Goal: Task Accomplishment & Management: Manage account settings

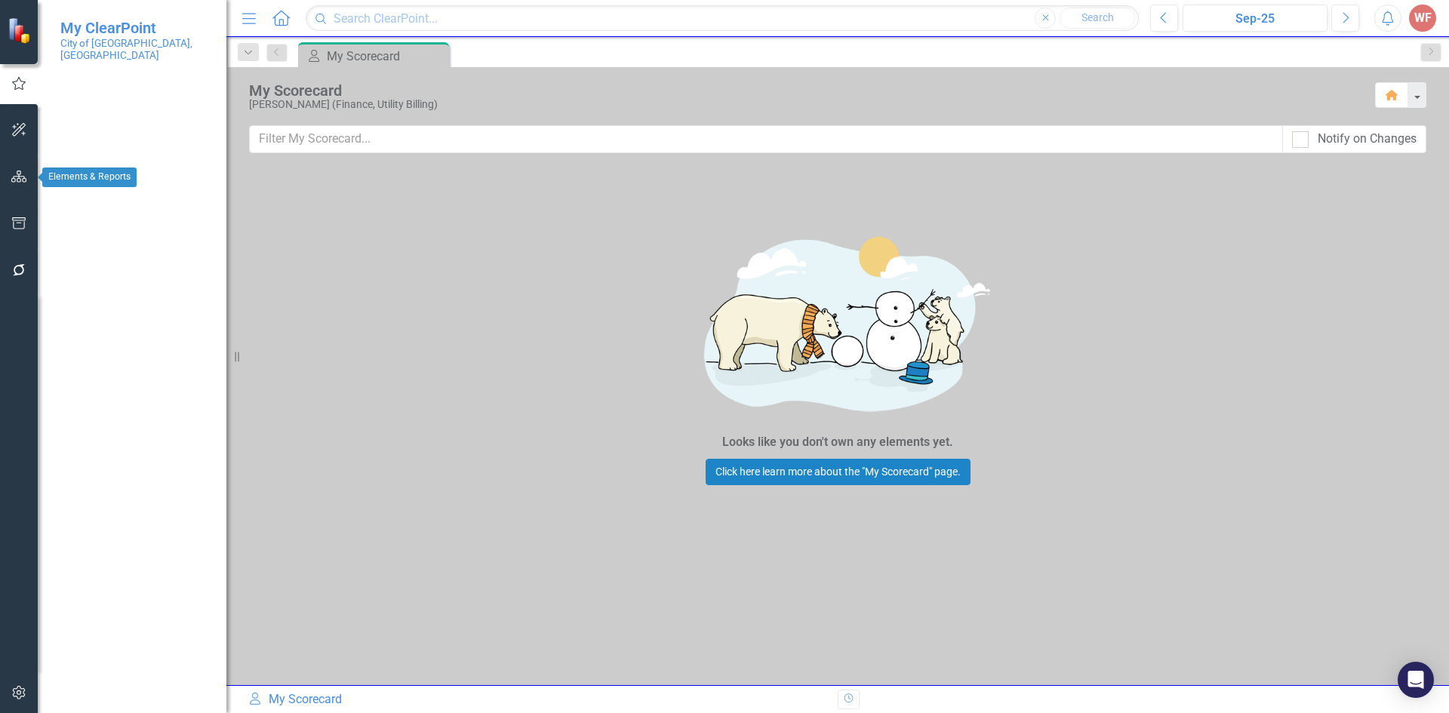
click at [20, 183] on button "button" at bounding box center [19, 177] width 34 height 32
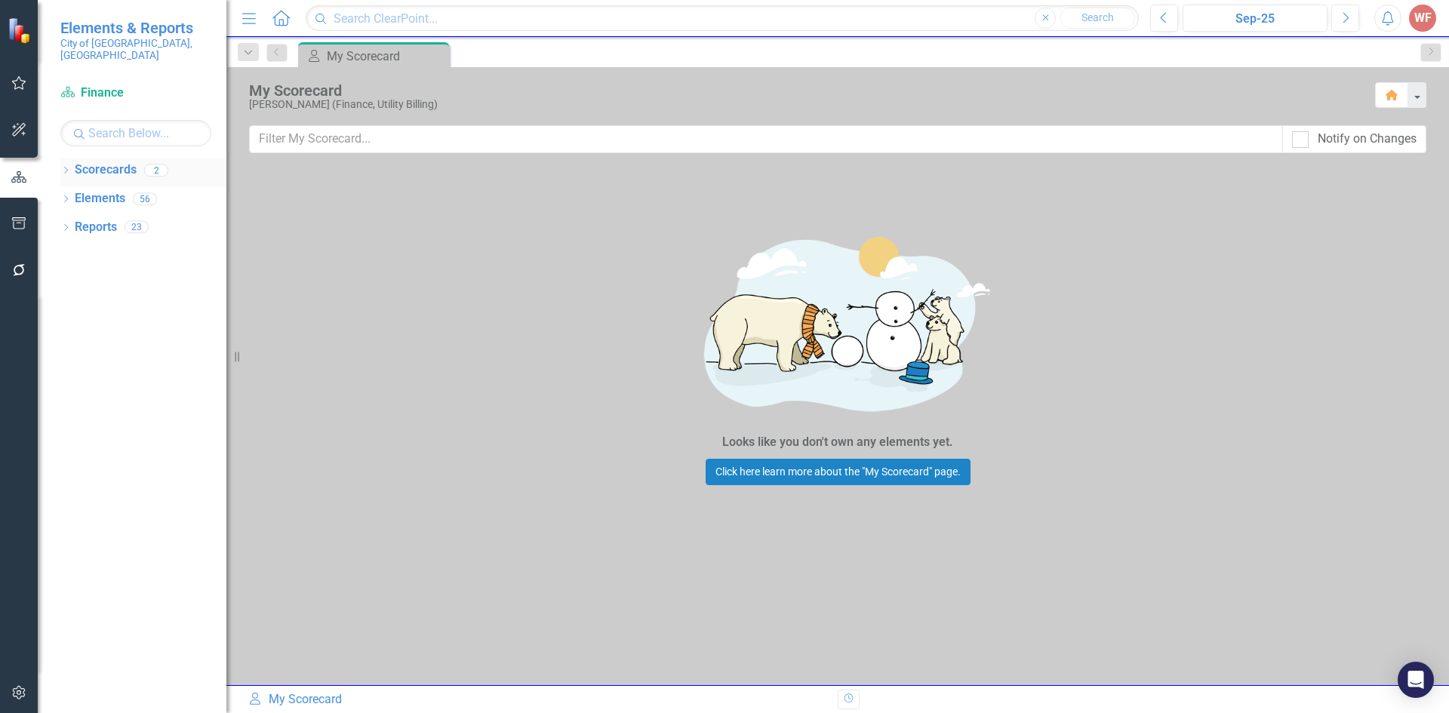
click at [72, 158] on div "Dropdown Scorecards 2" at bounding box center [143, 172] width 166 height 29
click at [66, 167] on icon "Dropdown" at bounding box center [65, 171] width 11 height 8
click at [91, 191] on link "Finance" at bounding box center [154, 198] width 143 height 17
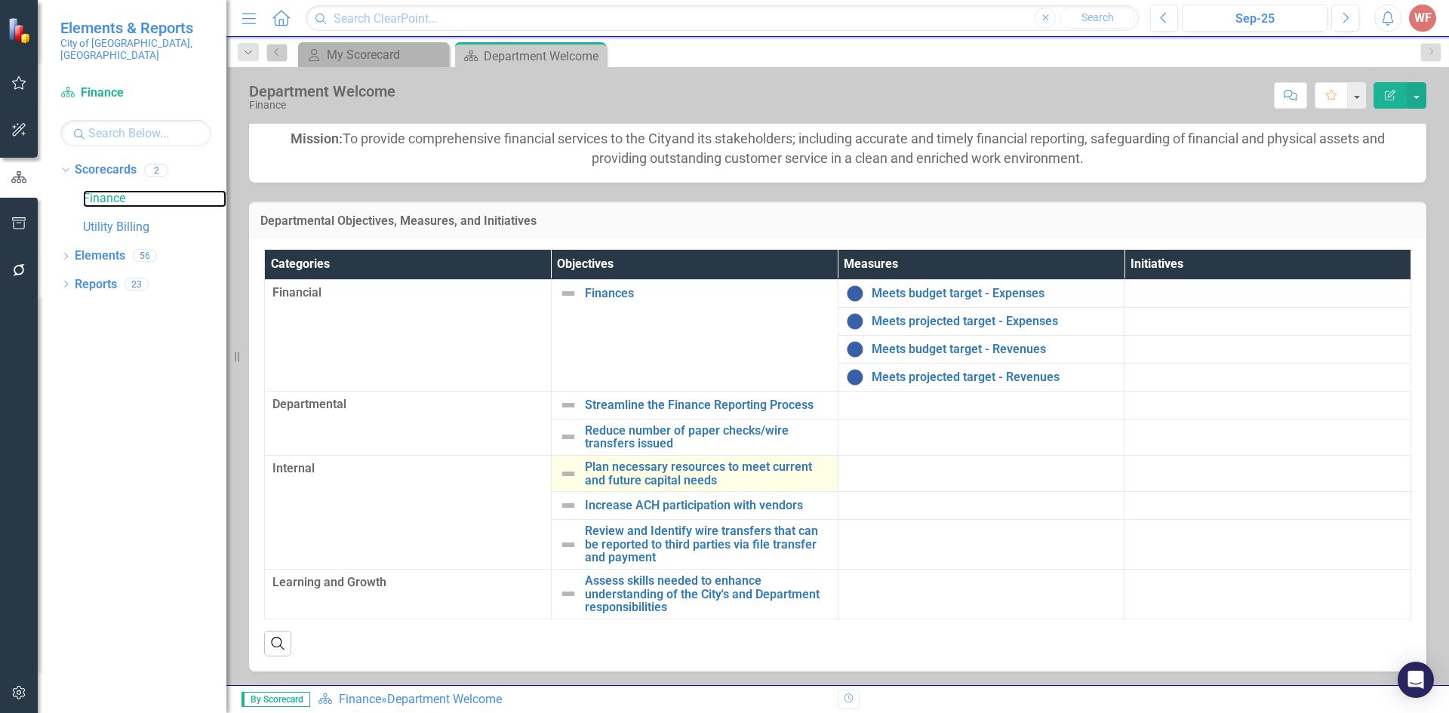
scroll to position [146, 0]
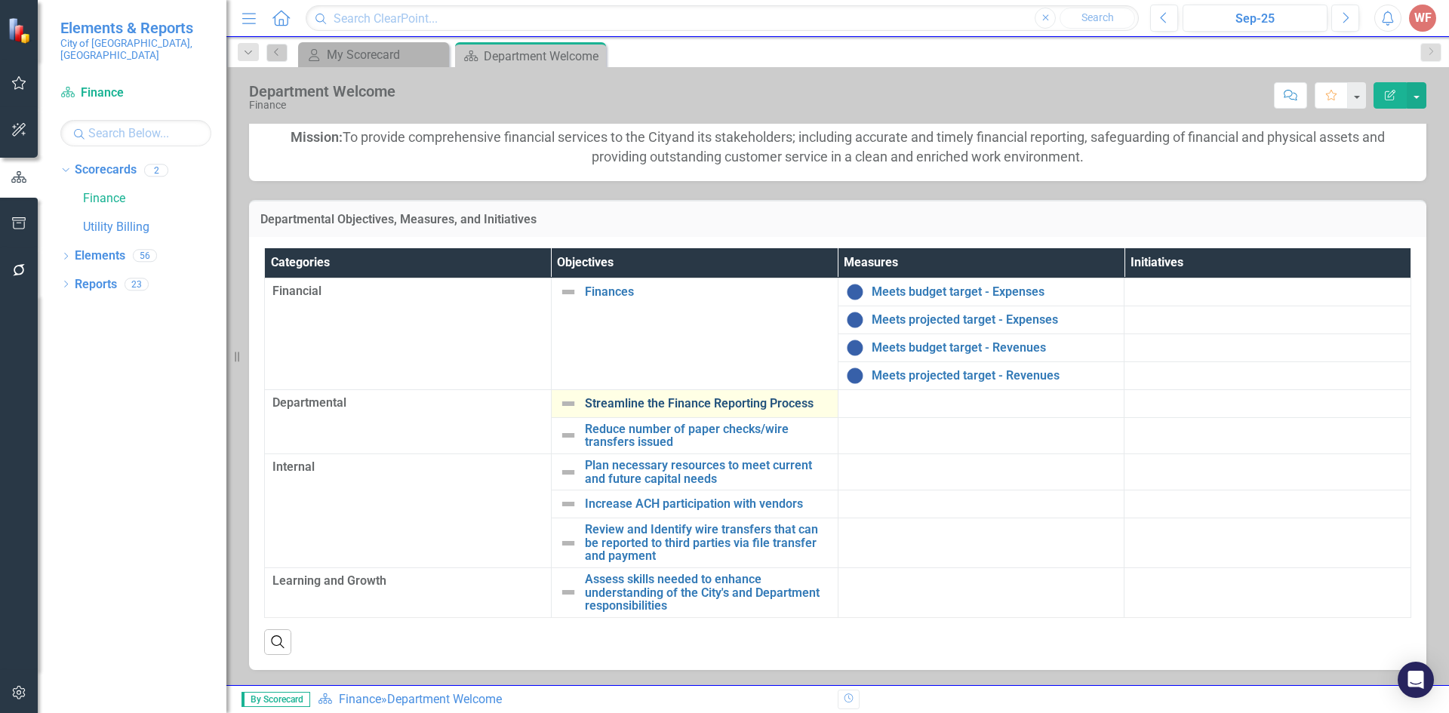
click at [627, 404] on link "Streamline the Finance Reporting Process" at bounding box center [707, 404] width 245 height 14
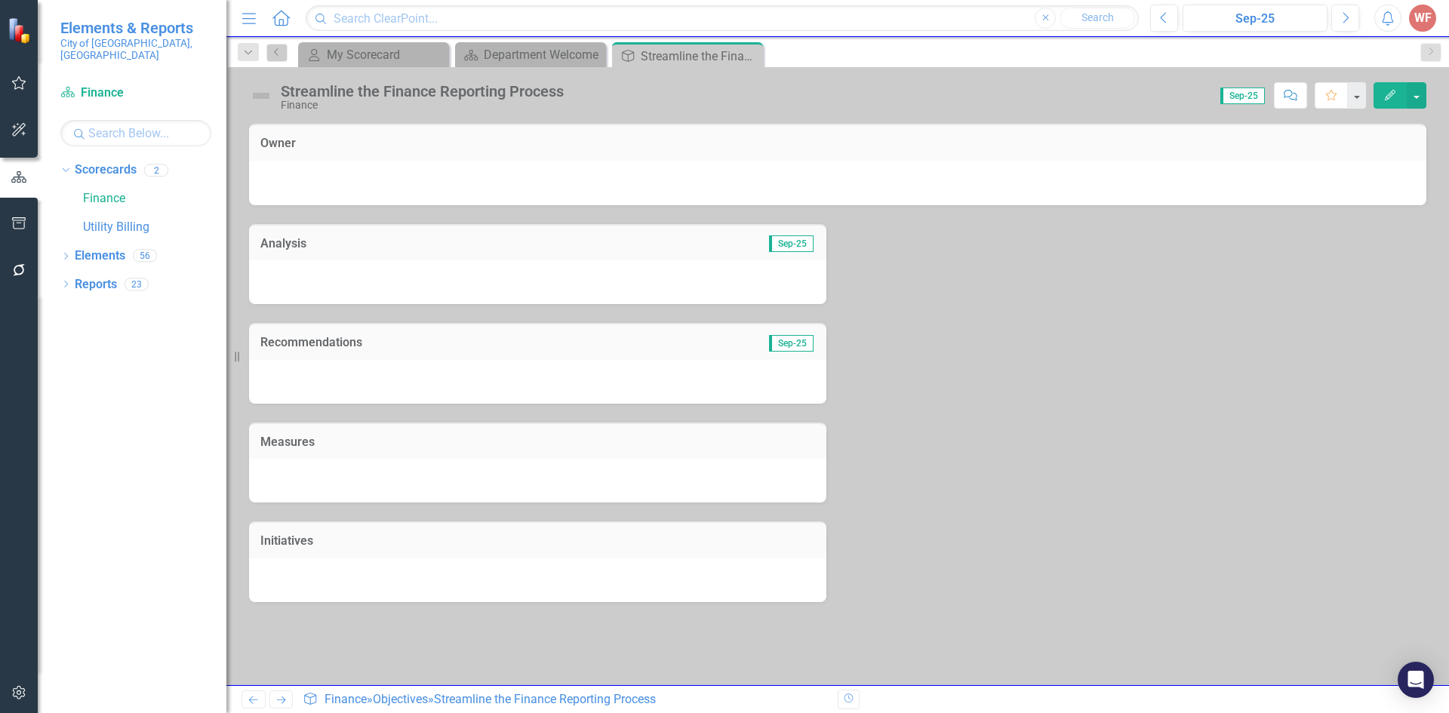
click at [533, 32] on div "Menu Home Search Close Search Previous Sep-25 Next Alerts WF User Edit Profile …" at bounding box center [837, 18] width 1222 height 37
click at [528, 56] on div "Department Welcome" at bounding box center [534, 54] width 100 height 19
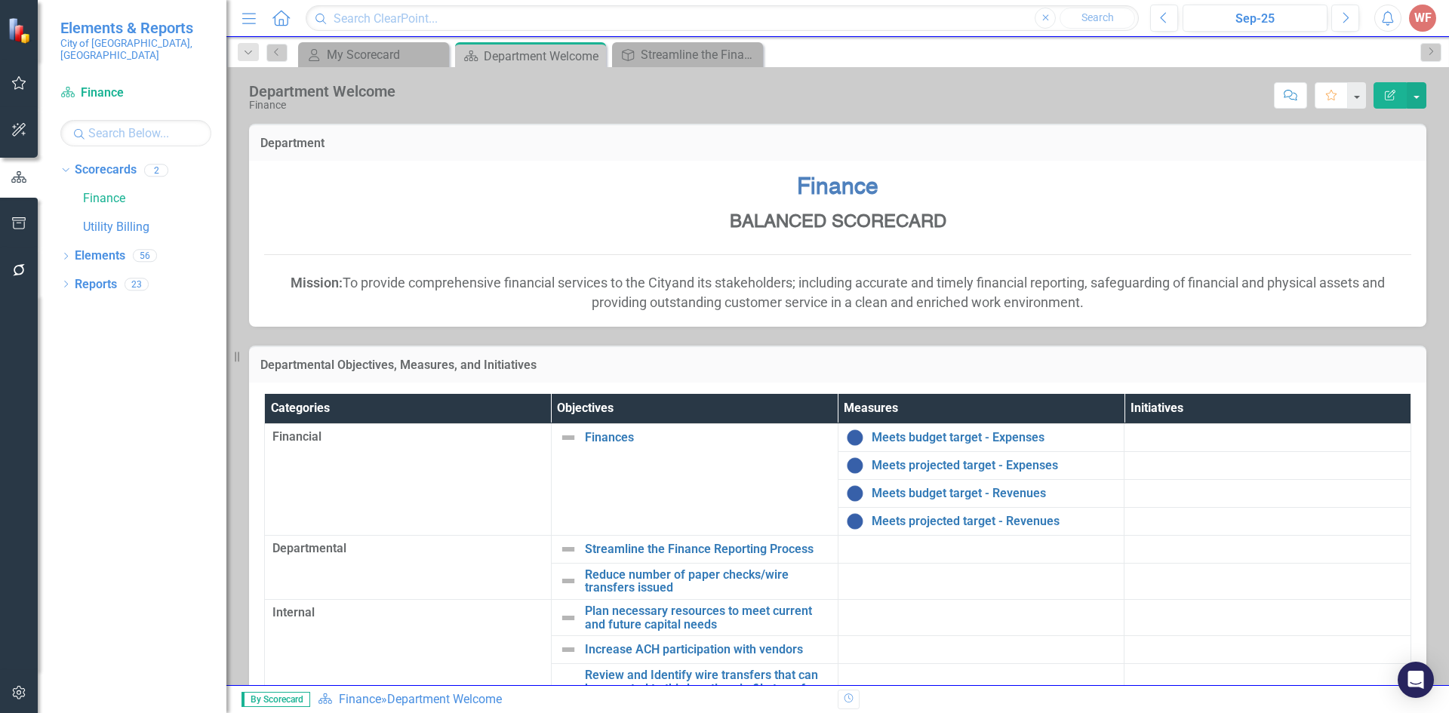
scroll to position [146, 0]
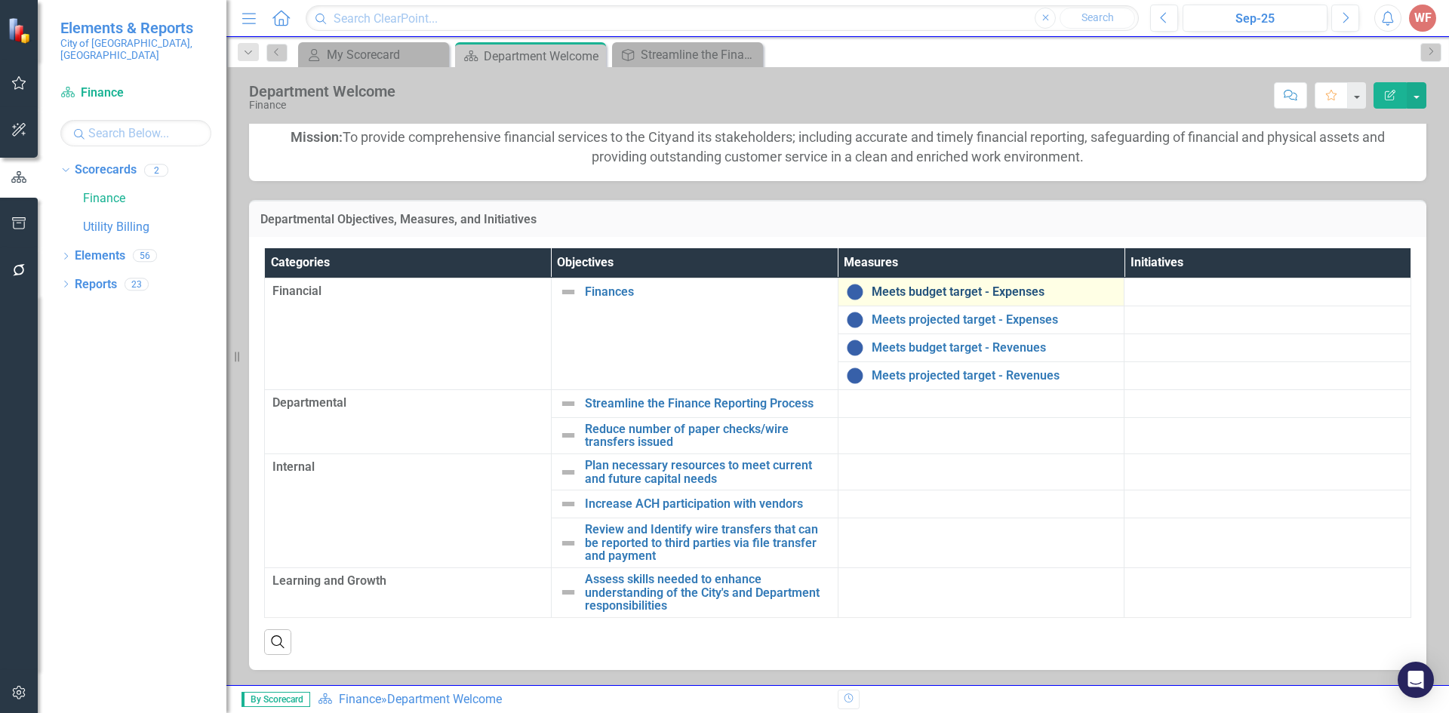
click at [942, 287] on link "Meets budget target - Expenses" at bounding box center [993, 292] width 245 height 14
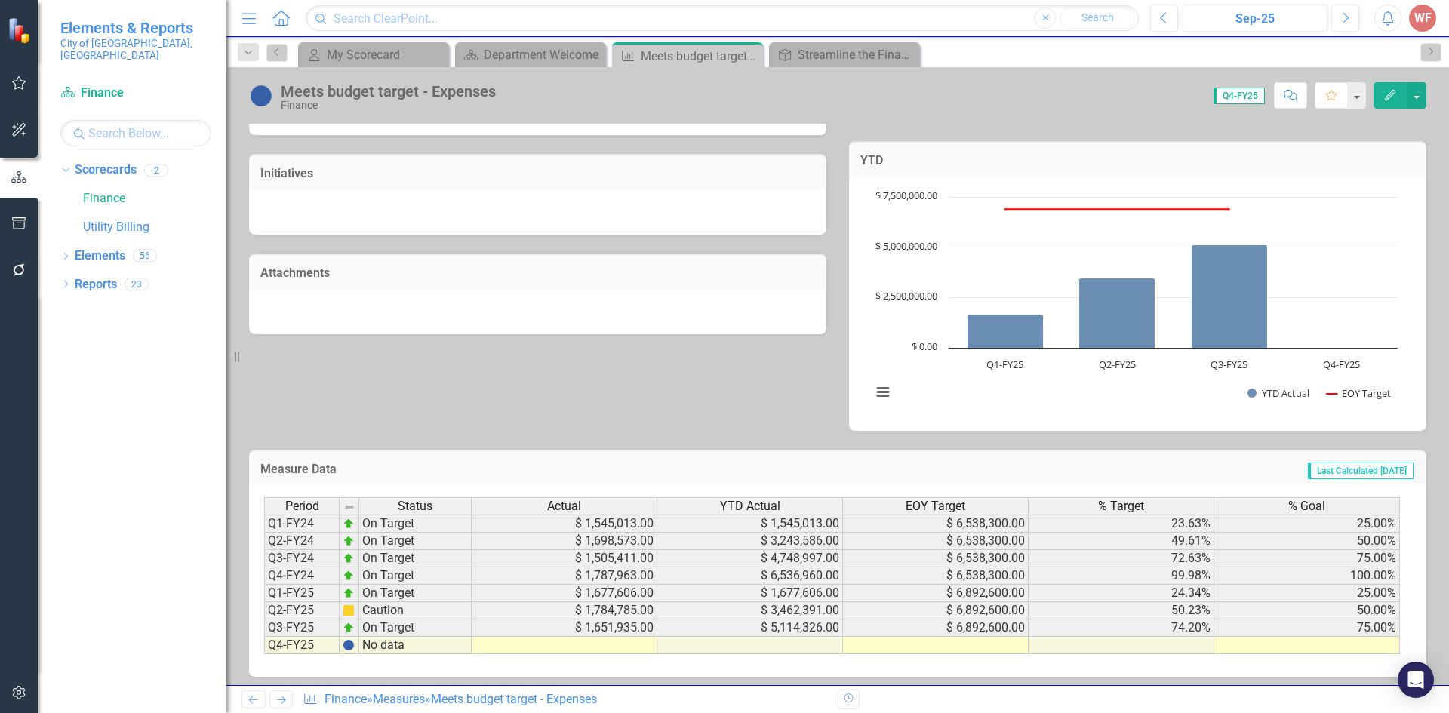
scroll to position [398, 0]
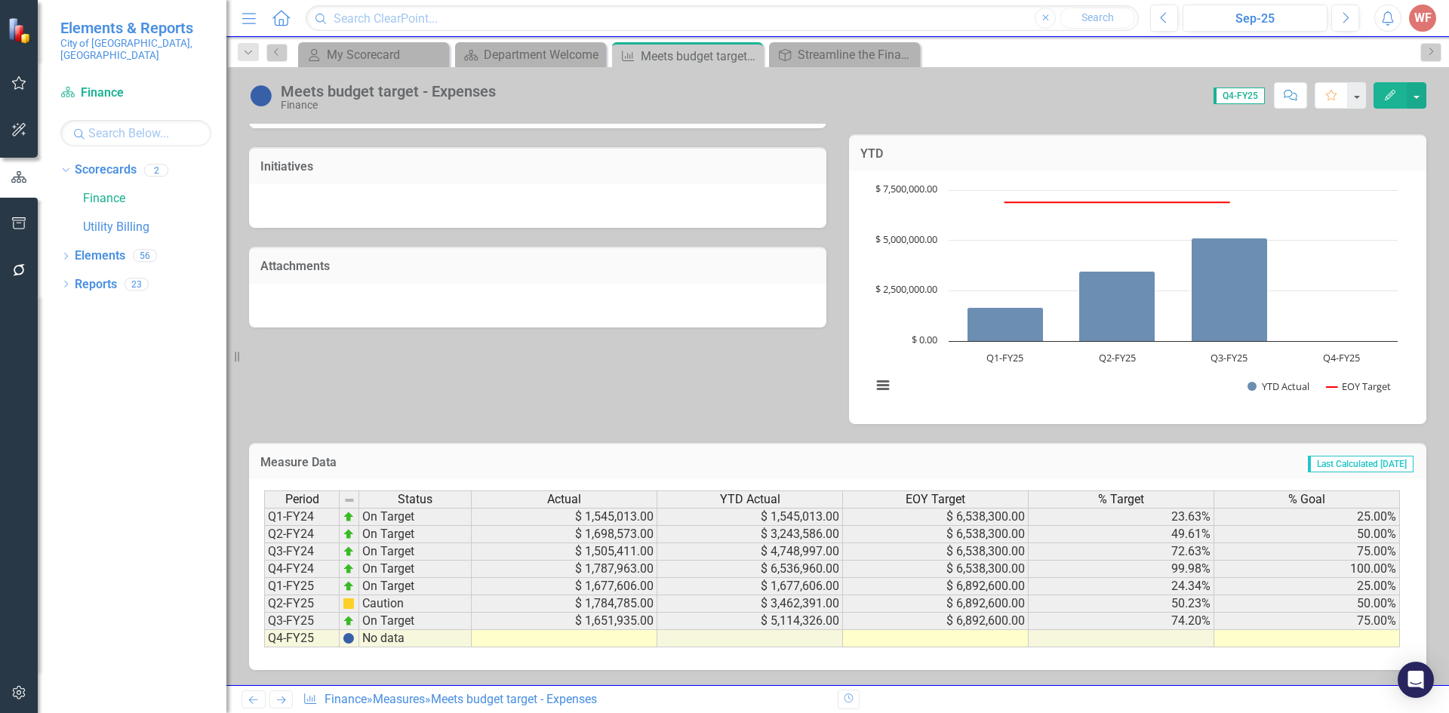
click at [281, 702] on icon "Next" at bounding box center [281, 700] width 13 height 10
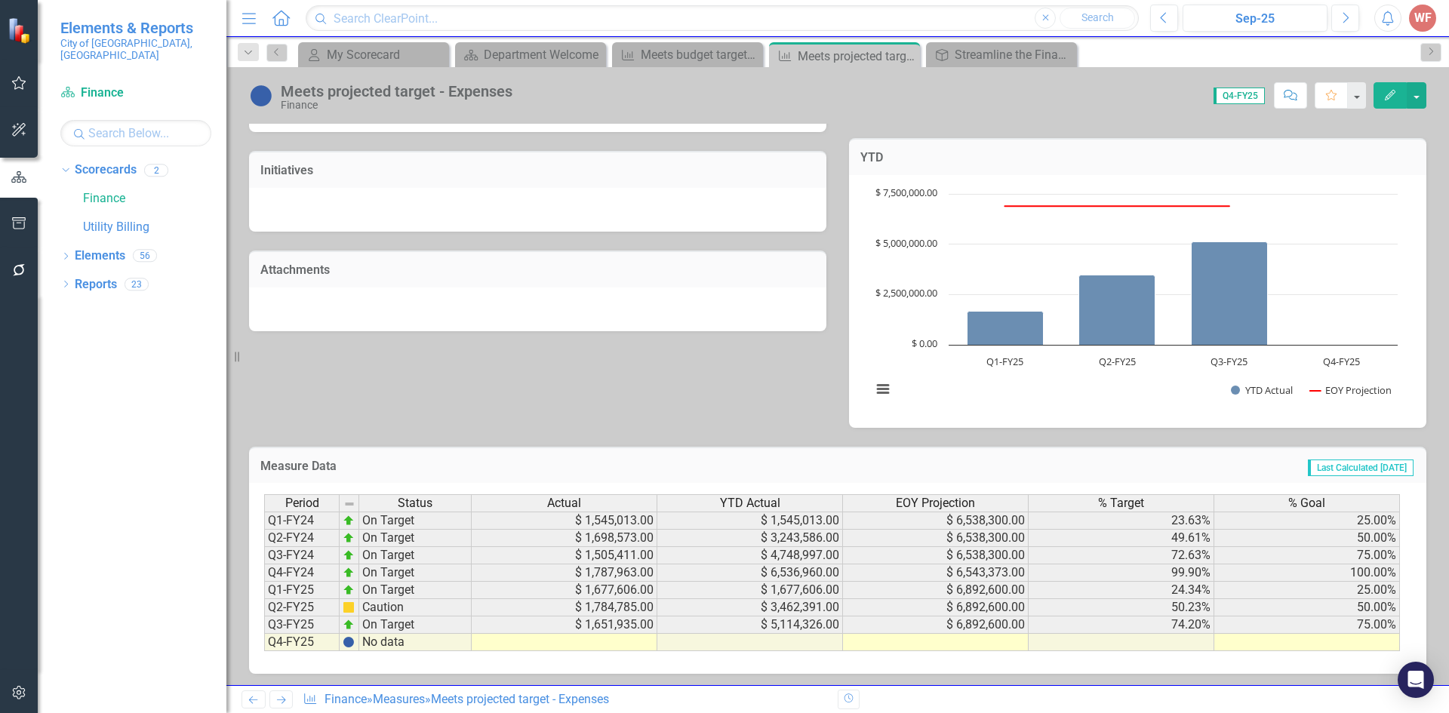
scroll to position [398, 0]
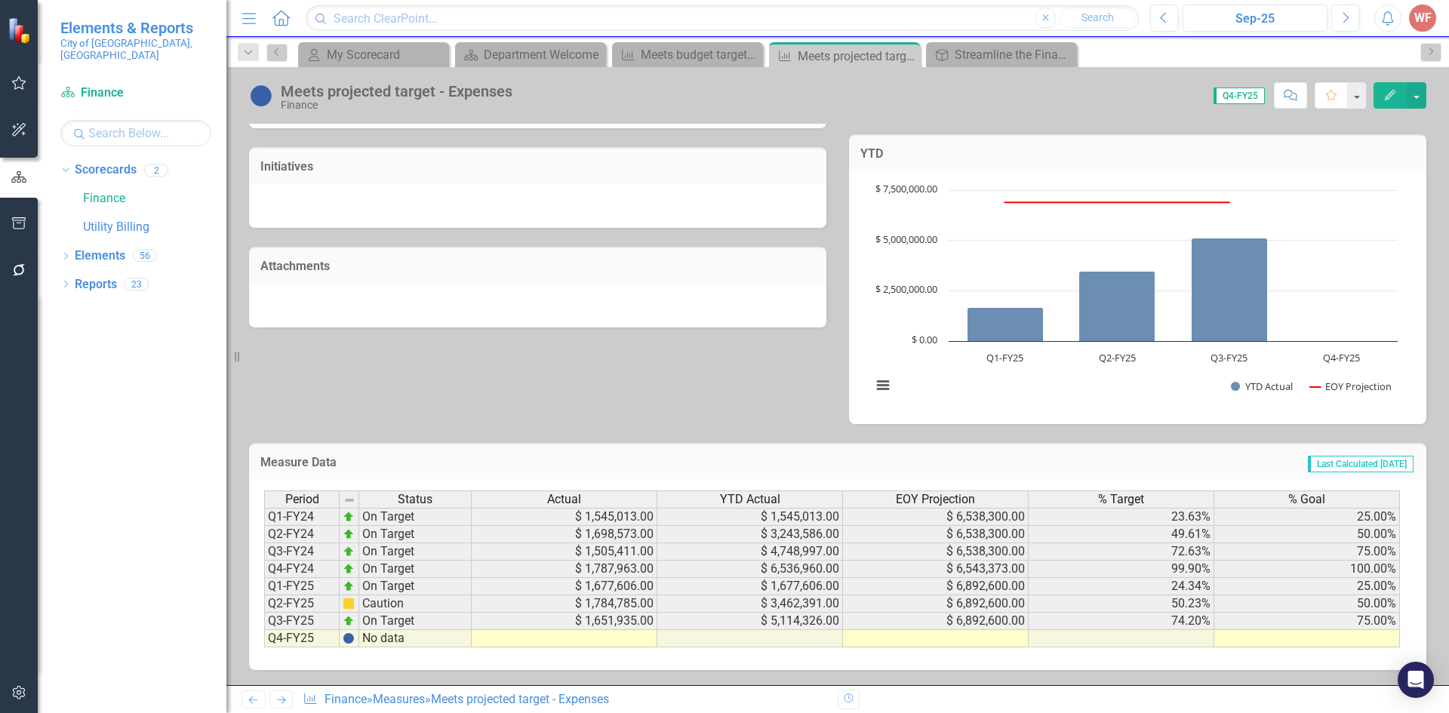
click at [281, 702] on icon "Next" at bounding box center [281, 700] width 13 height 10
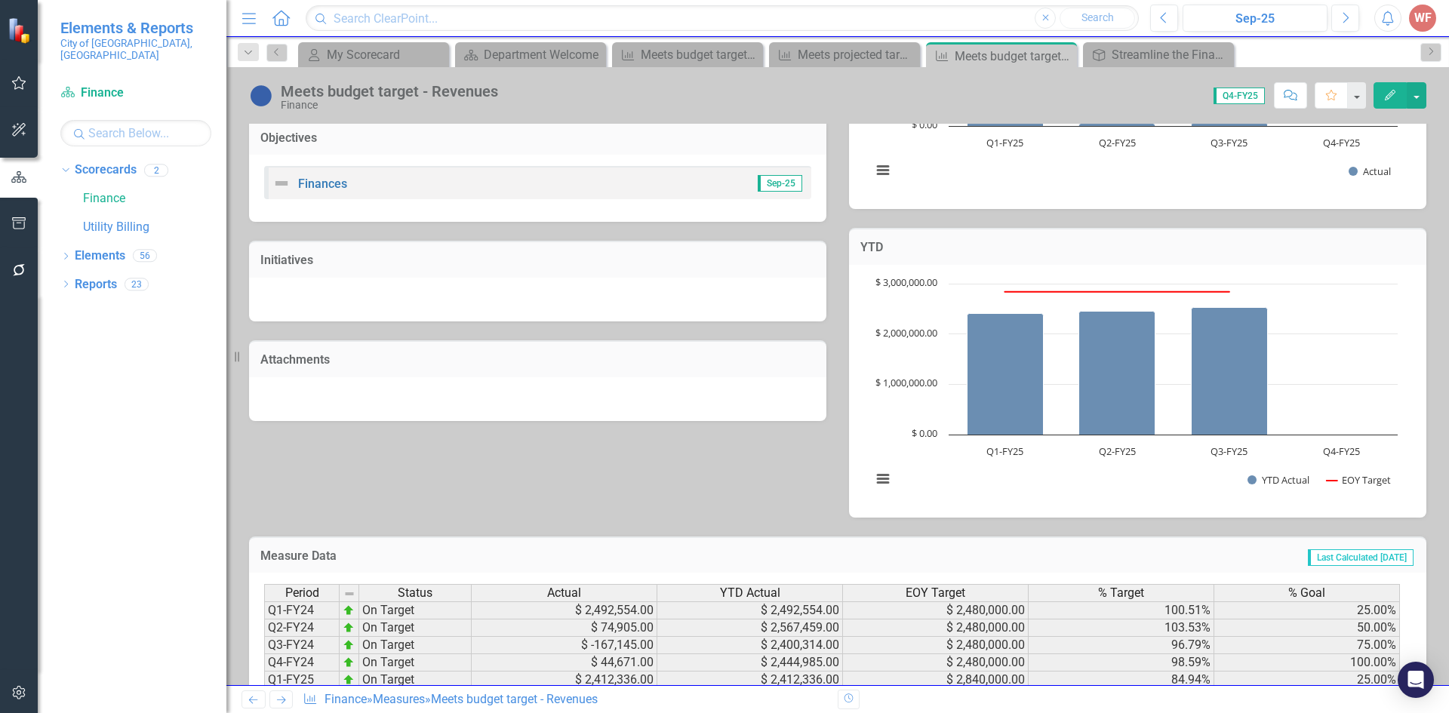
scroll to position [398, 0]
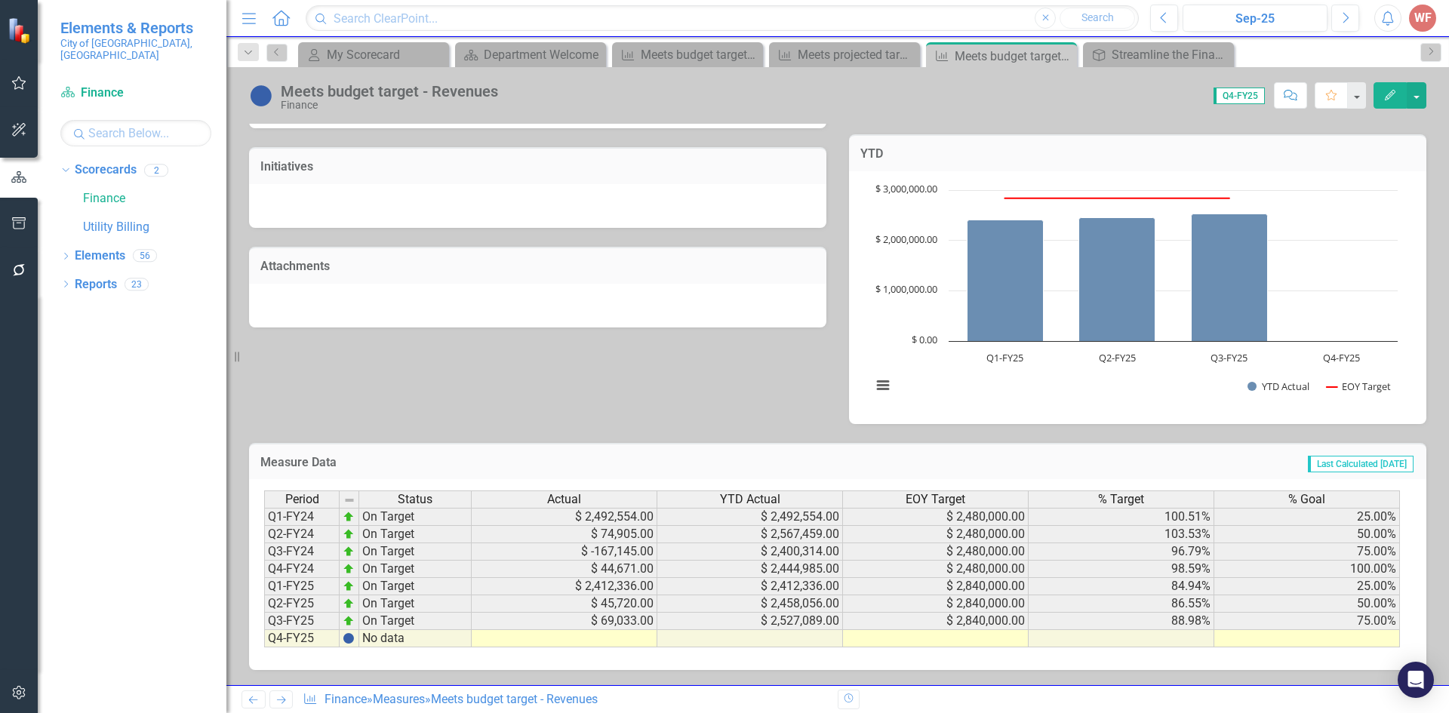
click at [282, 699] on icon "Next" at bounding box center [281, 700] width 13 height 10
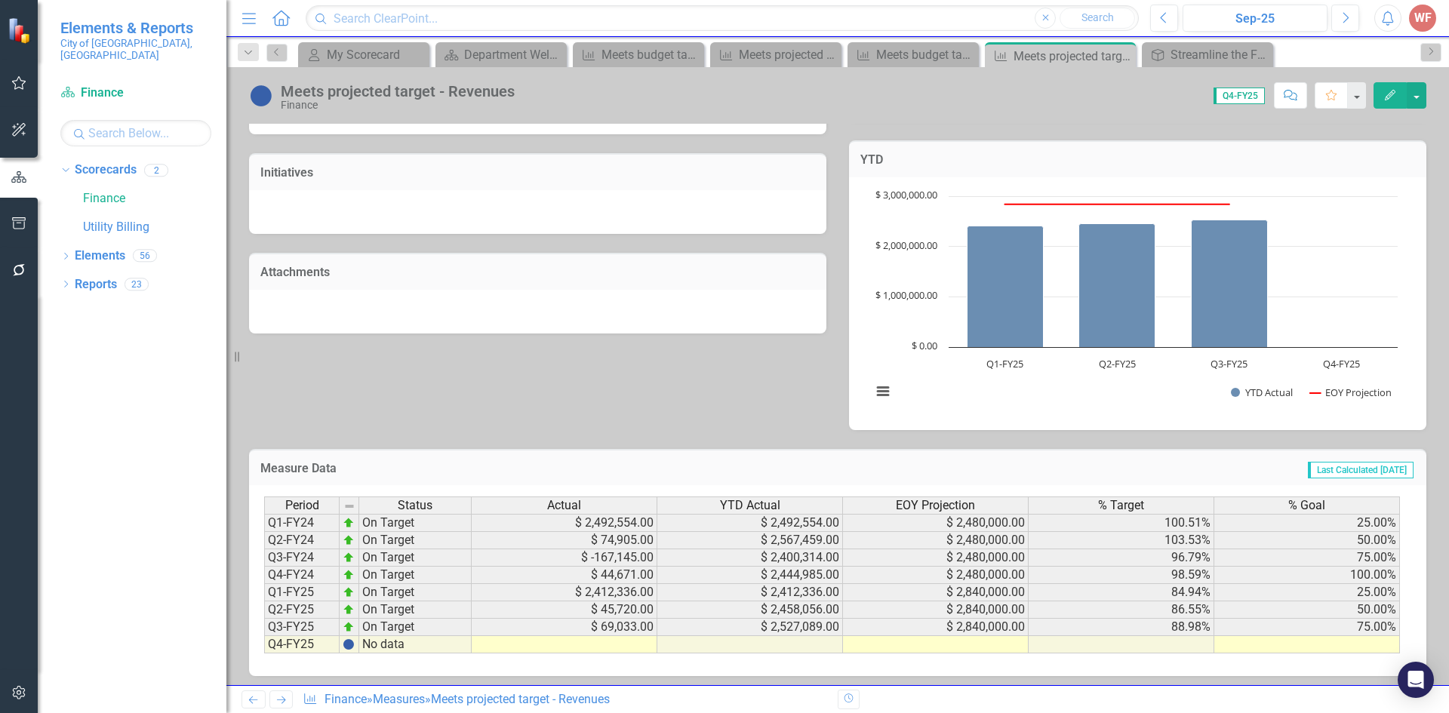
scroll to position [398, 0]
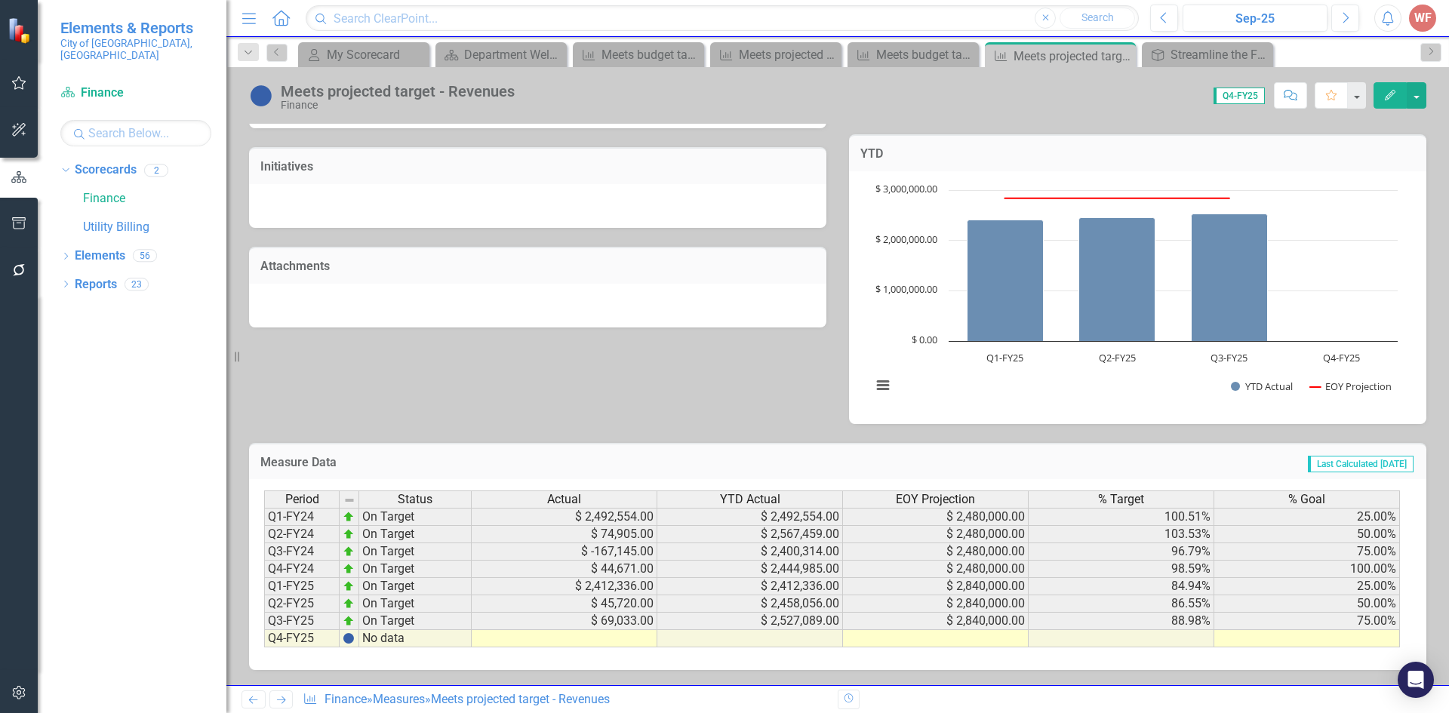
click at [281, 699] on icon "Next" at bounding box center [281, 700] width 13 height 10
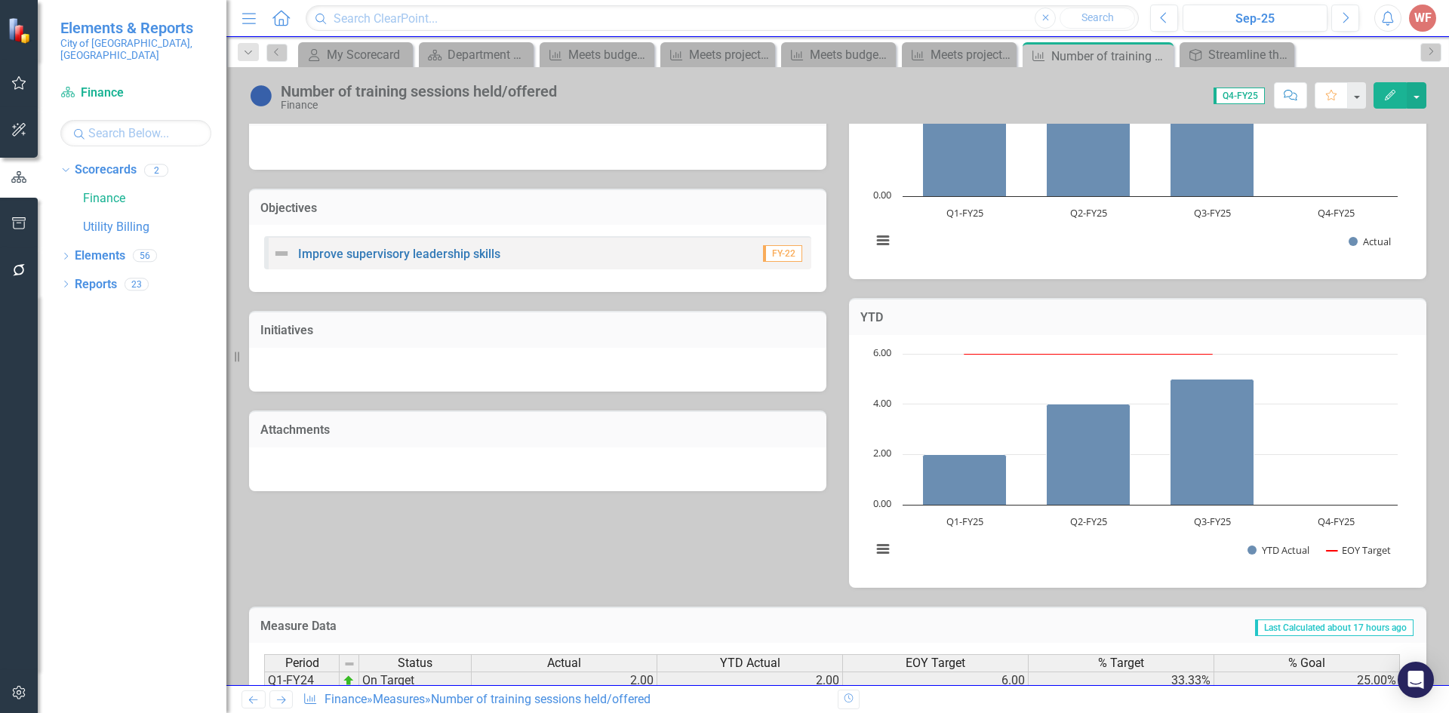
scroll to position [377, 0]
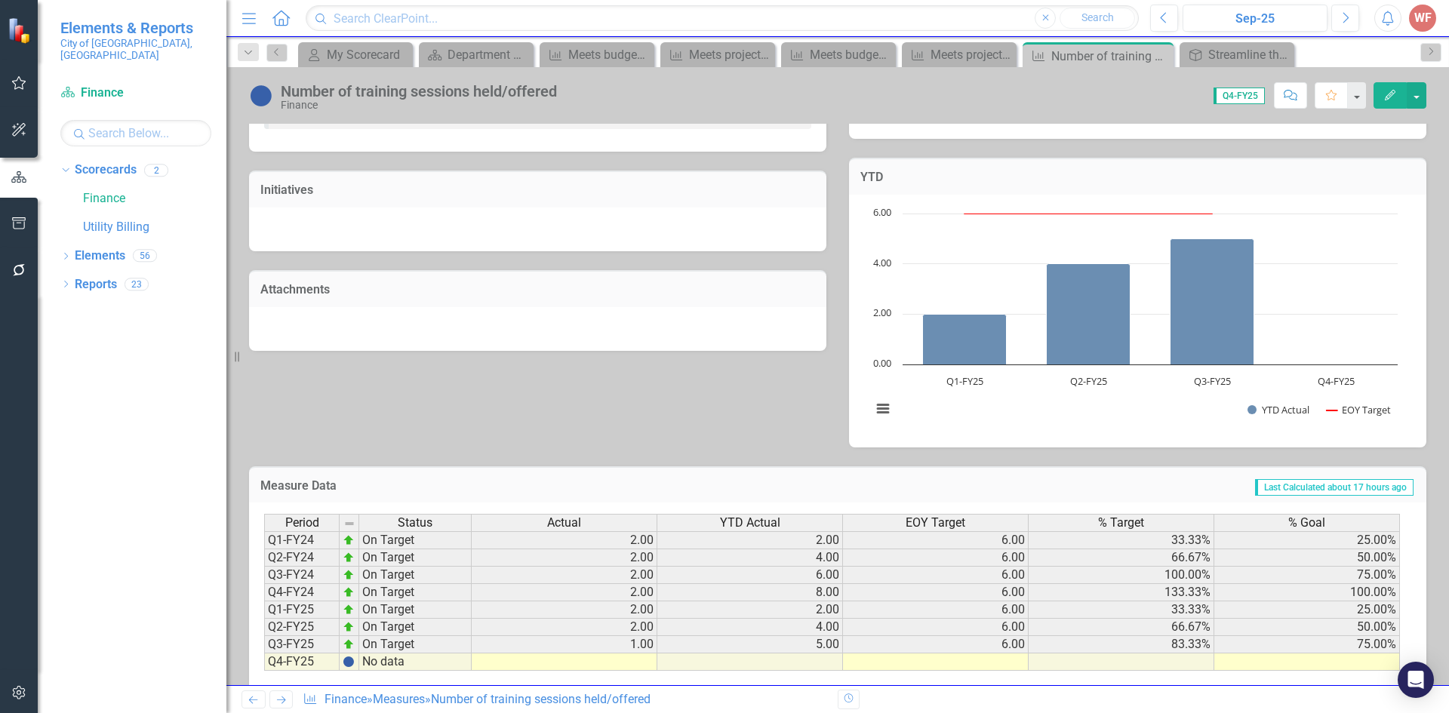
click at [628, 668] on td at bounding box center [565, 661] width 186 height 17
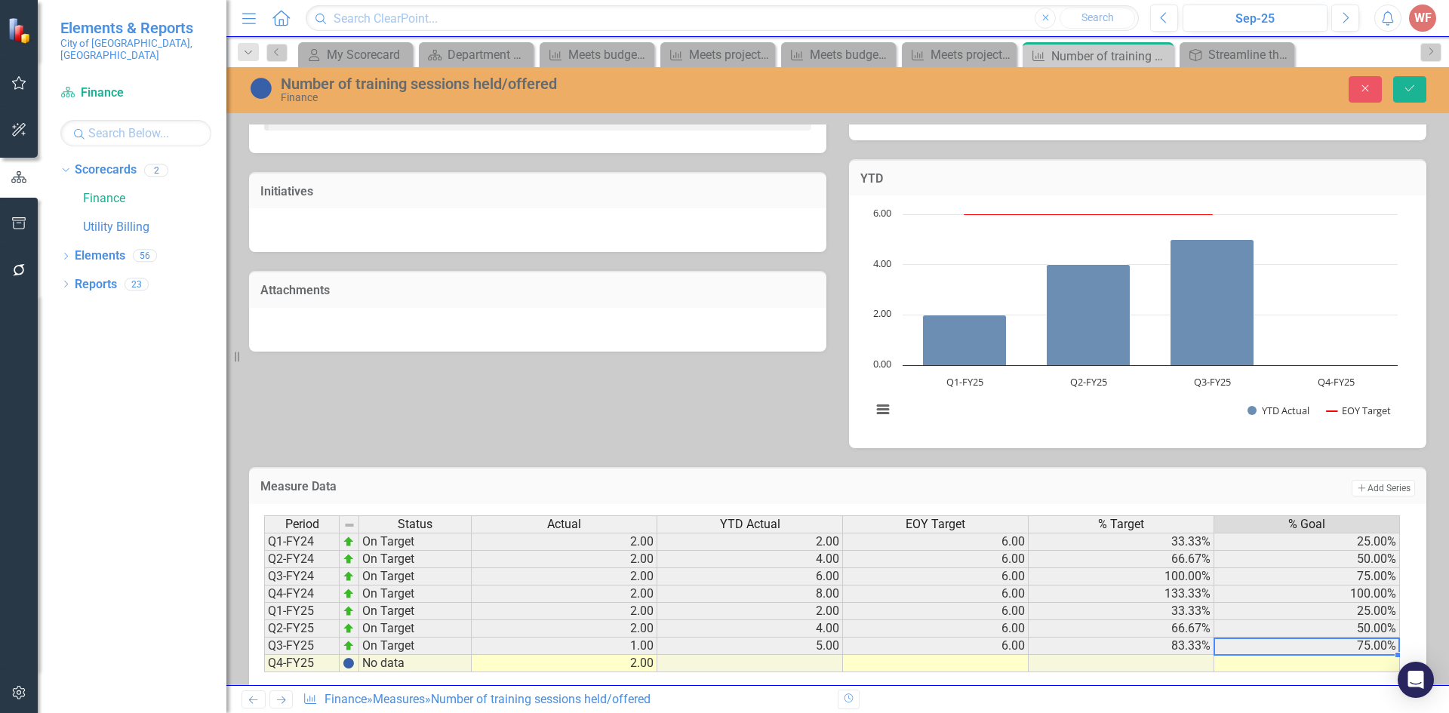
click at [264, 653] on div "Period Status Actual YTD Actual EOY Target % Target % Goal Q1-FY24 On Target 2.…" at bounding box center [264, 593] width 0 height 157
drag, startPoint x: 1396, startPoint y: 655, endPoint x: 1397, endPoint y: 664, distance: 9.2
click at [1397, 664] on body "Elements & Reports City of [GEOGRAPHIC_DATA], [GEOGRAPHIC_DATA] Scorecard Finan…" at bounding box center [724, 356] width 1449 height 713
click at [1251, 668] on td "75.00%" at bounding box center [1307, 663] width 186 height 17
type textarea "100"
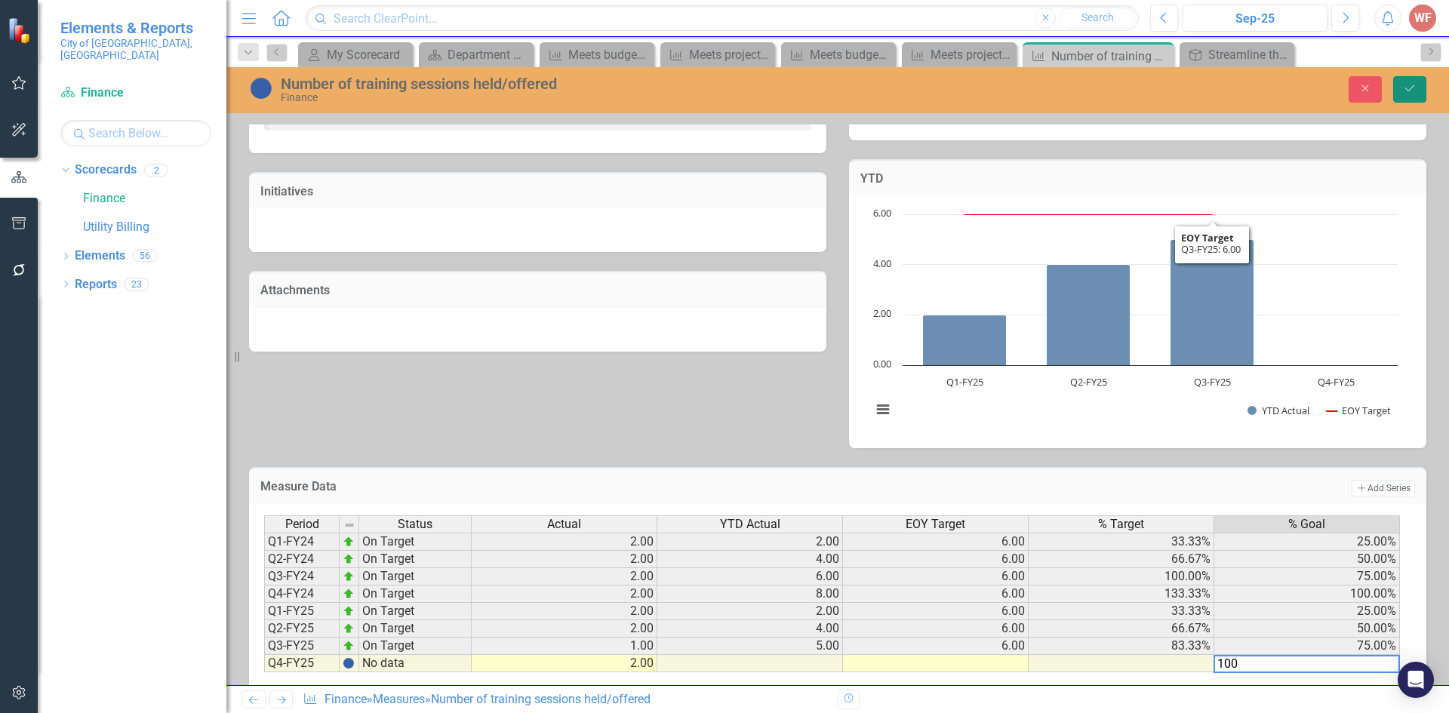
click at [1411, 91] on icon "Save" at bounding box center [1410, 88] width 14 height 11
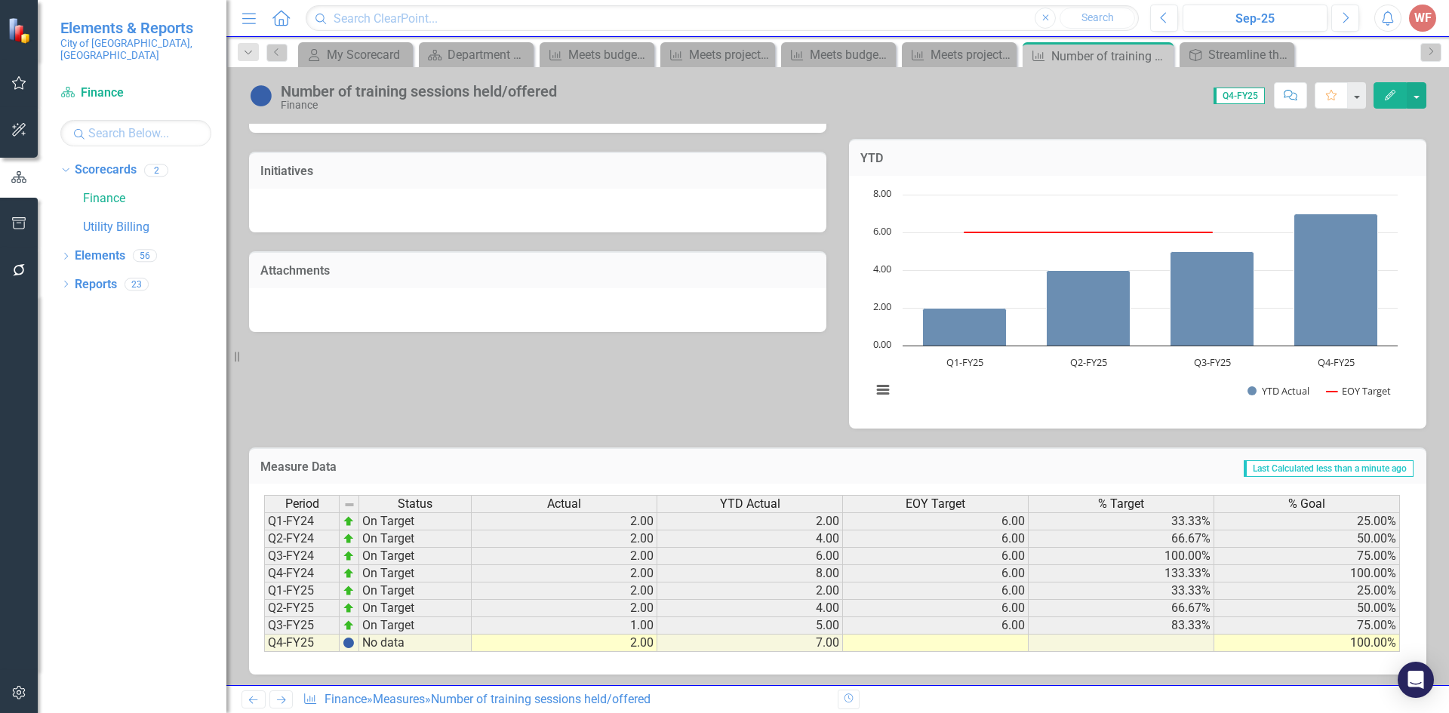
scroll to position [401, 0]
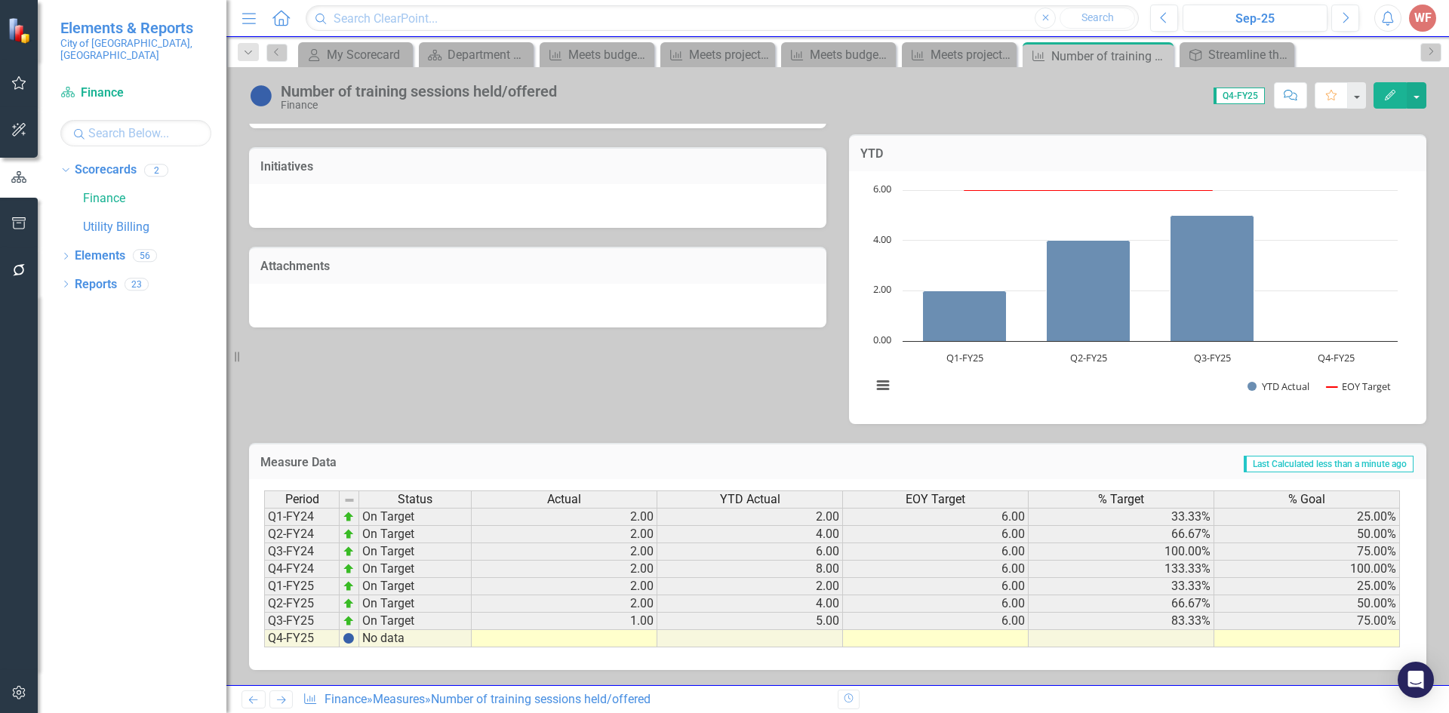
click at [614, 622] on td "1.00" at bounding box center [565, 621] width 186 height 17
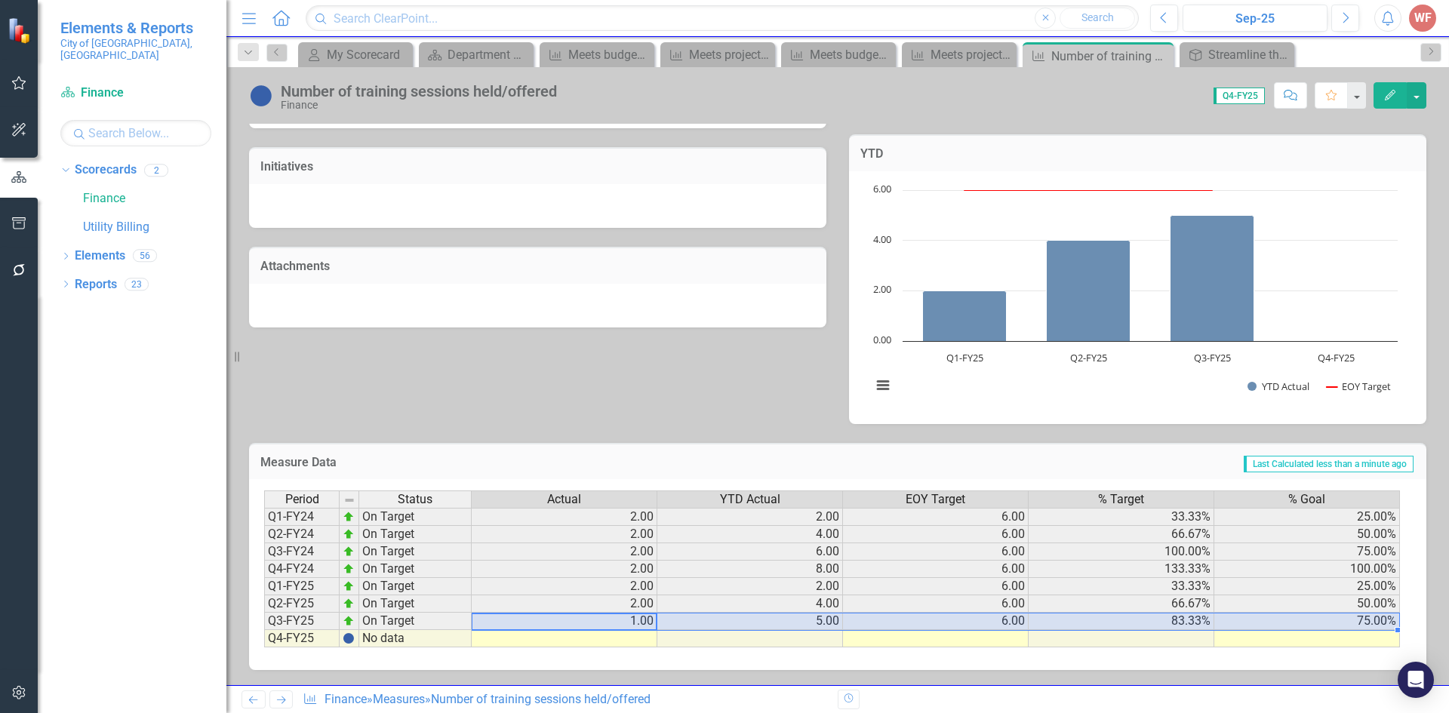
drag, startPoint x: 597, startPoint y: 619, endPoint x: 1372, endPoint y: 617, distance: 774.9
click at [1372, 617] on tr "Q3-FY25 On Target 1.00 5.00 6.00 83.33% 75.00%" at bounding box center [832, 621] width 1136 height 17
drag, startPoint x: 1396, startPoint y: 629, endPoint x: 1397, endPoint y: 644, distance: 14.4
click at [264, 644] on div "Period Status Actual YTD Actual EOY Target % Target % Goal Q1-FY24 On Target 2.…" at bounding box center [264, 568] width 0 height 157
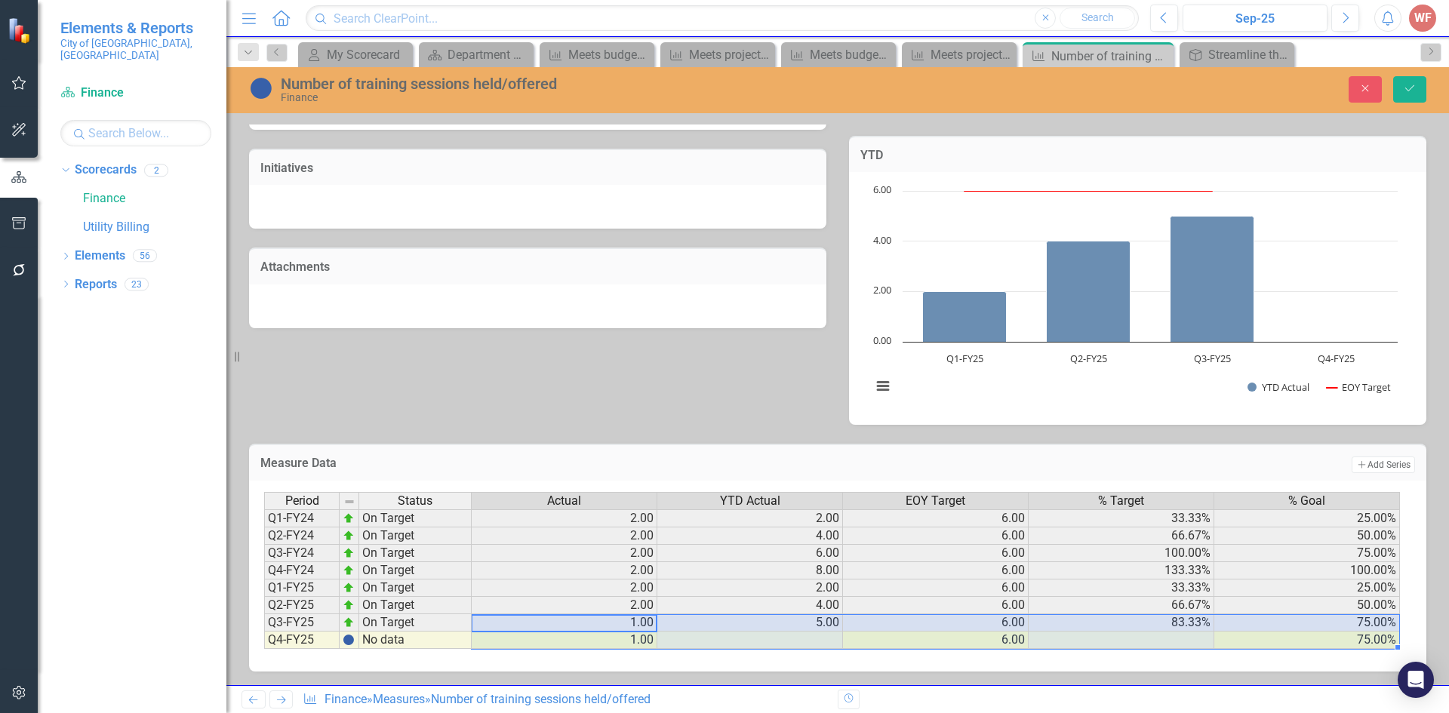
click at [604, 641] on td "1.00" at bounding box center [565, 640] width 186 height 17
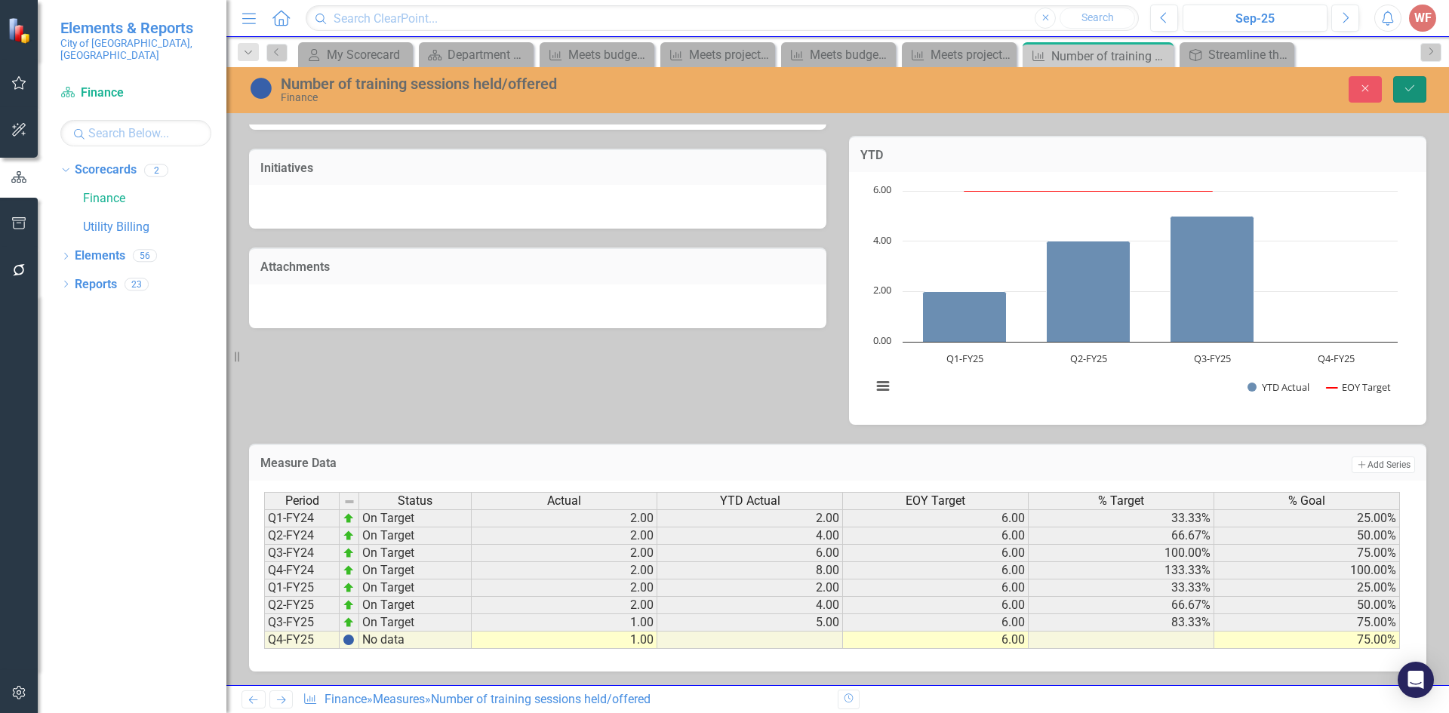
click at [1409, 91] on icon "Save" at bounding box center [1410, 88] width 14 height 11
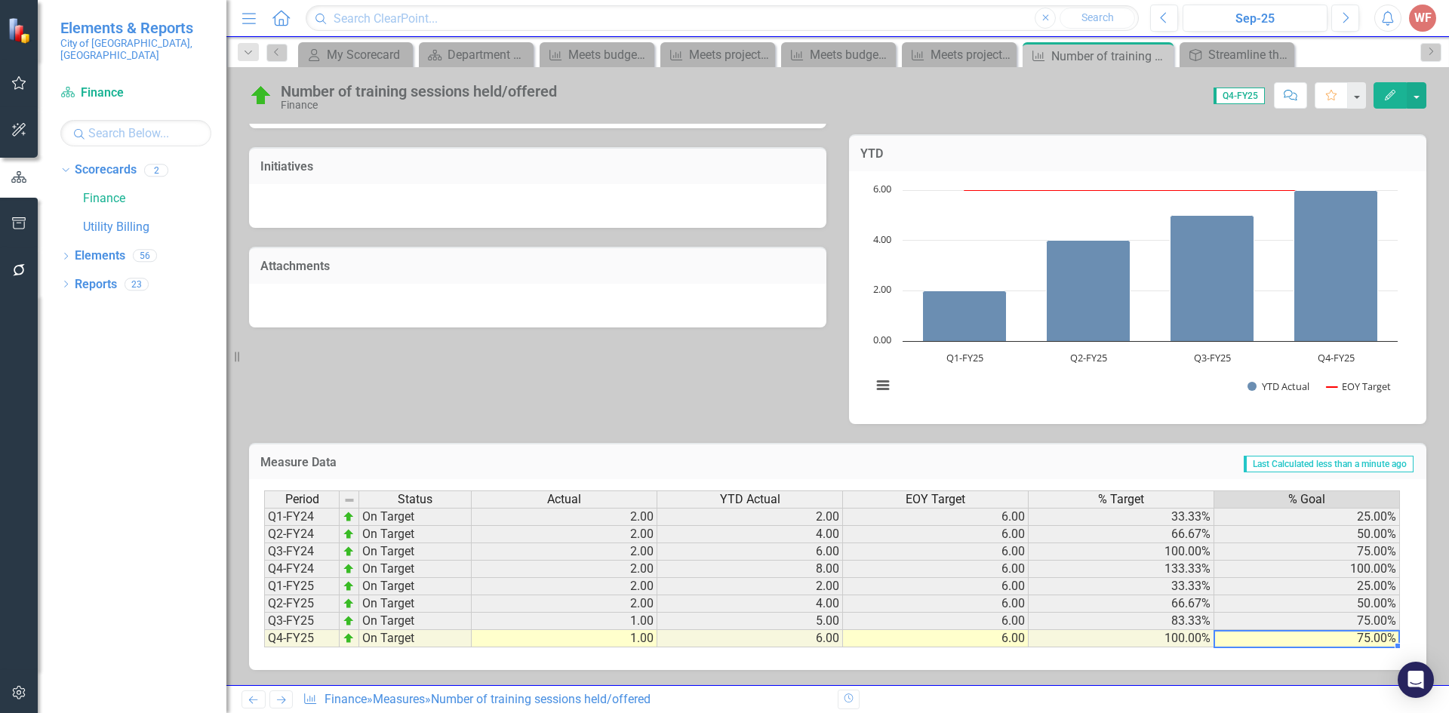
click at [1247, 636] on td "75.00%" at bounding box center [1307, 638] width 186 height 17
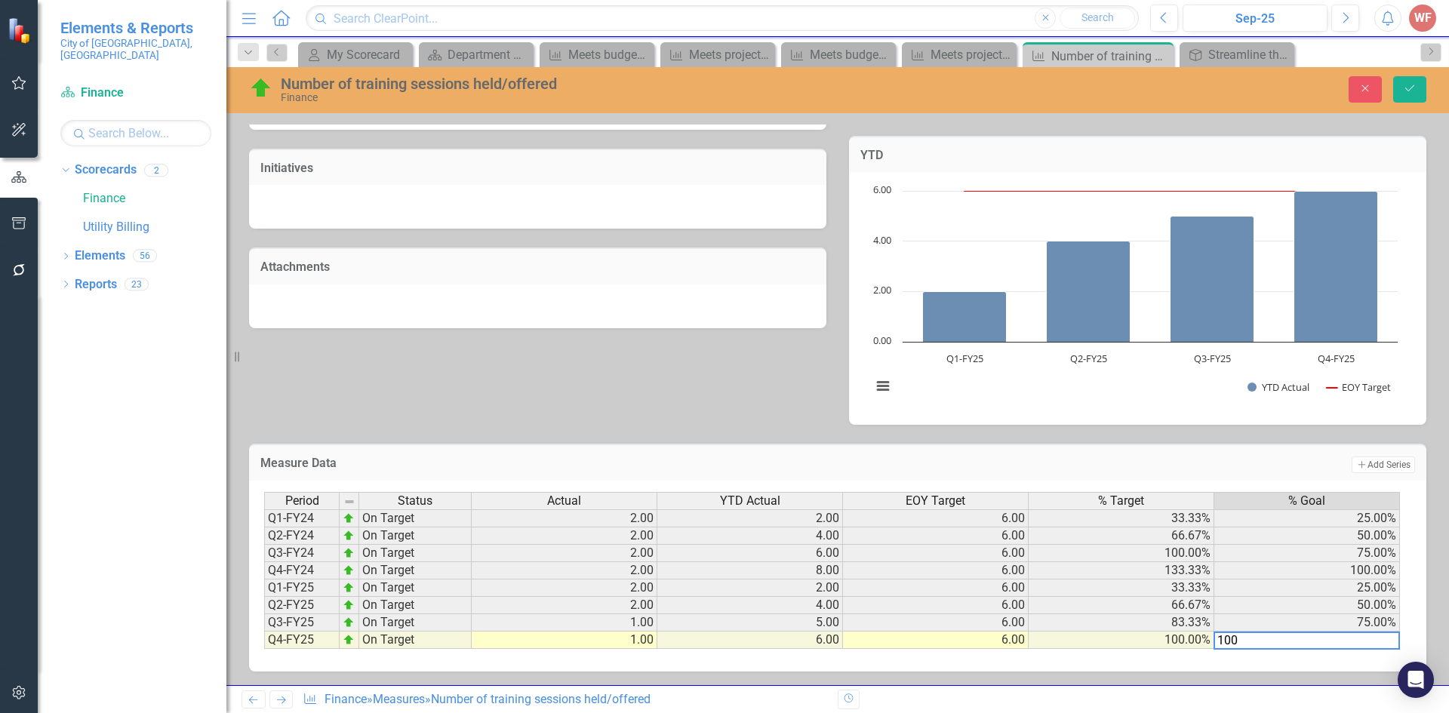
type textarea "100"
click at [1332, 549] on td "75.00%" at bounding box center [1307, 553] width 186 height 17
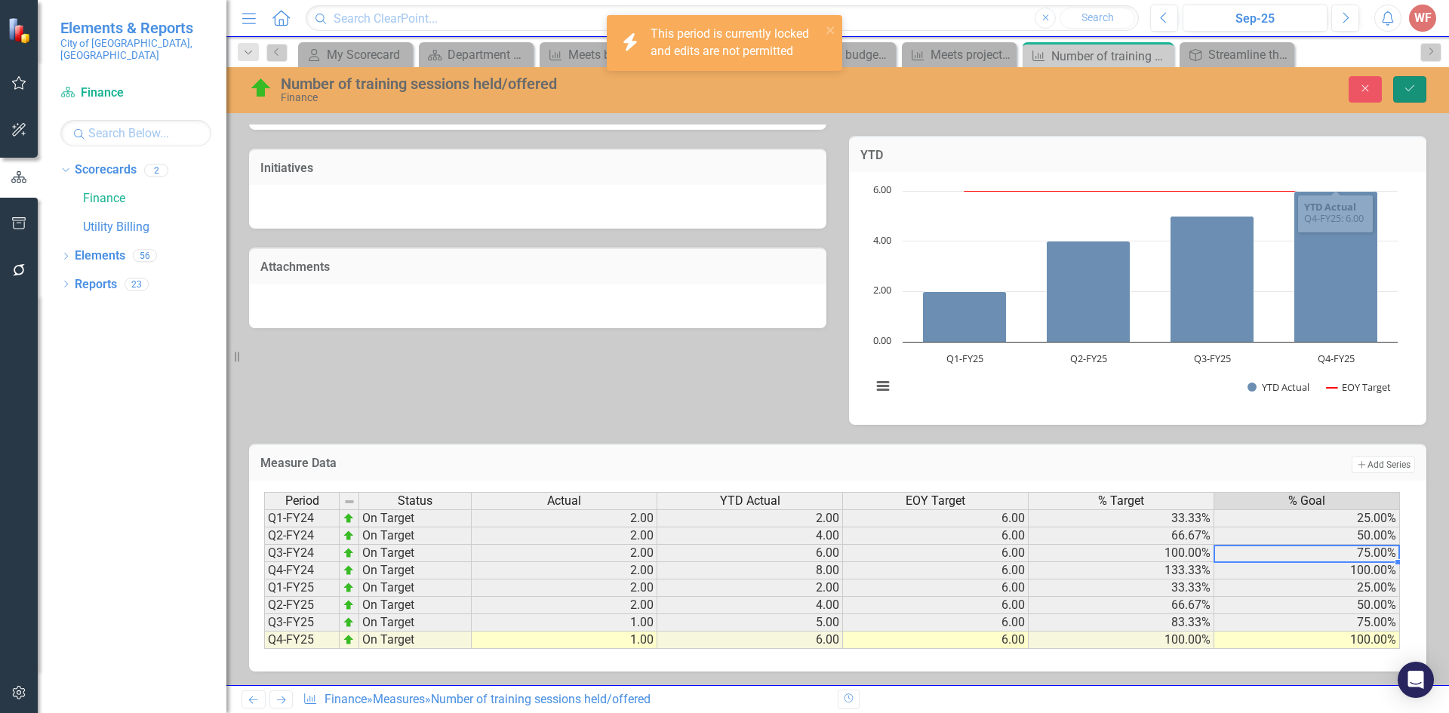
click at [1410, 89] on icon "submit" at bounding box center [1409, 88] width 9 height 6
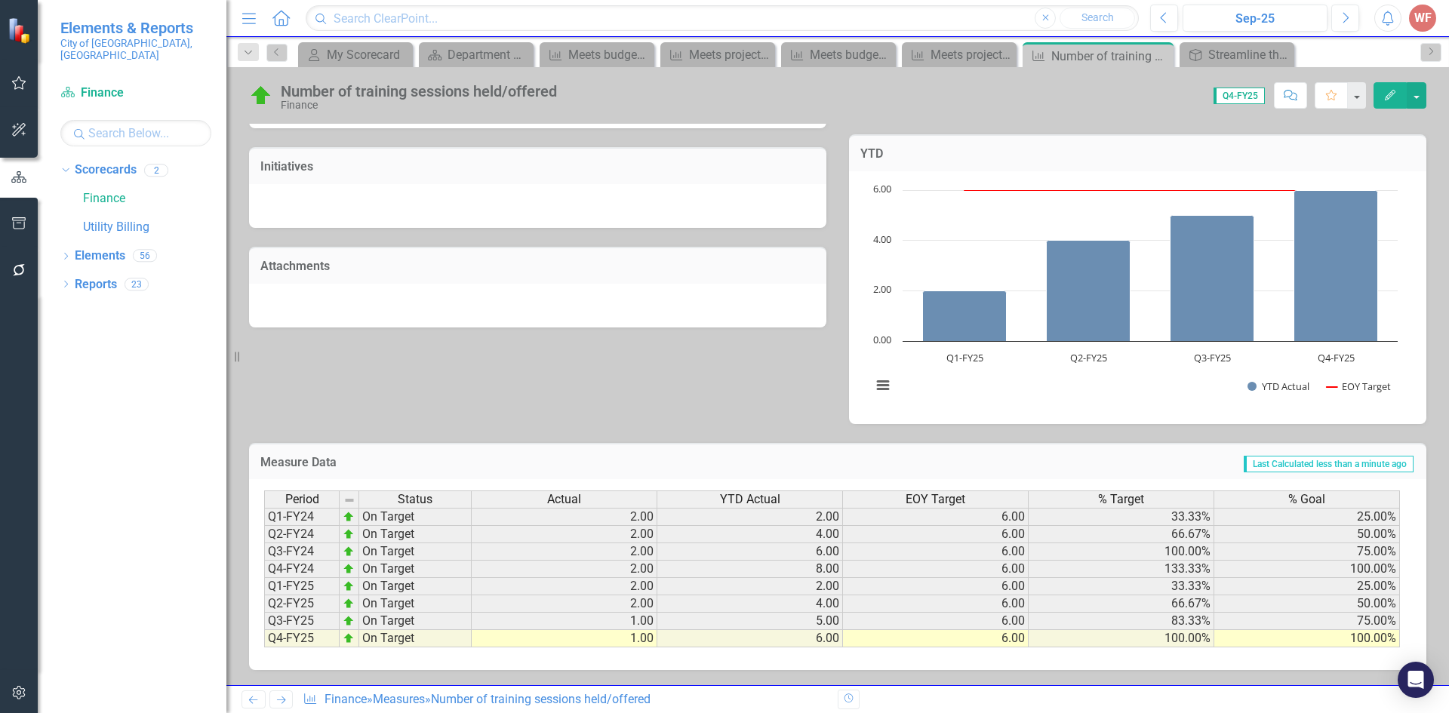
click at [278, 695] on icon "Next" at bounding box center [281, 700] width 13 height 10
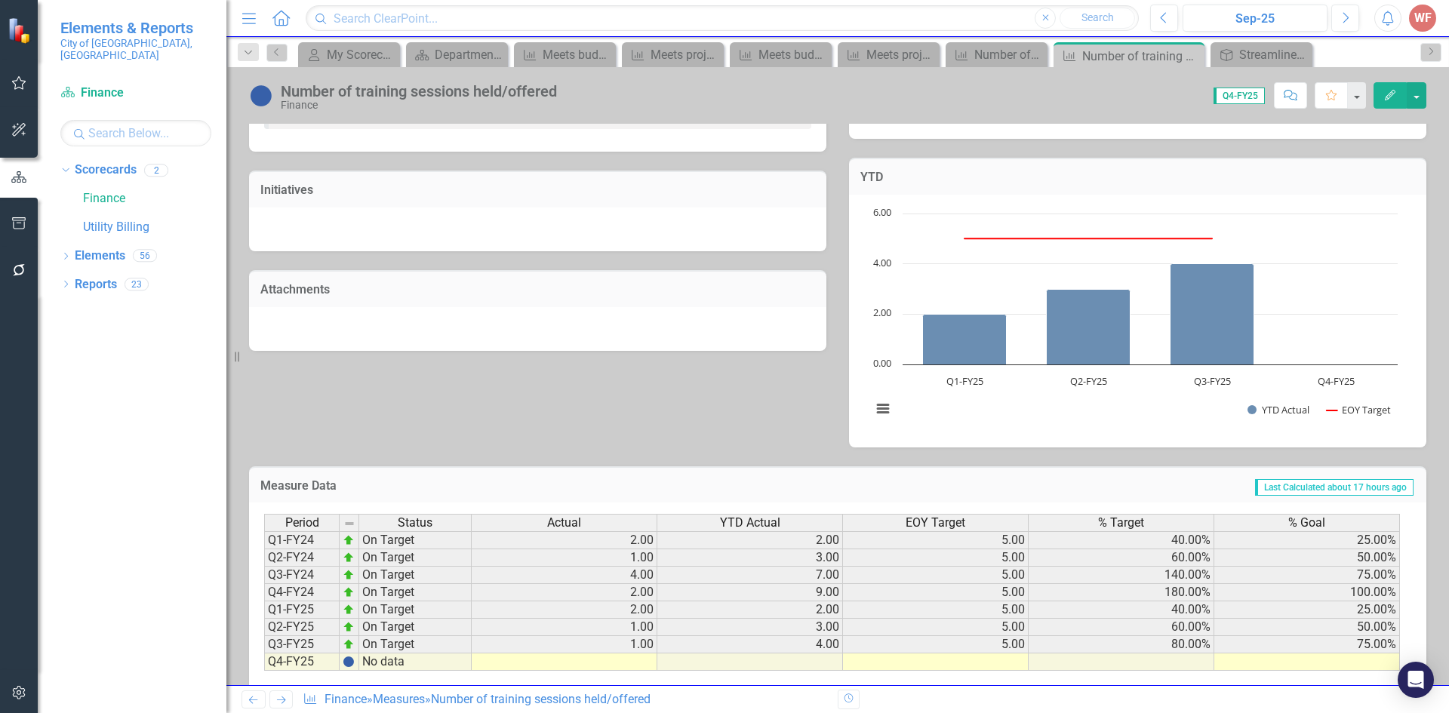
scroll to position [401, 0]
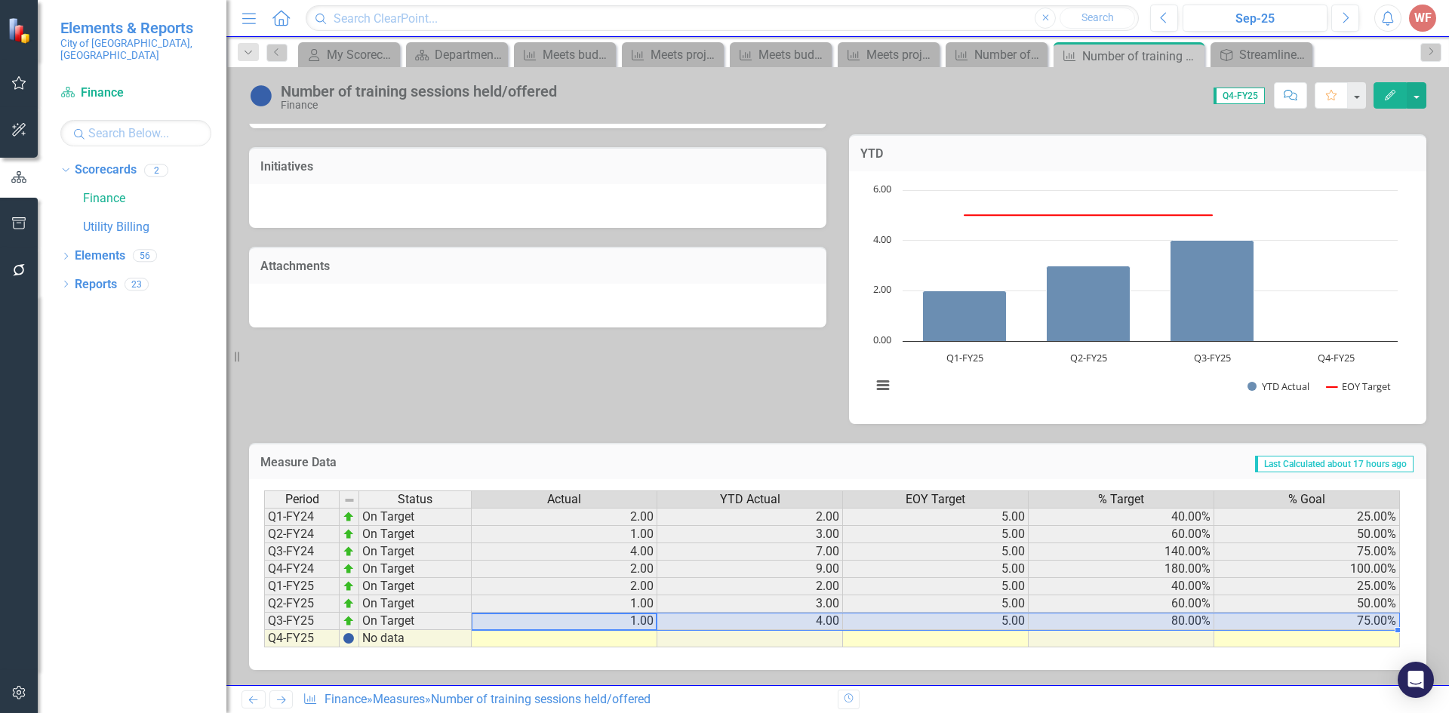
drag, startPoint x: 625, startPoint y: 619, endPoint x: 1274, endPoint y: 615, distance: 648.1
click at [1274, 615] on tr "Q3-FY25 On Target 1.00 4.00 5.00 80.00% 75.00%" at bounding box center [832, 621] width 1136 height 17
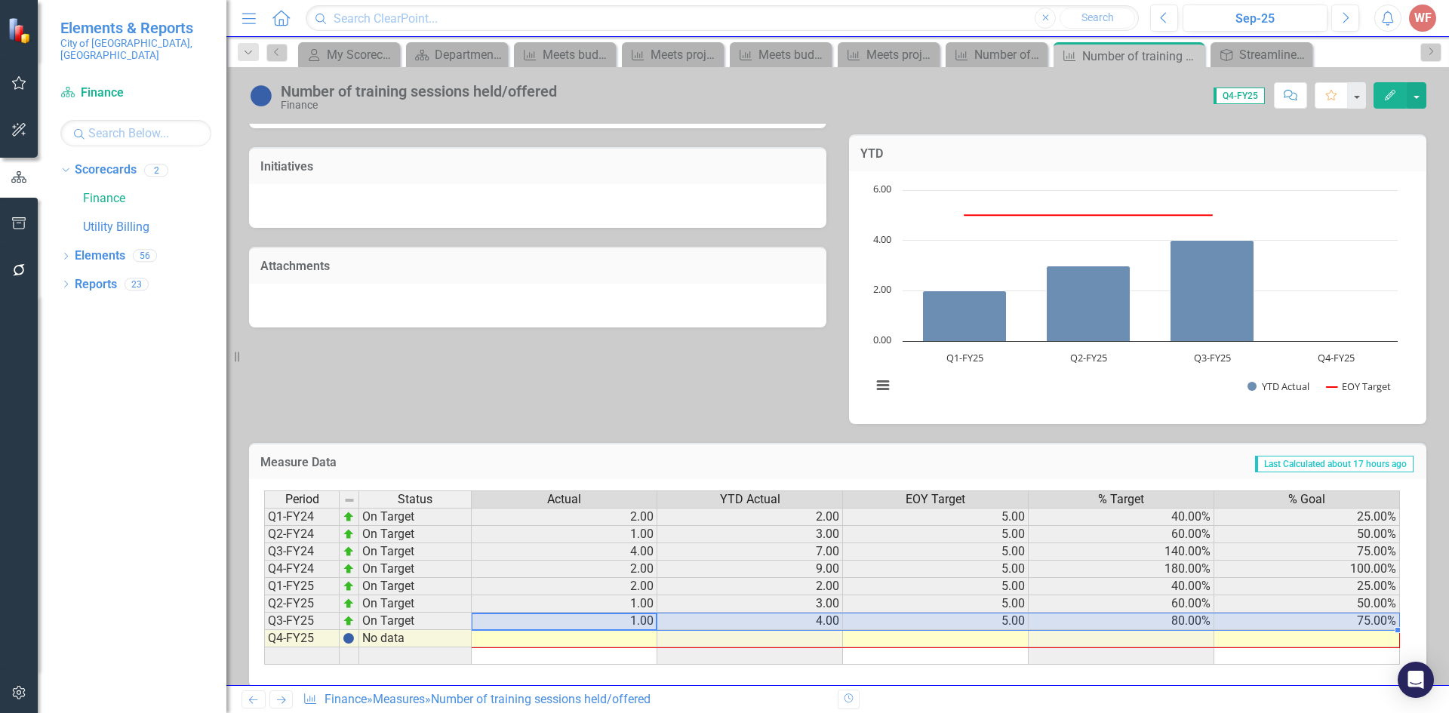
drag, startPoint x: 1398, startPoint y: 632, endPoint x: 1400, endPoint y: 639, distance: 7.7
click at [1400, 639] on div "Period Status Actual YTD Actual EOY Target % Target % Goal Q1-FY24 On Target 2.…" at bounding box center [837, 583] width 1177 height 208
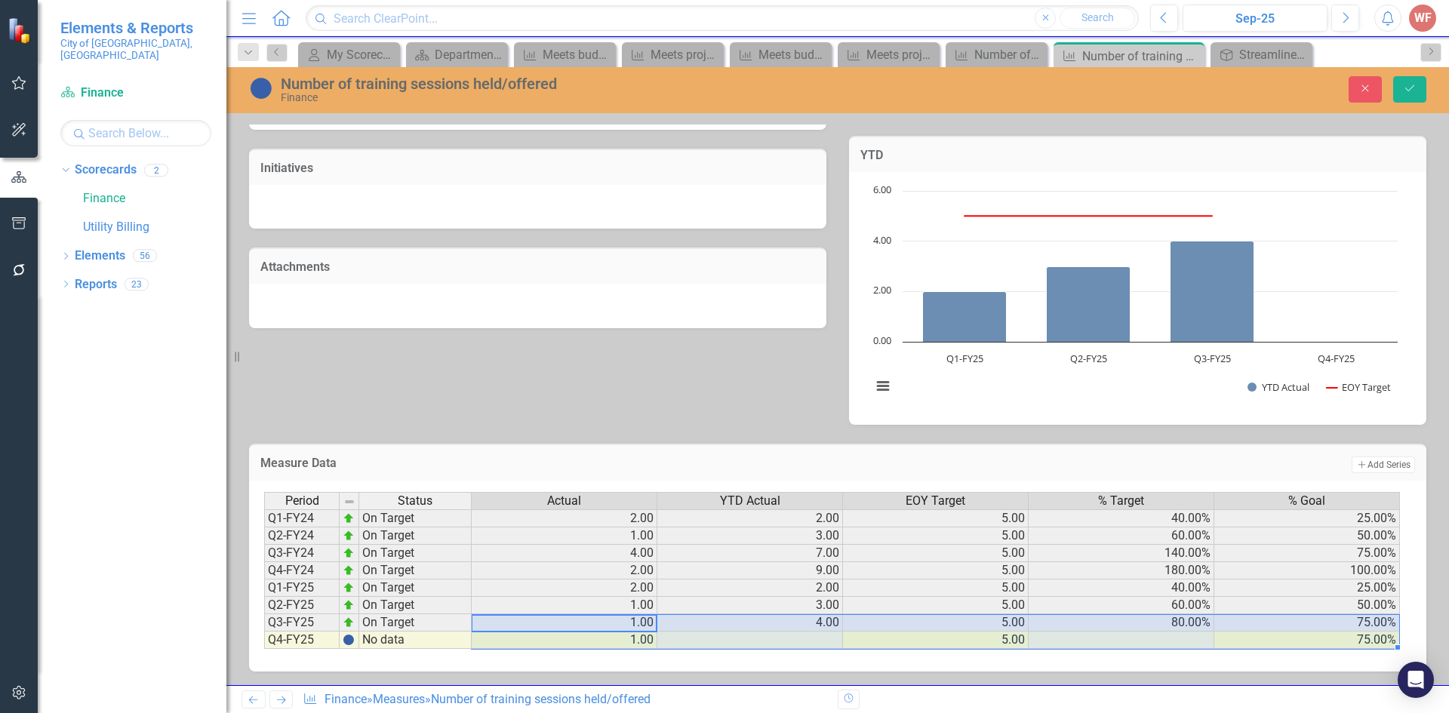
click at [1348, 647] on td "75.00%" at bounding box center [1307, 640] width 186 height 17
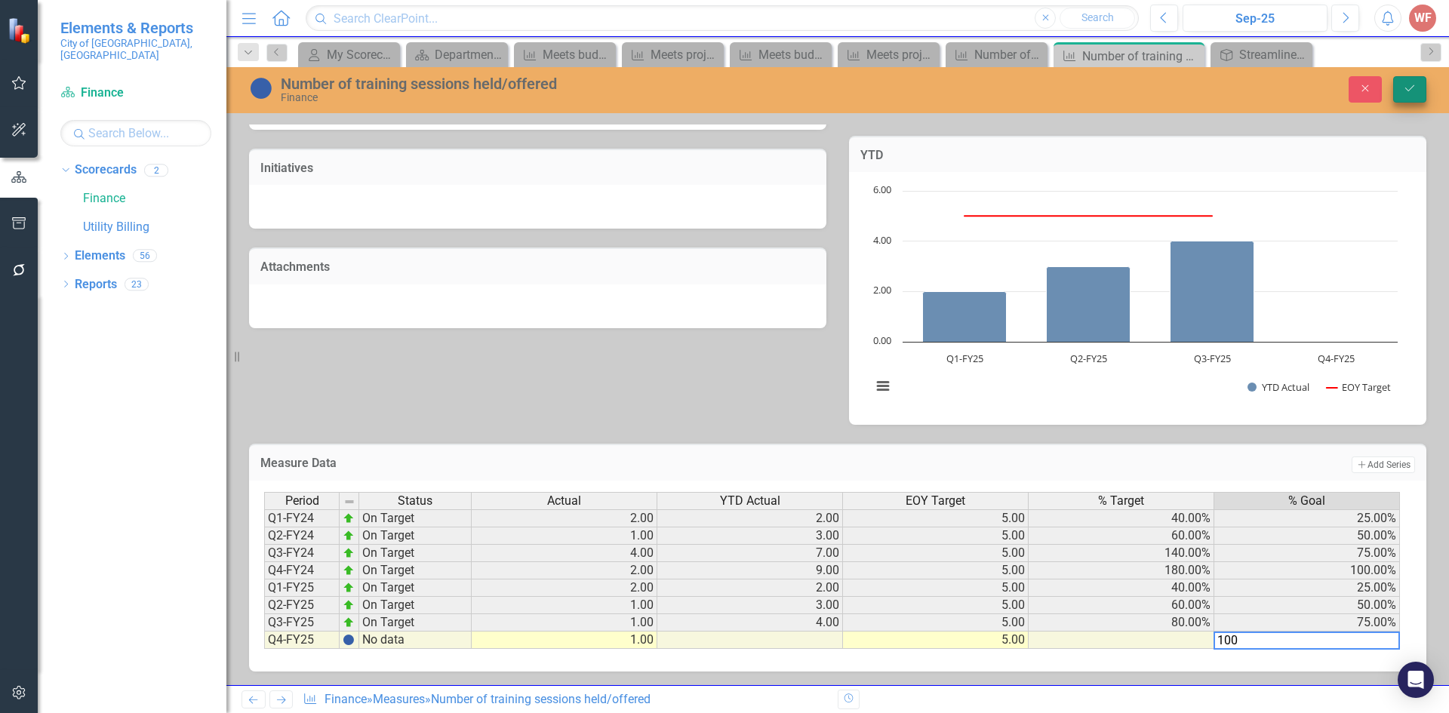
type textarea "100"
drag, startPoint x: 1418, startPoint y: 86, endPoint x: 1409, endPoint y: 106, distance: 21.6
click at [1418, 86] on button "Save" at bounding box center [1409, 89] width 33 height 26
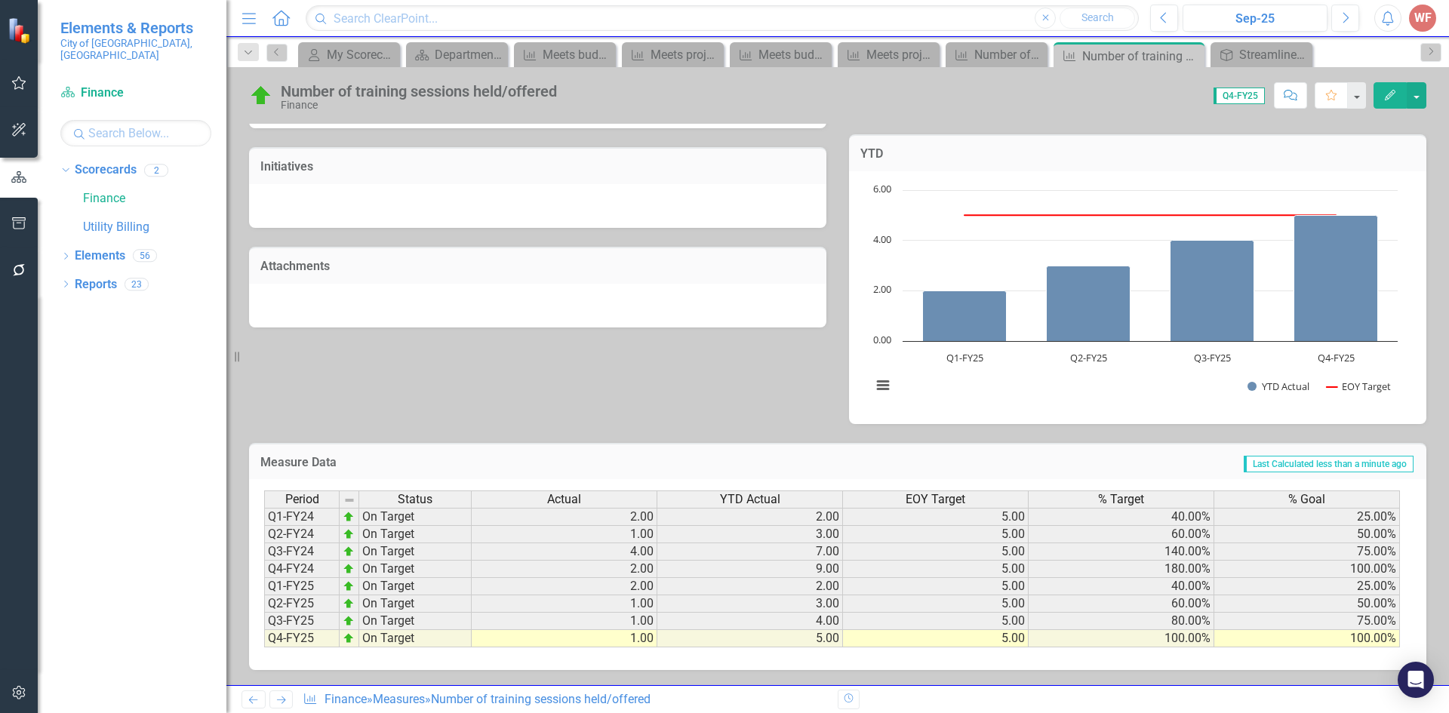
click at [281, 695] on icon "Next" at bounding box center [281, 700] width 13 height 10
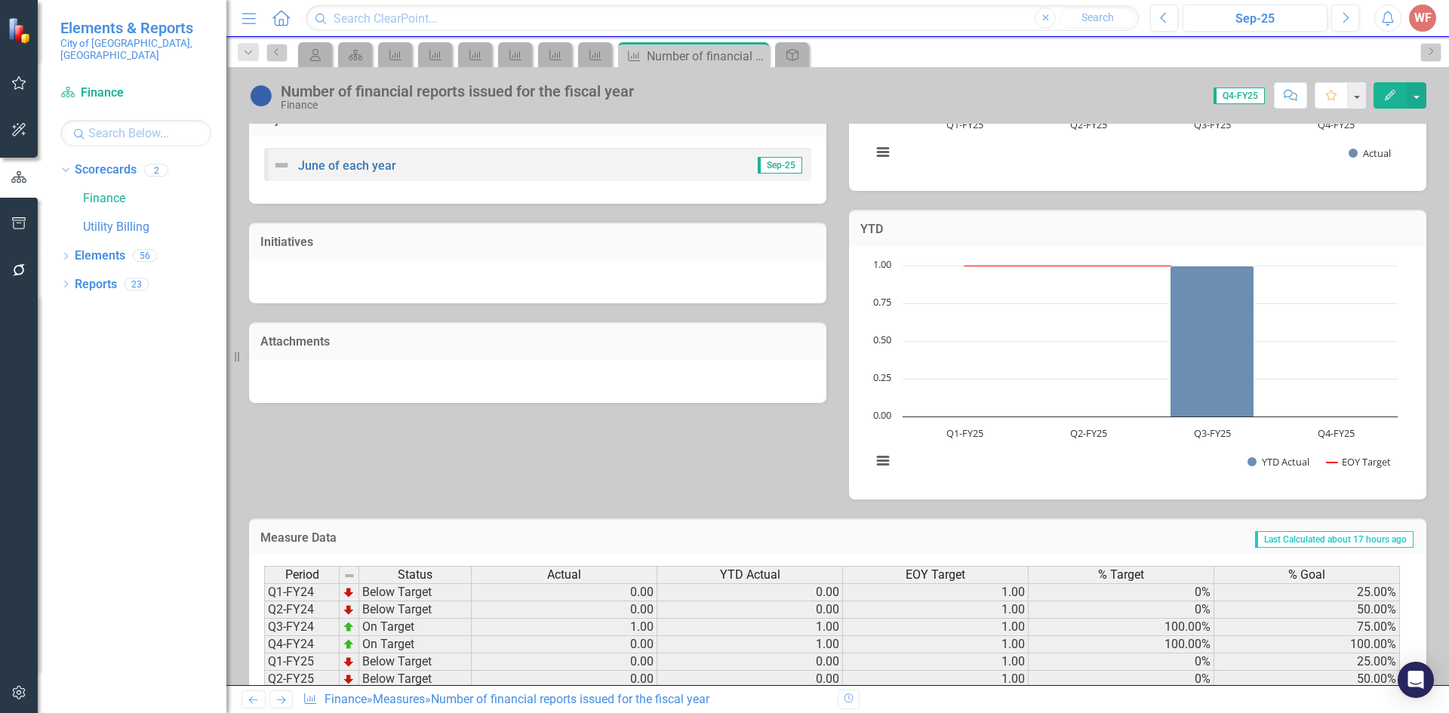
scroll to position [401, 0]
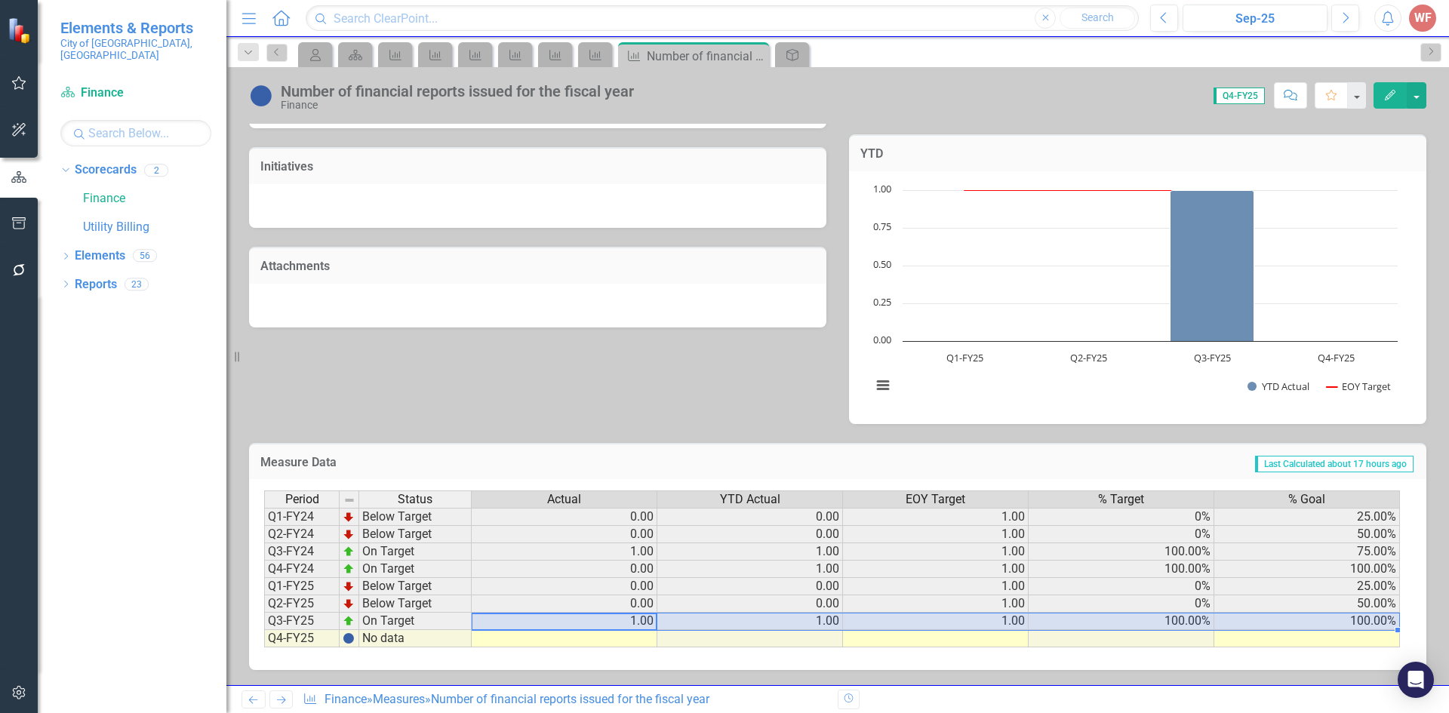
drag, startPoint x: 637, startPoint y: 625, endPoint x: 1270, endPoint y: 622, distance: 633.0
click at [1270, 622] on tr "Q3-FY25 On Target 1.00 1.00 1.00 100.00% 100.00%" at bounding box center [832, 621] width 1136 height 17
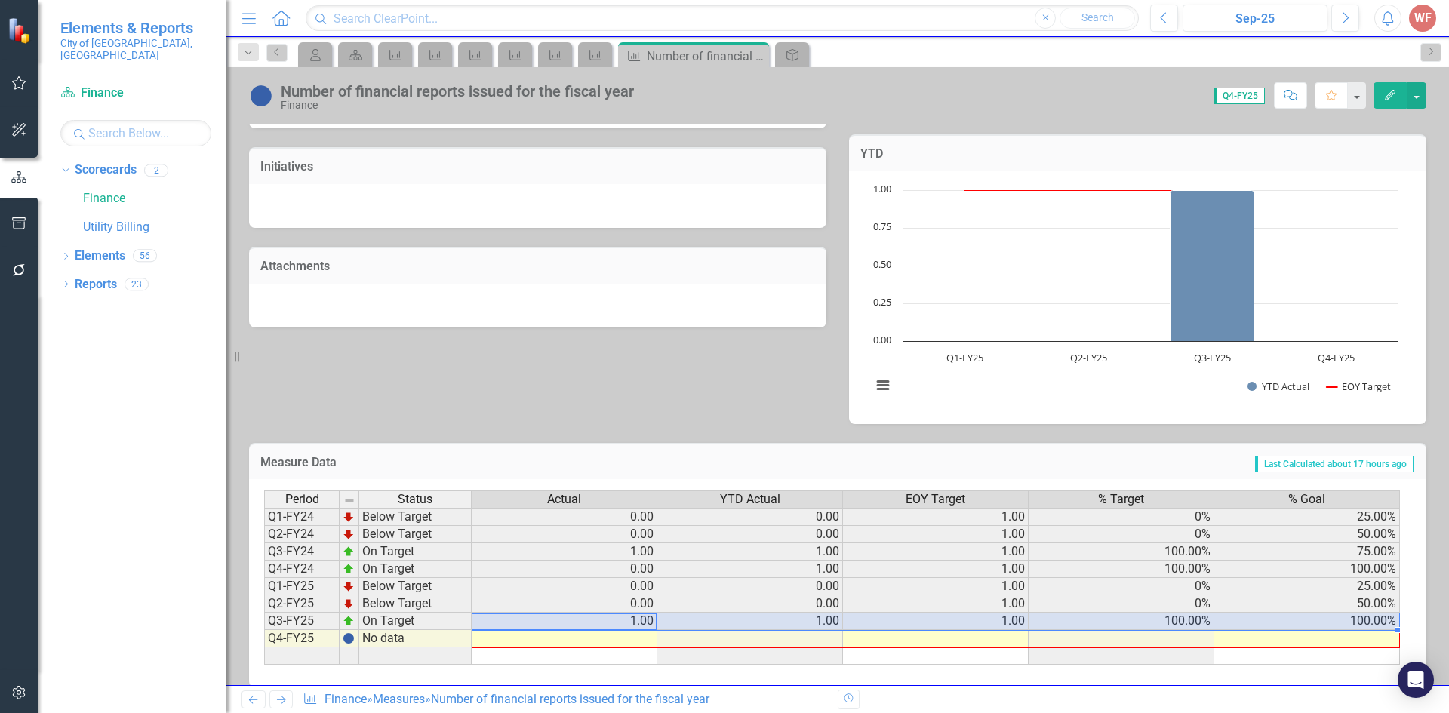
drag, startPoint x: 1399, startPoint y: 630, endPoint x: 1399, endPoint y: 641, distance: 11.3
click at [264, 665] on div at bounding box center [264, 665] width 0 height 0
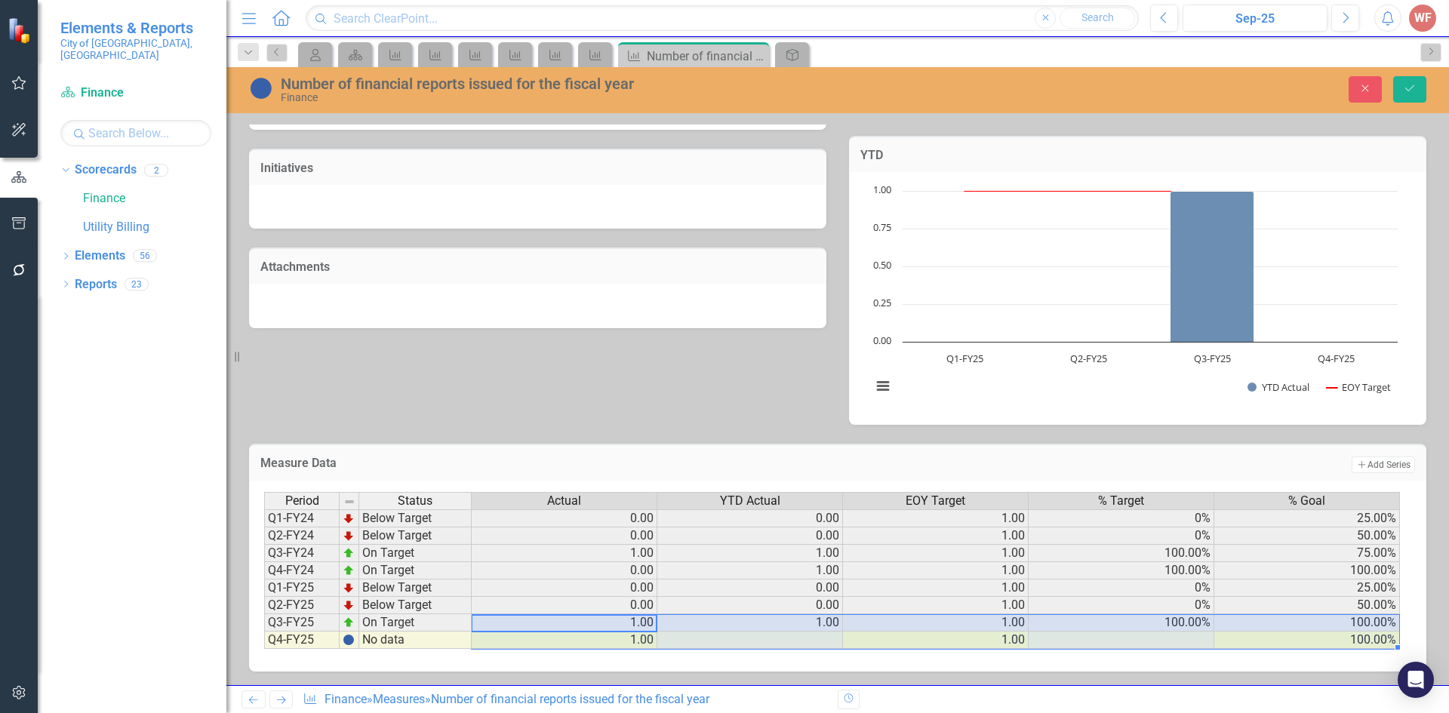
click at [1329, 626] on td "100.00%" at bounding box center [1307, 622] width 186 height 17
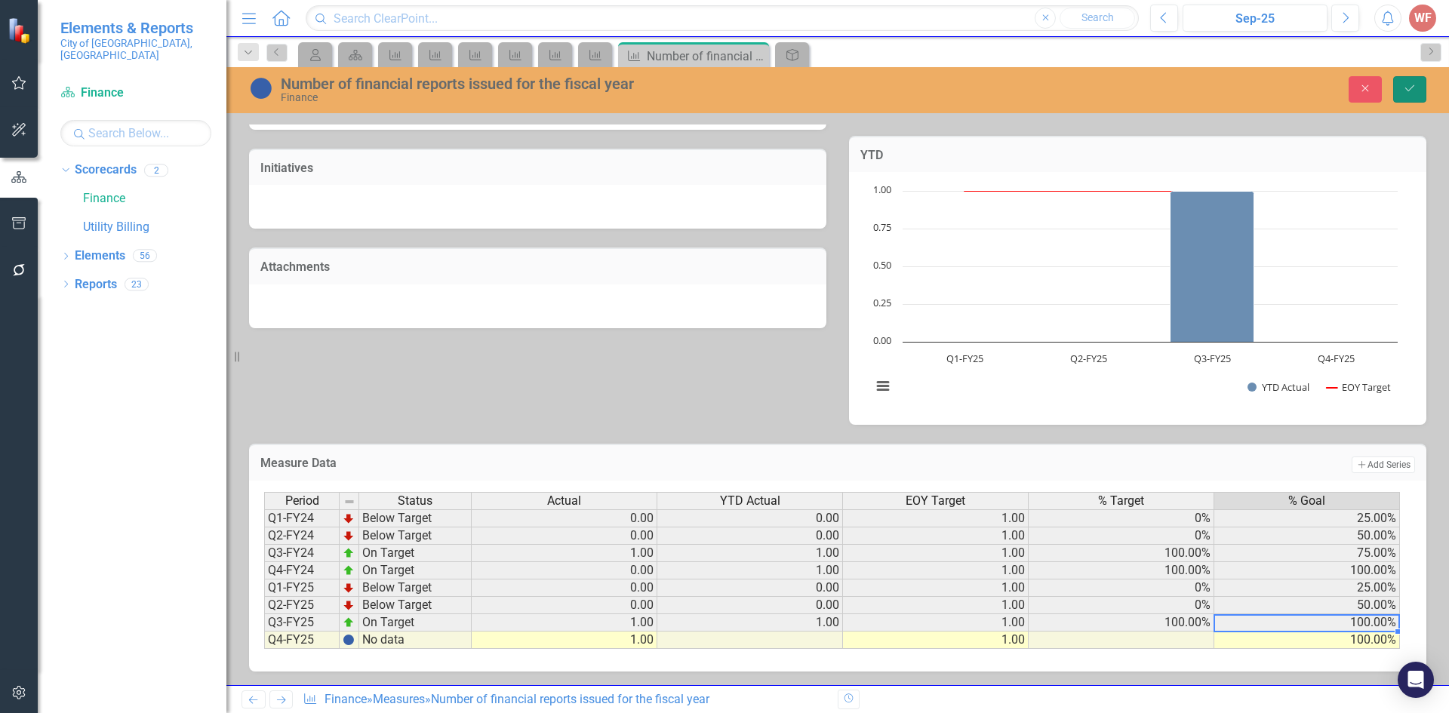
click at [1416, 87] on button "Save" at bounding box center [1409, 89] width 33 height 26
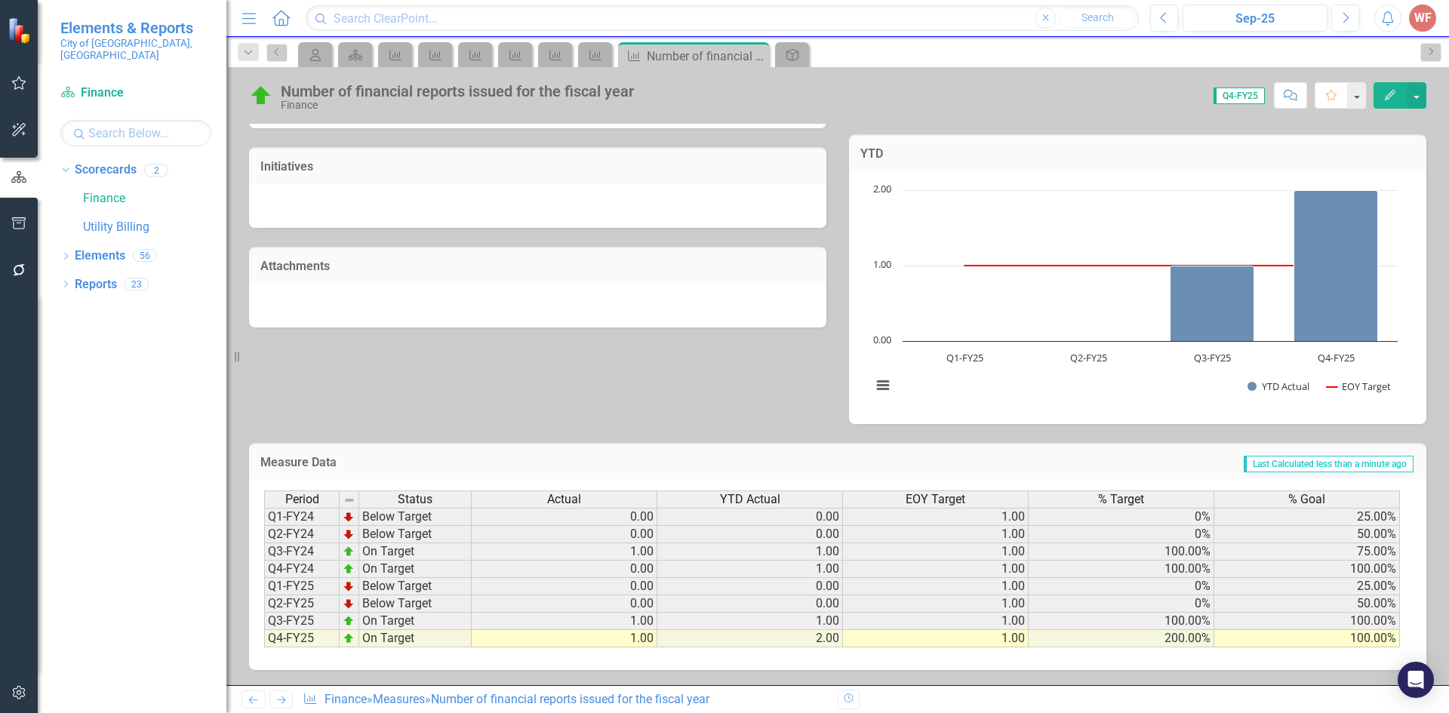
click at [278, 702] on icon "Next" at bounding box center [281, 700] width 13 height 10
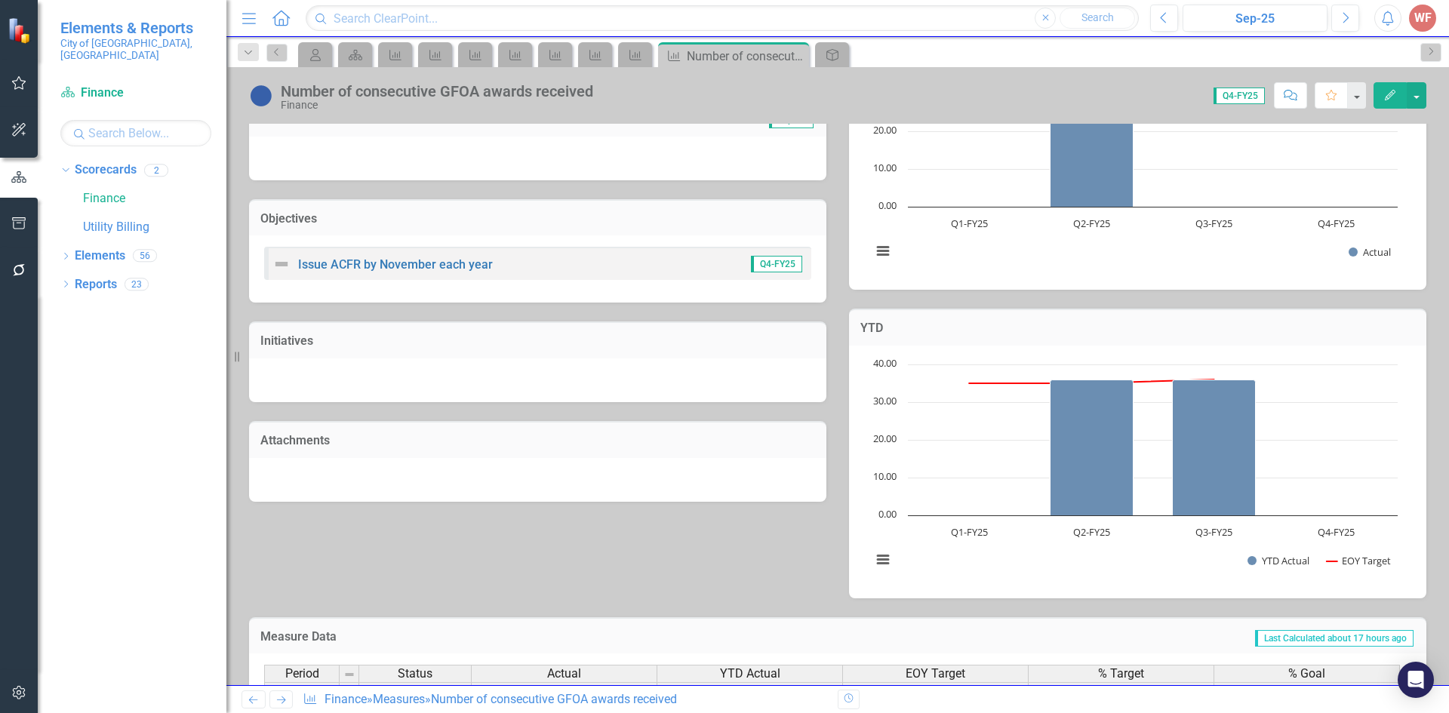
scroll to position [401, 0]
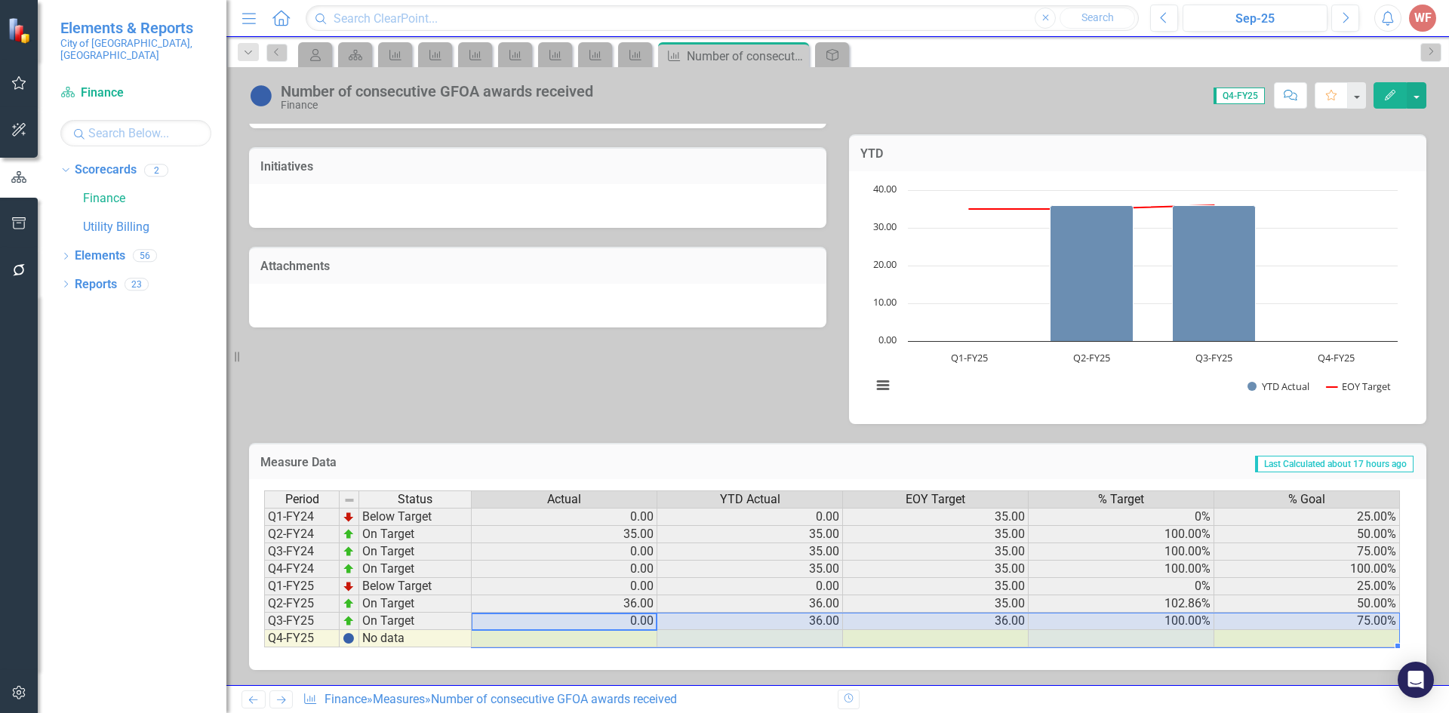
drag, startPoint x: 628, startPoint y: 624, endPoint x: 1350, endPoint y: 632, distance: 722.1
click at [1347, 632] on tbody "Q1-FY24 Below Target 0.00 0.00 35.00 0% 25.00% Q2-FY24 On Target 35.00 35.00 35…" at bounding box center [832, 578] width 1136 height 140
click at [1371, 623] on td "75.00%" at bounding box center [1307, 621] width 186 height 17
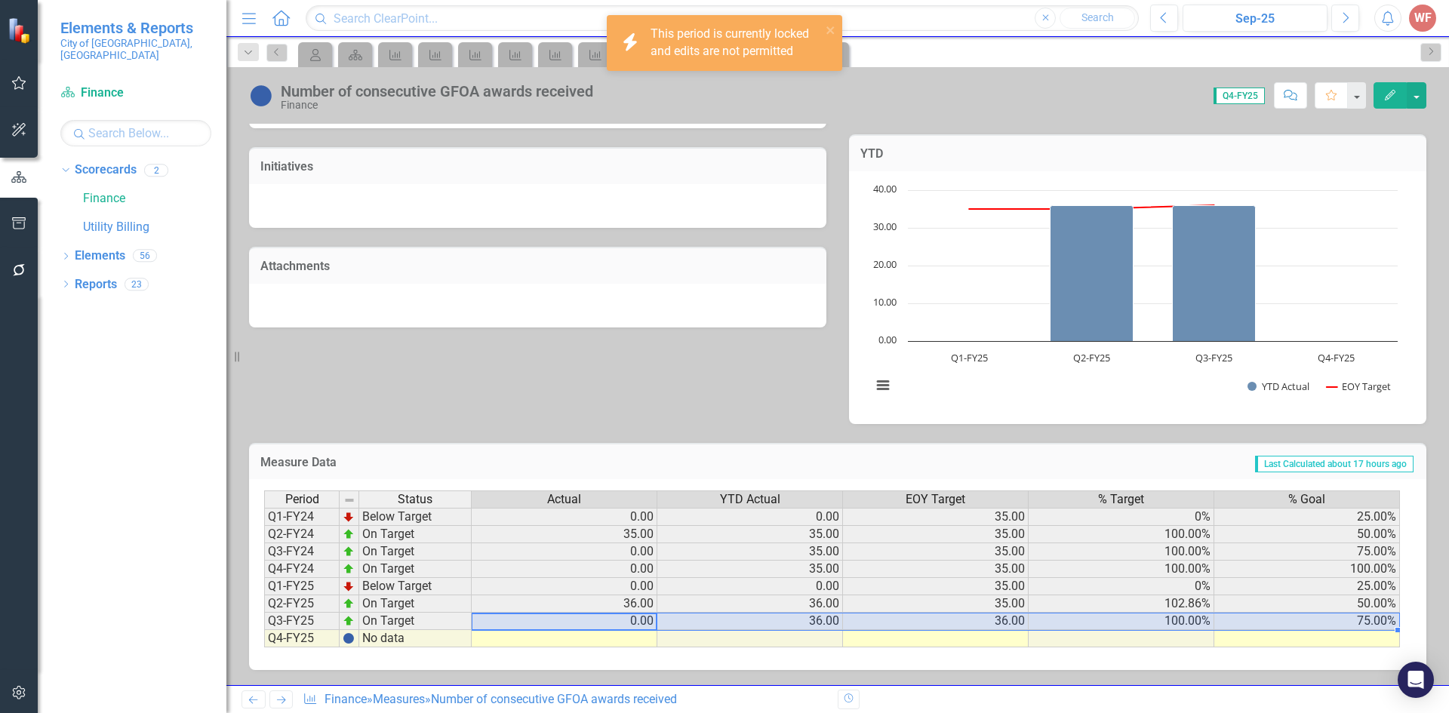
drag, startPoint x: 571, startPoint y: 624, endPoint x: 1295, endPoint y: 625, distance: 724.3
click at [1295, 625] on tr "Q3-FY25 On Target 0.00 36.00 36.00 100.00% 75.00%" at bounding box center [832, 621] width 1136 height 17
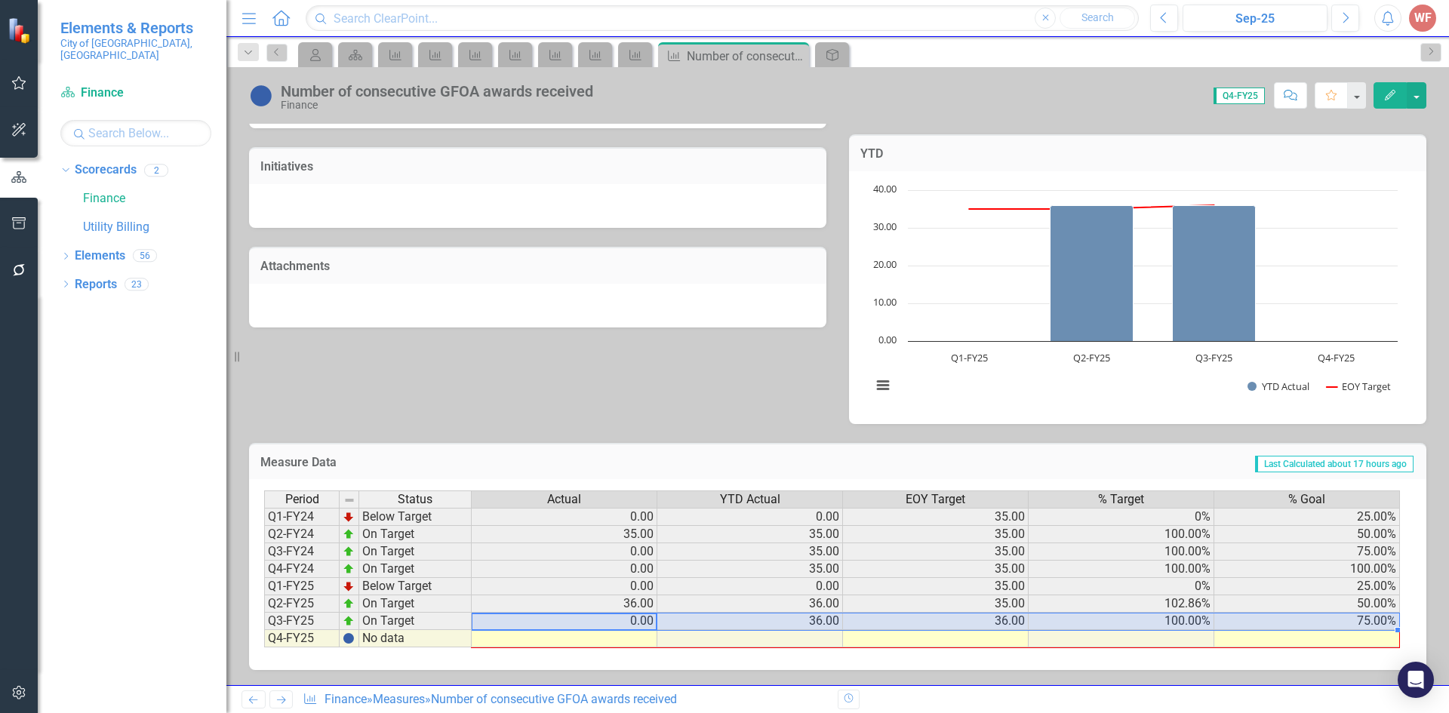
click at [264, 636] on div "Period Status Actual YTD Actual EOY Target % Target % Goal Q1-FY24 Below Target…" at bounding box center [264, 568] width 0 height 157
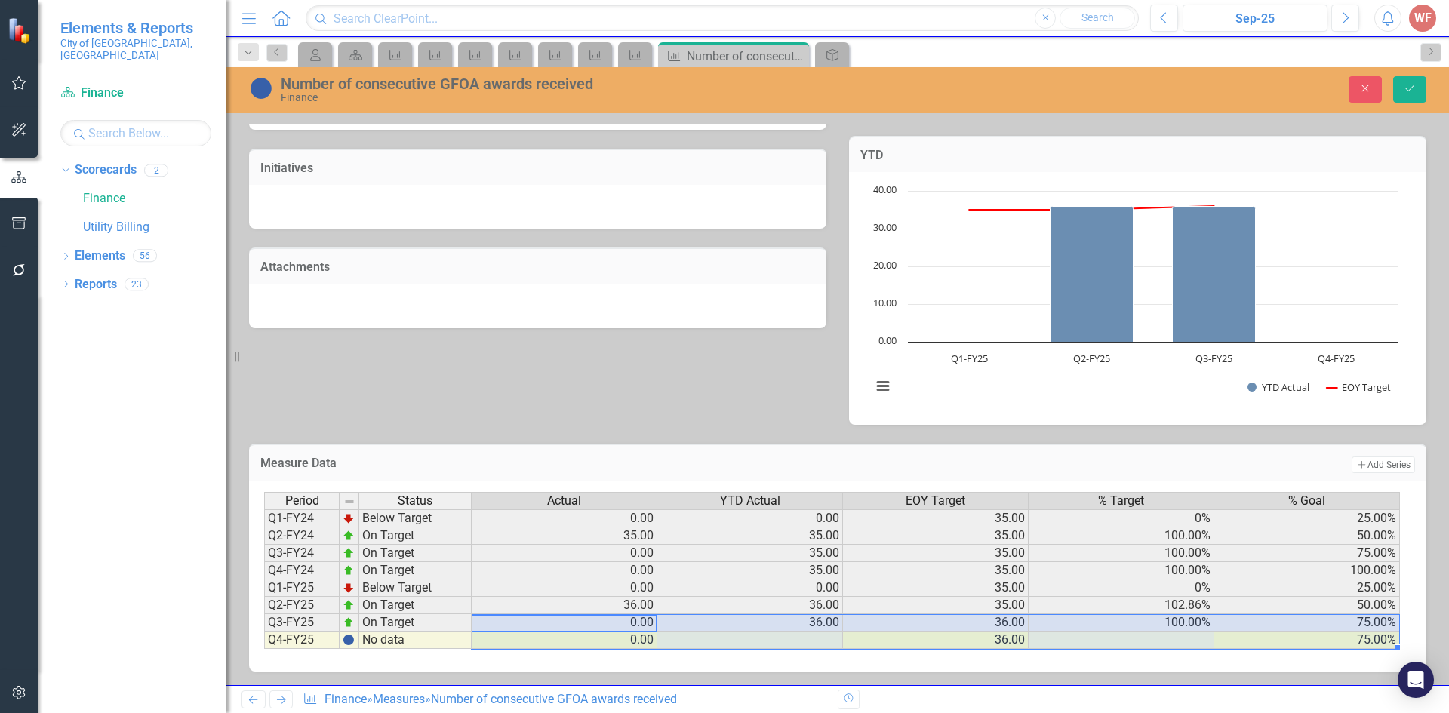
click at [1371, 642] on td "75.00%" at bounding box center [1307, 640] width 186 height 17
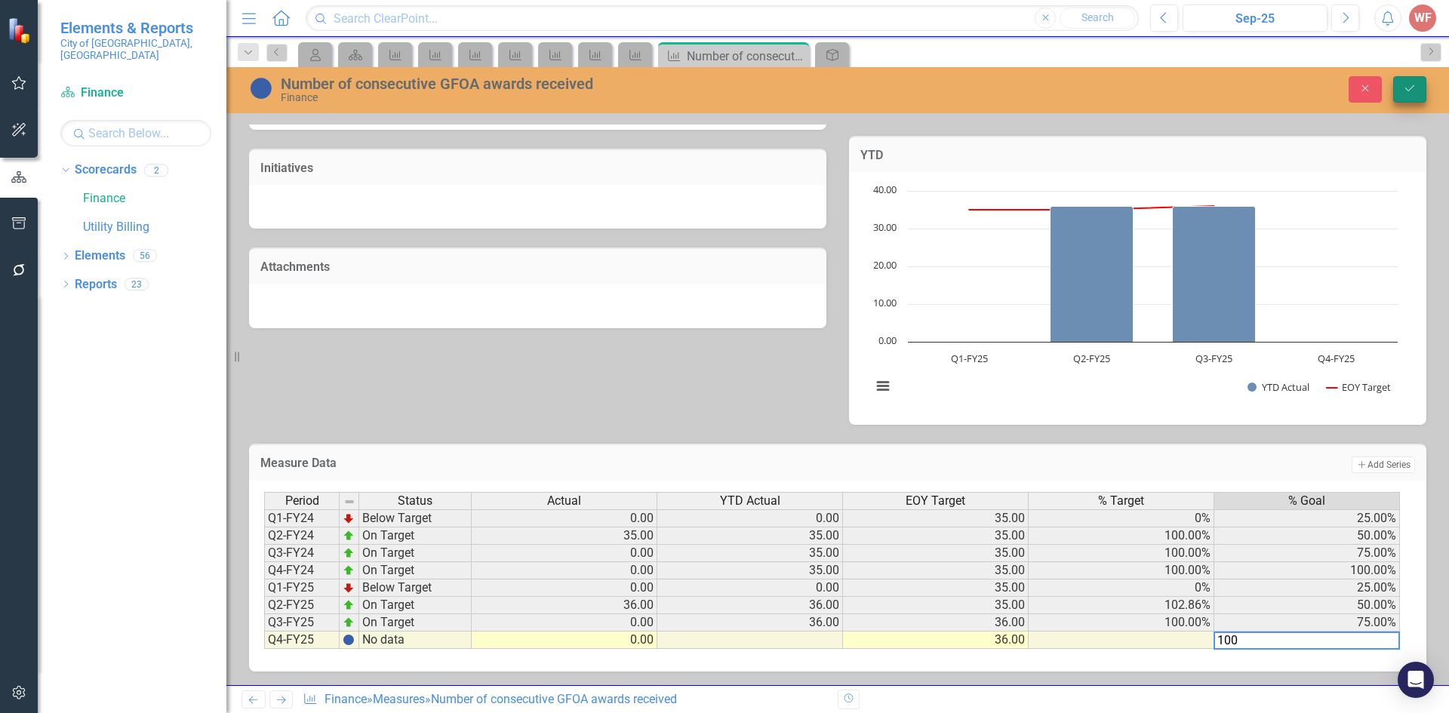
type textarea "100"
click at [1400, 89] on button "Save" at bounding box center [1409, 89] width 33 height 26
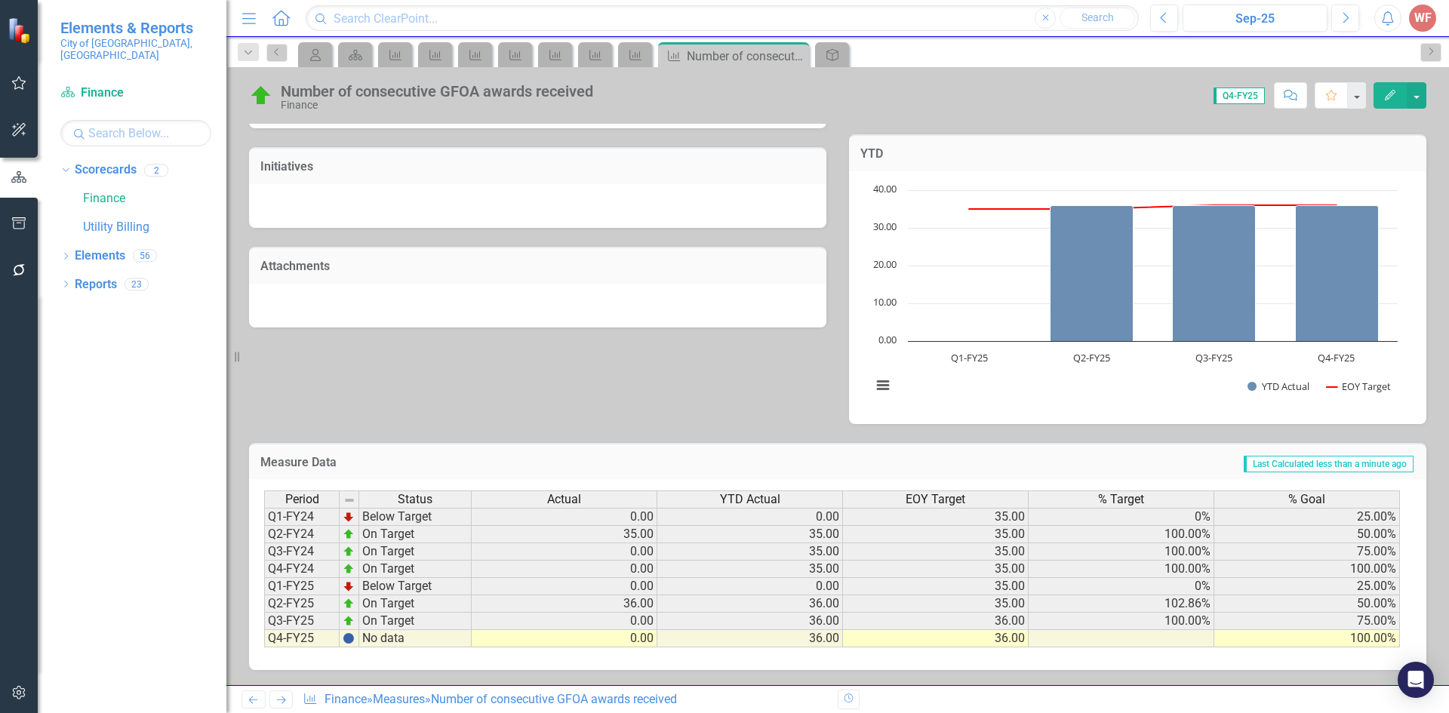
click at [286, 701] on icon "Next" at bounding box center [281, 700] width 13 height 10
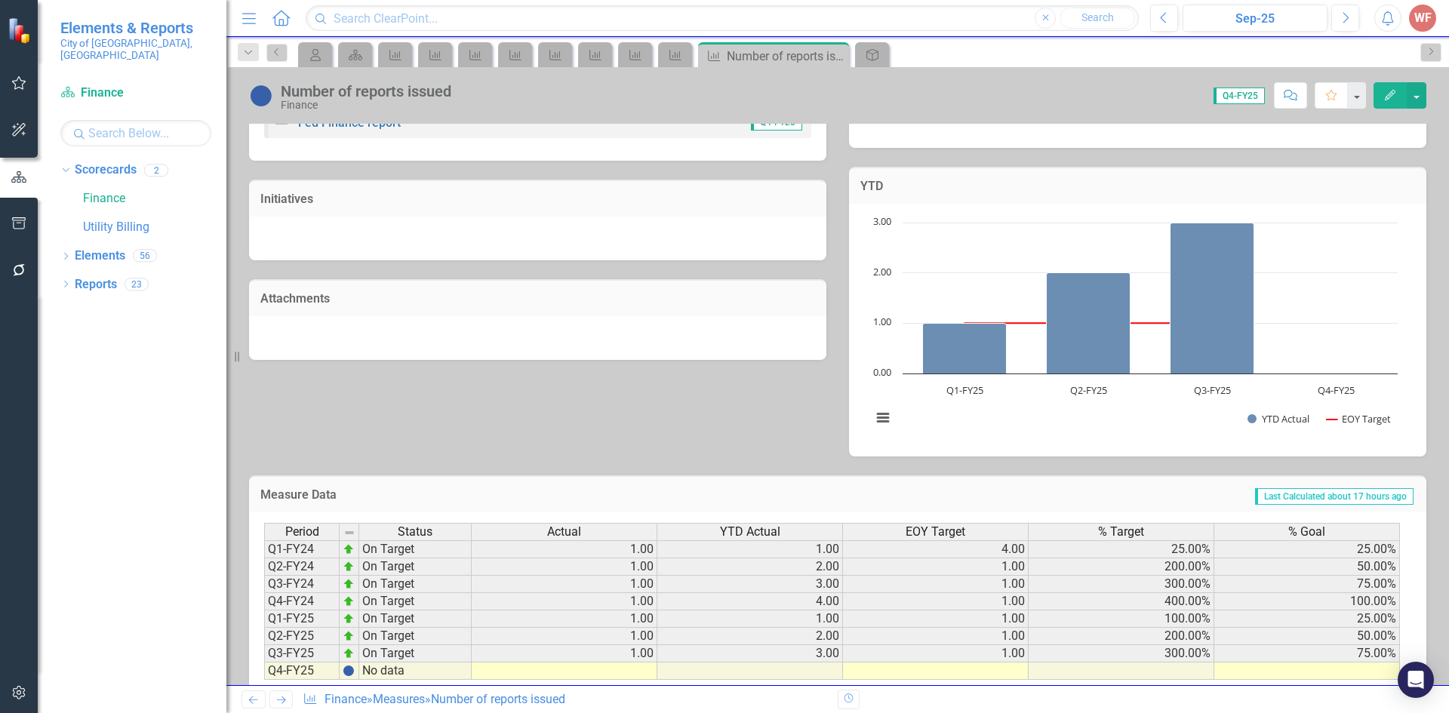
scroll to position [401, 0]
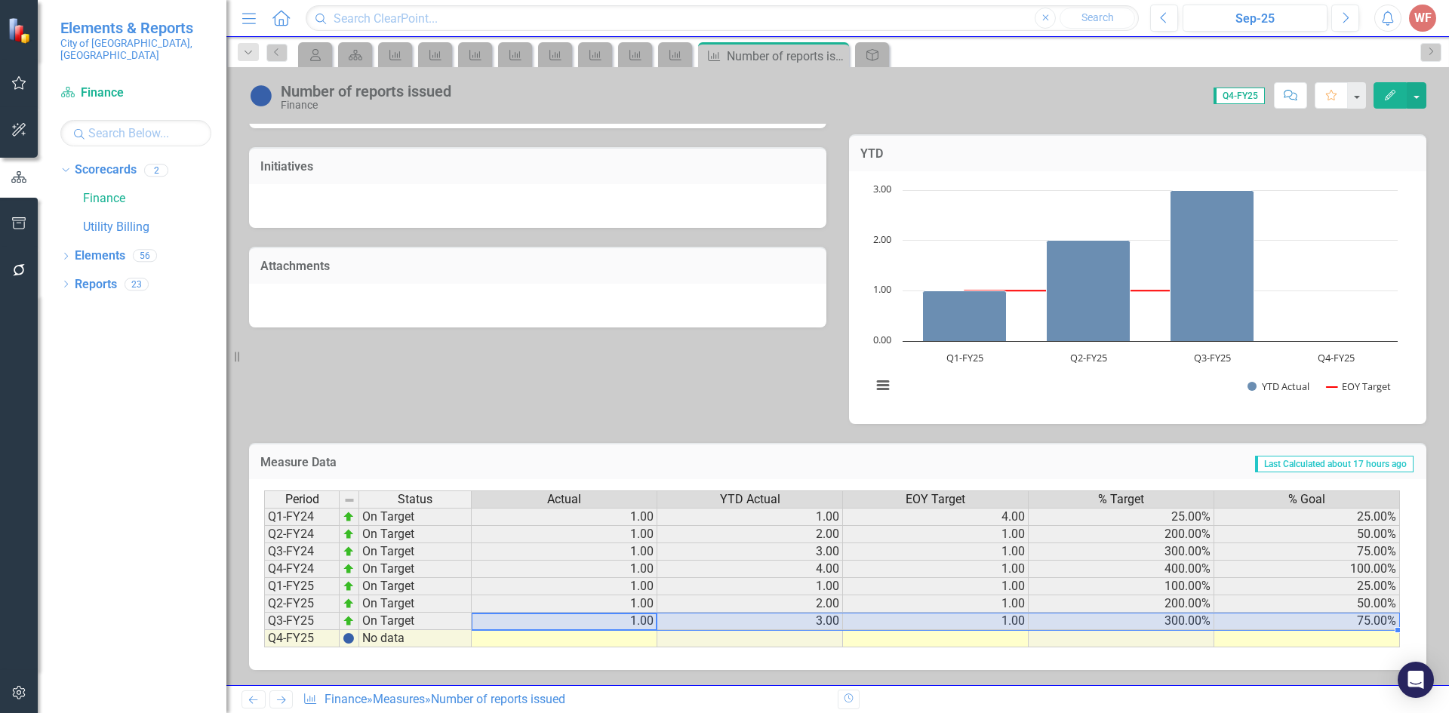
drag, startPoint x: 629, startPoint y: 622, endPoint x: 1311, endPoint y: 620, distance: 682.1
click at [1311, 620] on tr "Q3-FY25 On Target 1.00 3.00 1.00 300.00% 75.00%" at bounding box center [832, 621] width 1136 height 17
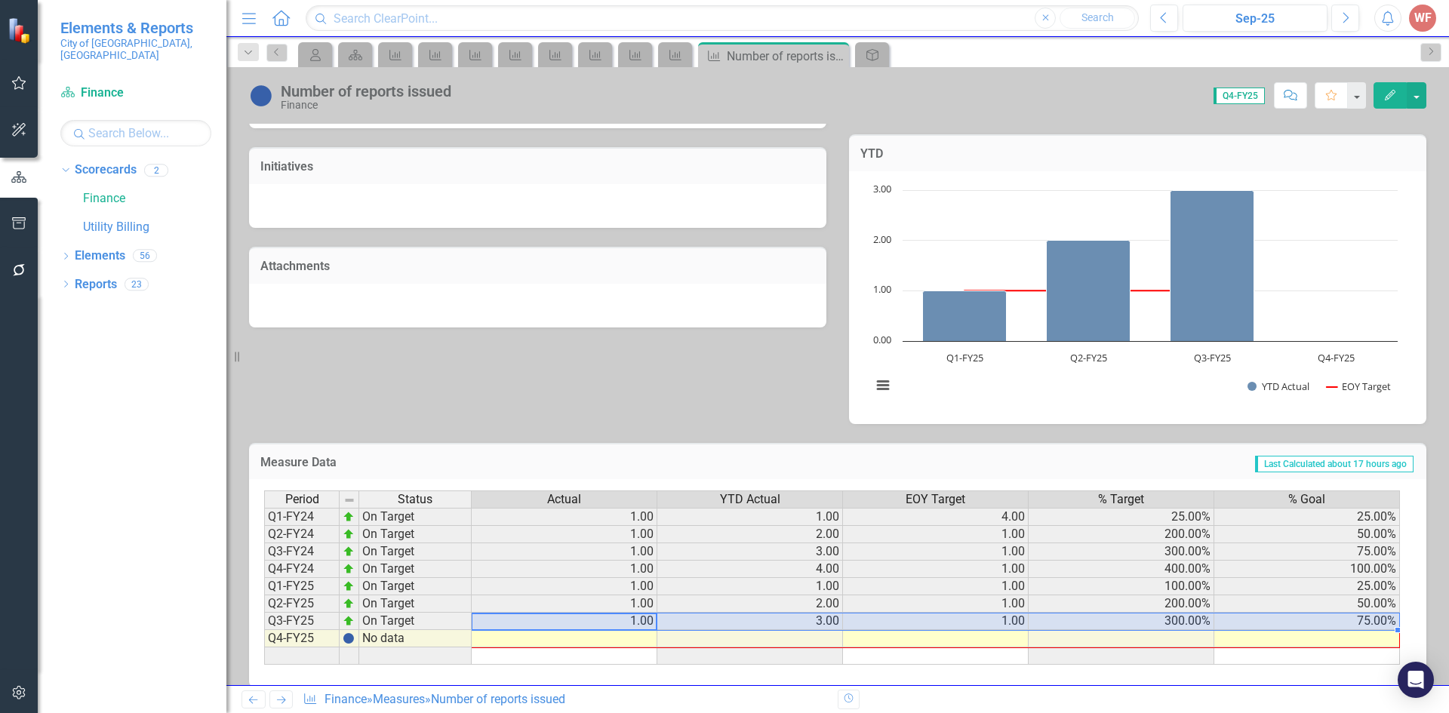
drag, startPoint x: 1398, startPoint y: 631, endPoint x: 1400, endPoint y: 639, distance: 8.4
click at [1400, 639] on div "Period Status Actual YTD Actual EOY Target % Target % Goal Q1-FY24 On Target 1.…" at bounding box center [837, 583] width 1177 height 208
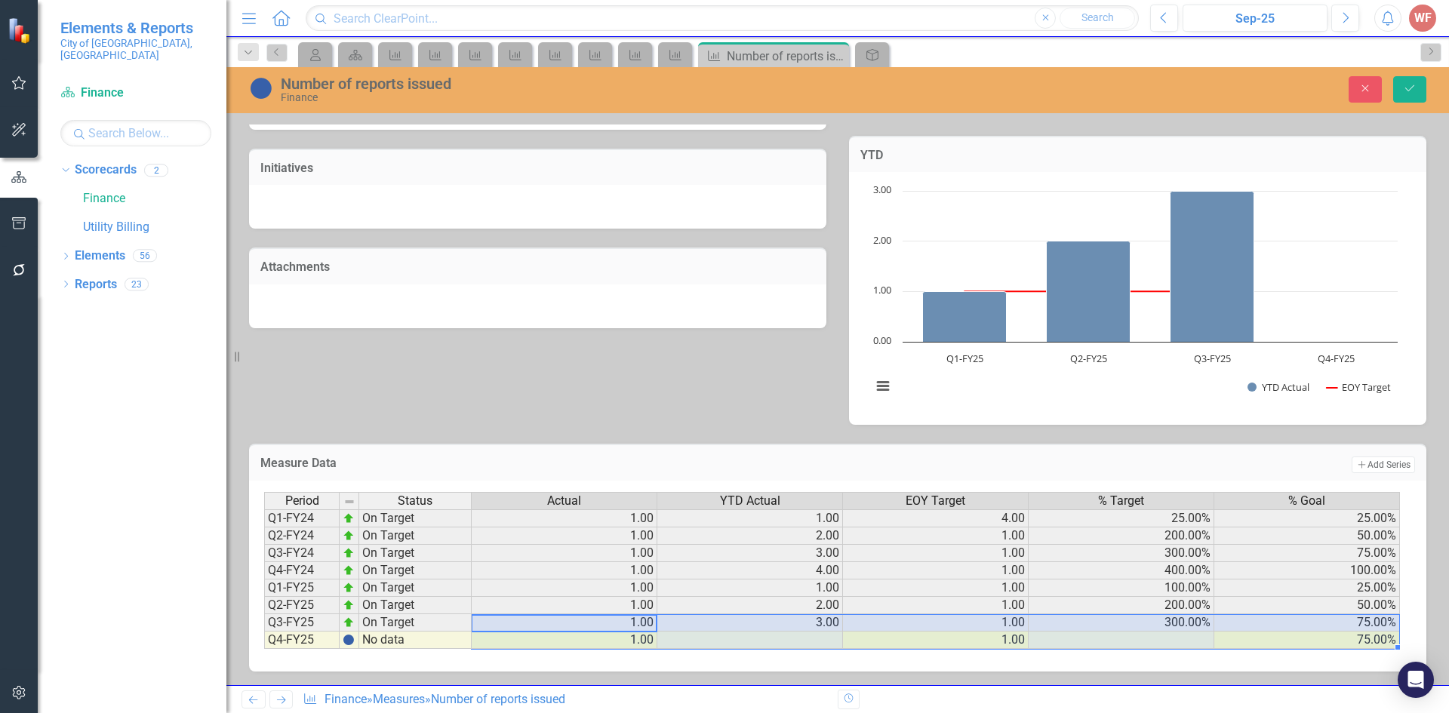
click at [1375, 639] on td "75.00%" at bounding box center [1307, 640] width 186 height 17
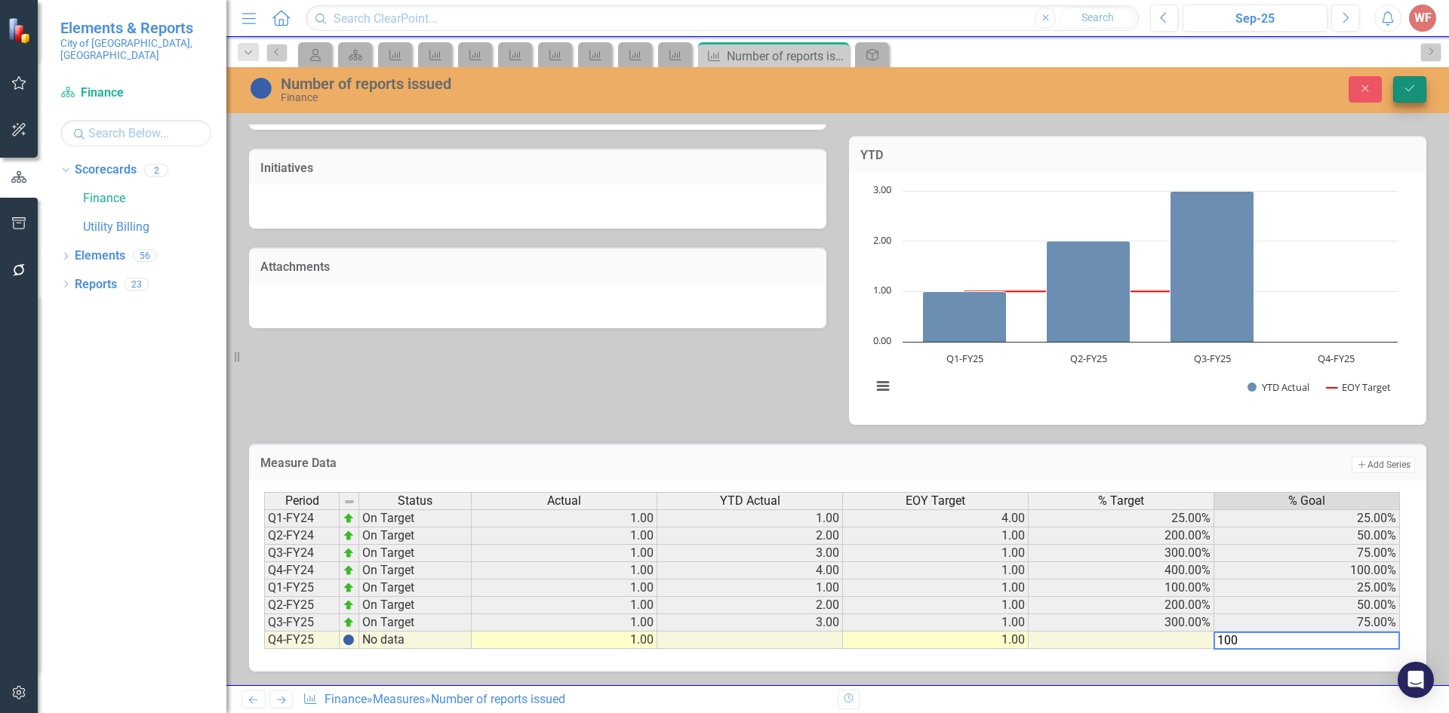
type textarea "100"
click at [1418, 85] on button "Save" at bounding box center [1409, 89] width 33 height 26
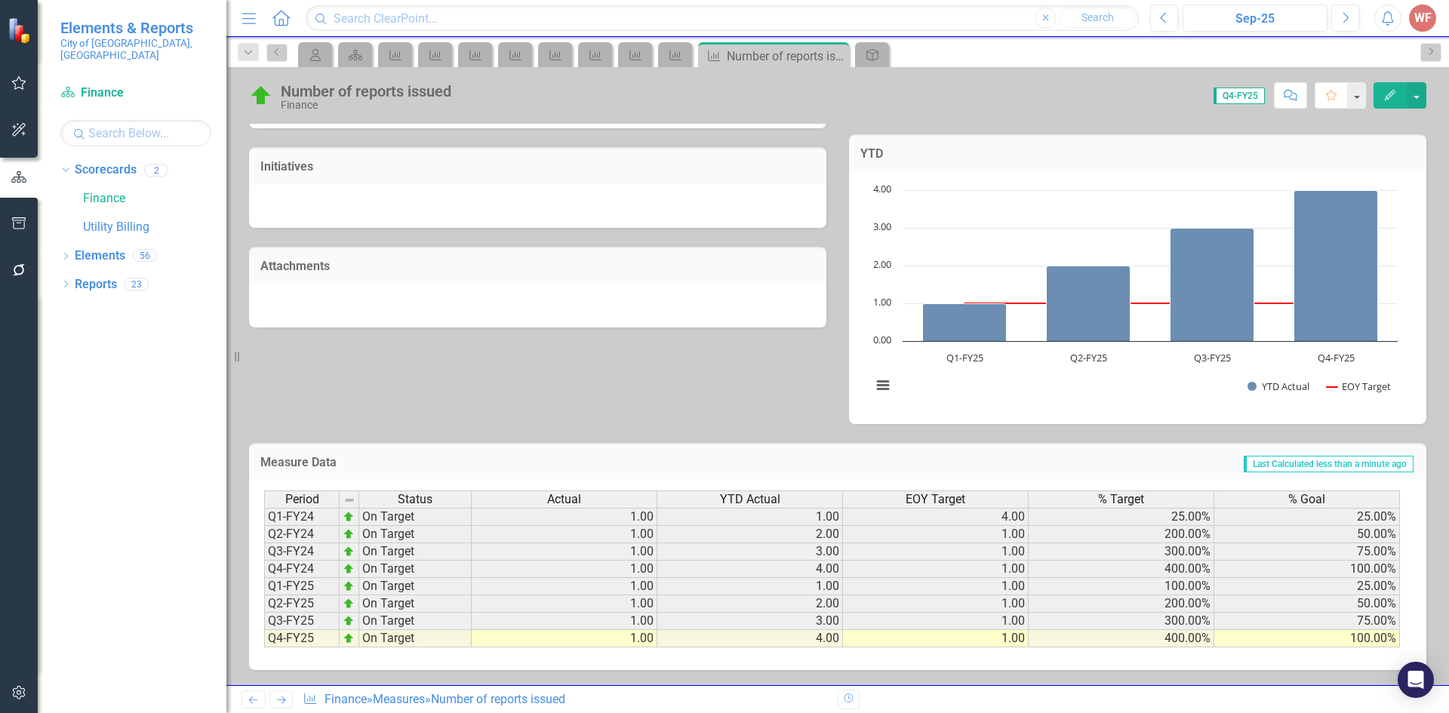
click at [279, 695] on icon "Next" at bounding box center [281, 700] width 13 height 10
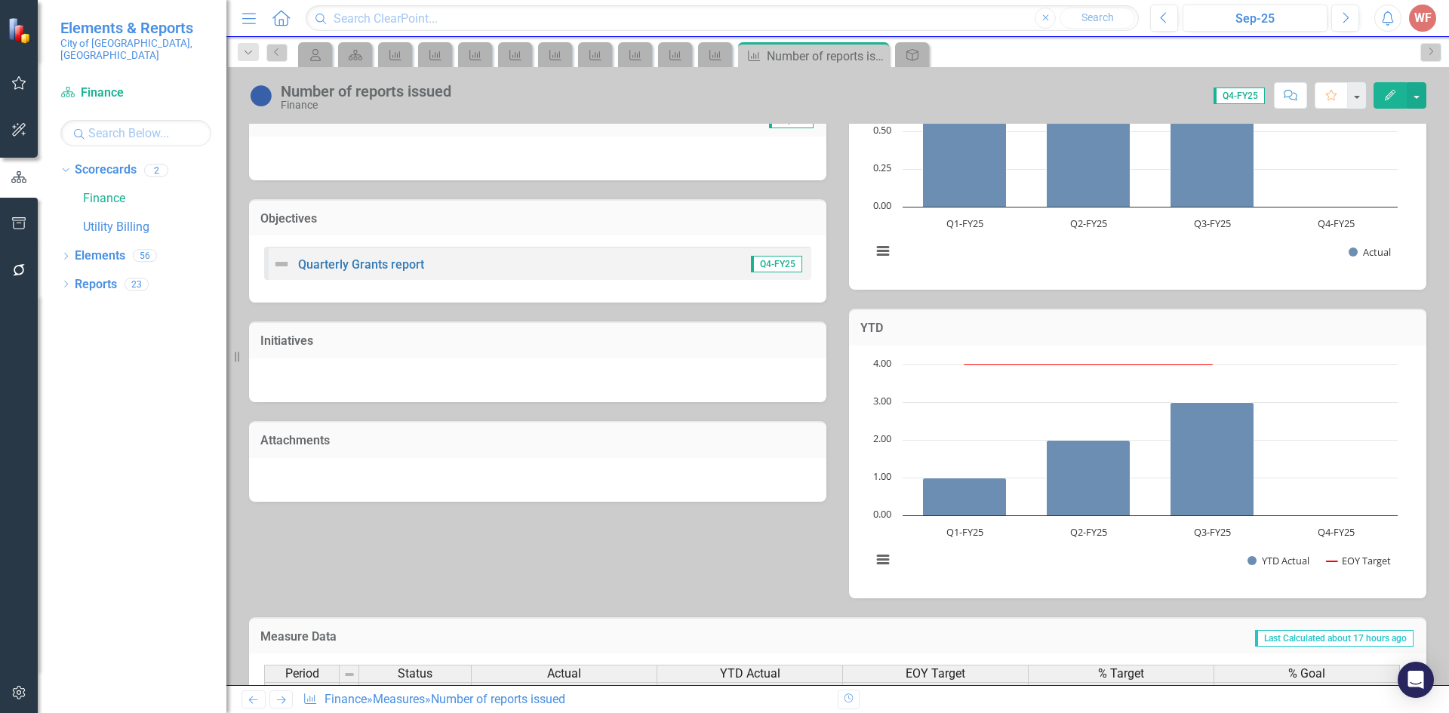
scroll to position [401, 0]
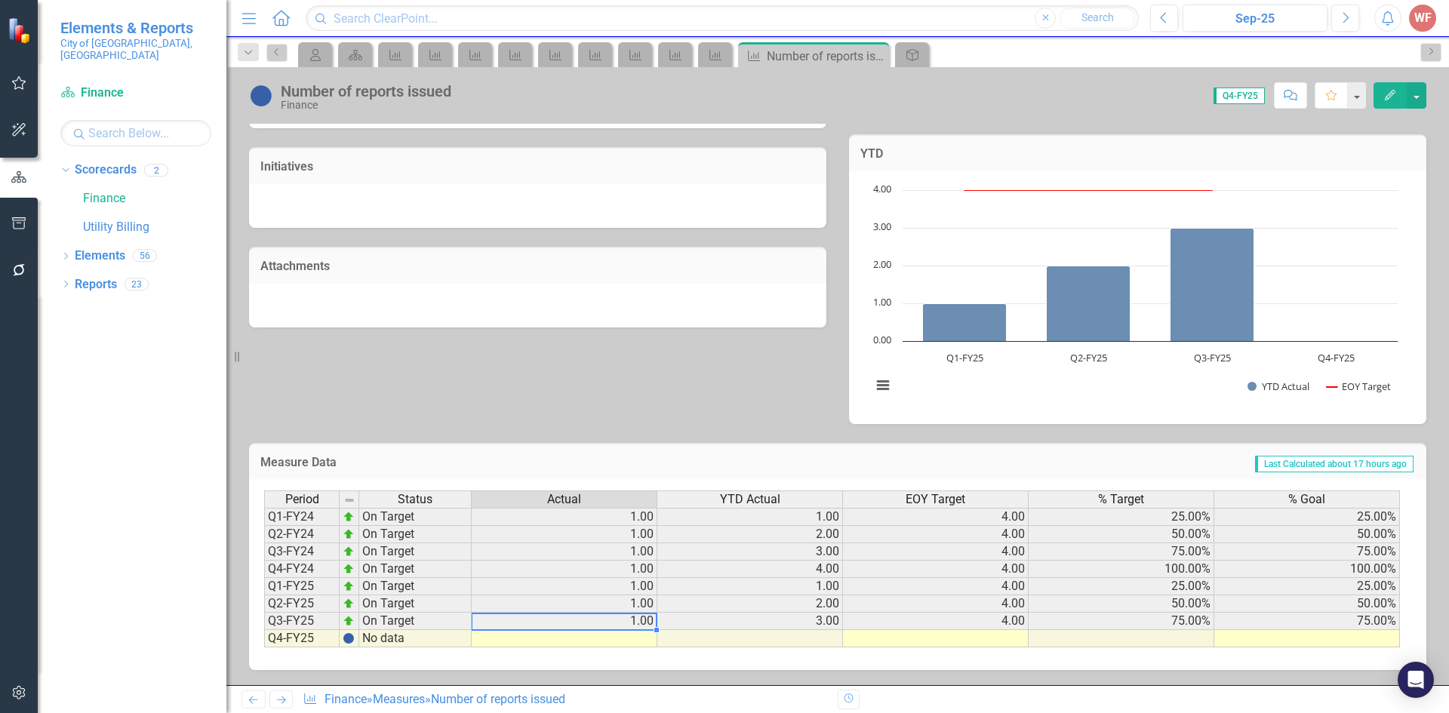
click at [635, 625] on td "1.00" at bounding box center [565, 621] width 186 height 17
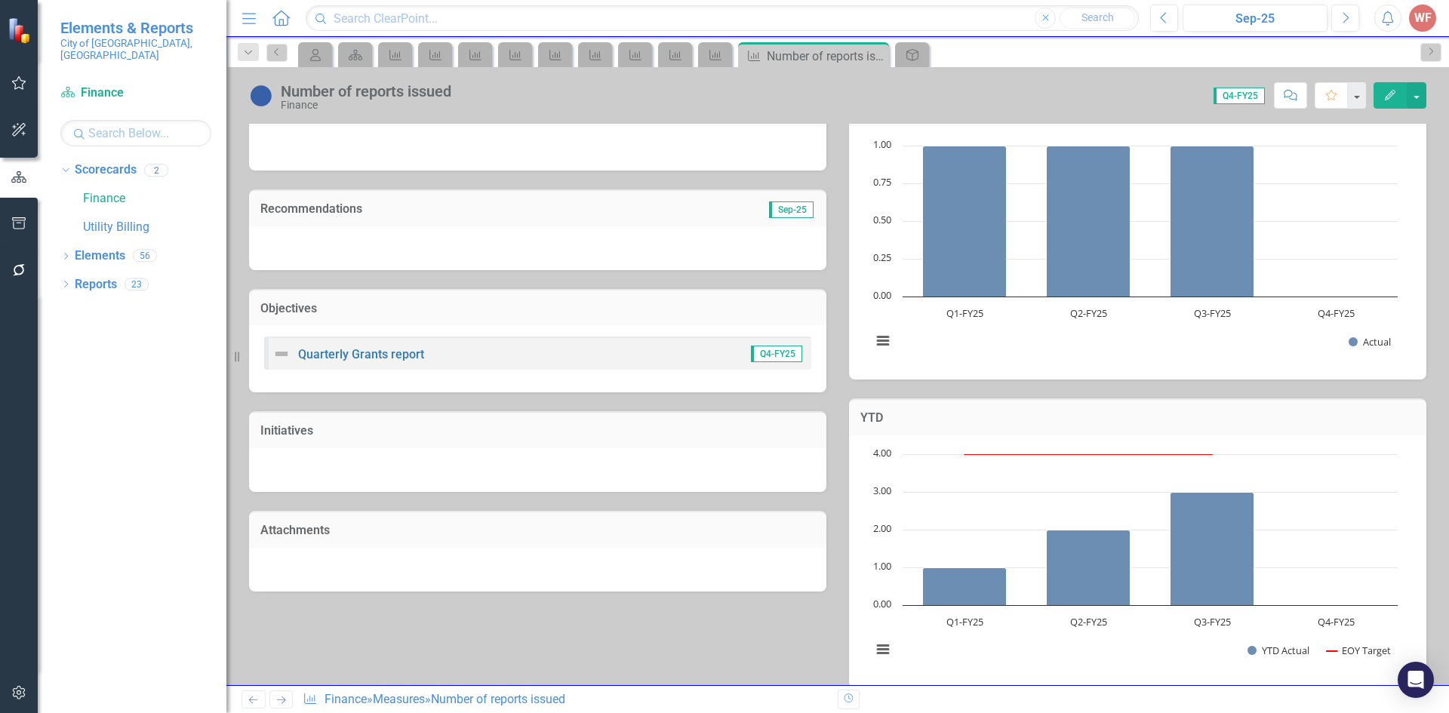
scroll to position [377, 0]
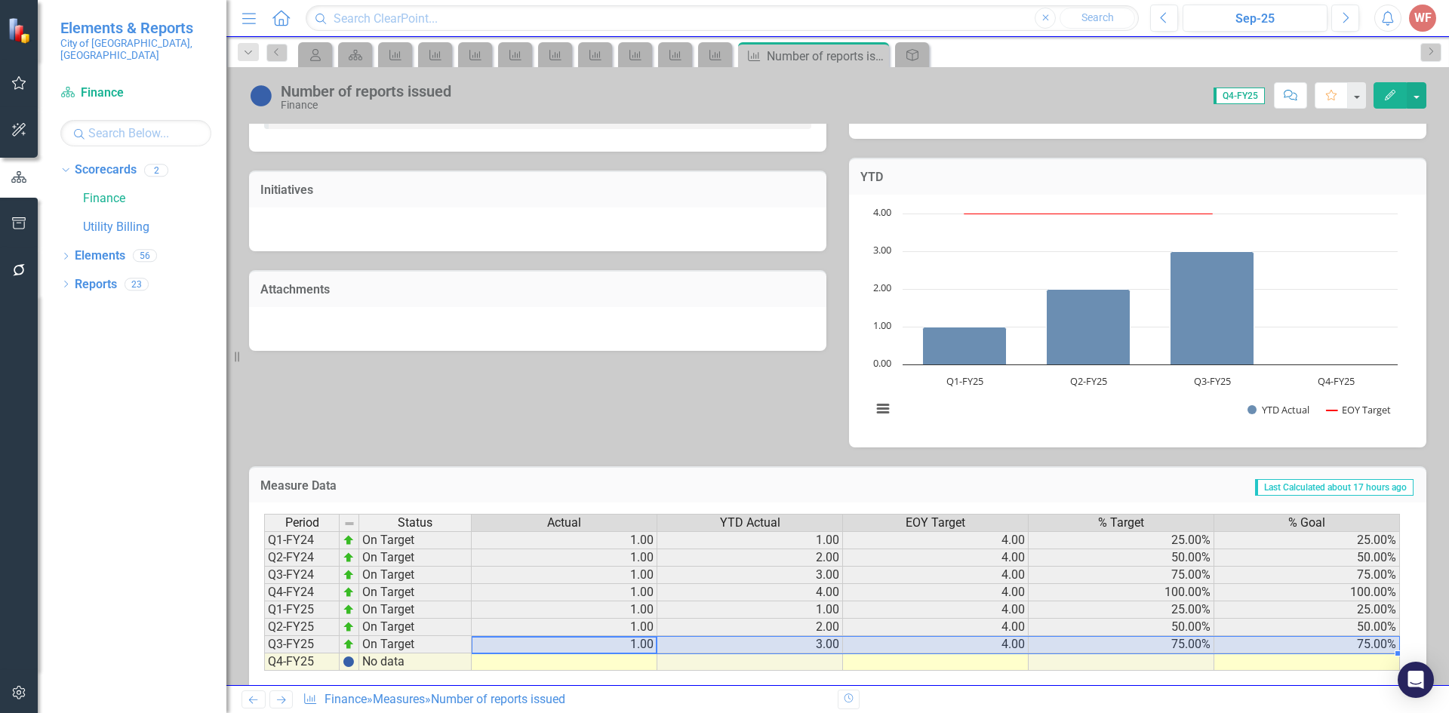
drag, startPoint x: 643, startPoint y: 647, endPoint x: 1249, endPoint y: 644, distance: 606.6
click at [1249, 644] on tr "Q3-FY25 On Target 1.00 3.00 4.00 75.00% 75.00%" at bounding box center [832, 644] width 1136 height 17
click at [264, 660] on div "Period Status Actual YTD Actual EOY Target % Target % Goal Q1-FY24 On Target 1.…" at bounding box center [264, 601] width 0 height 174
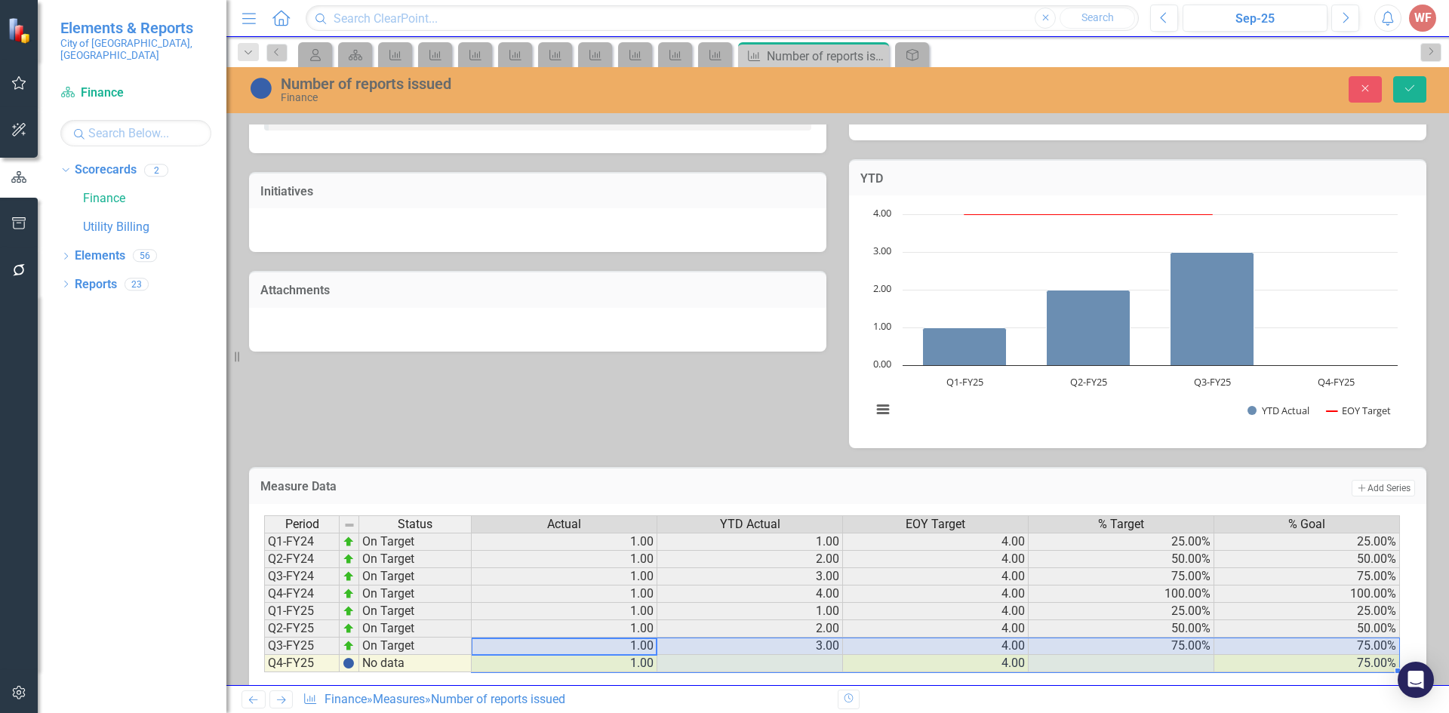
click at [1376, 667] on td "75.00%" at bounding box center [1307, 663] width 186 height 17
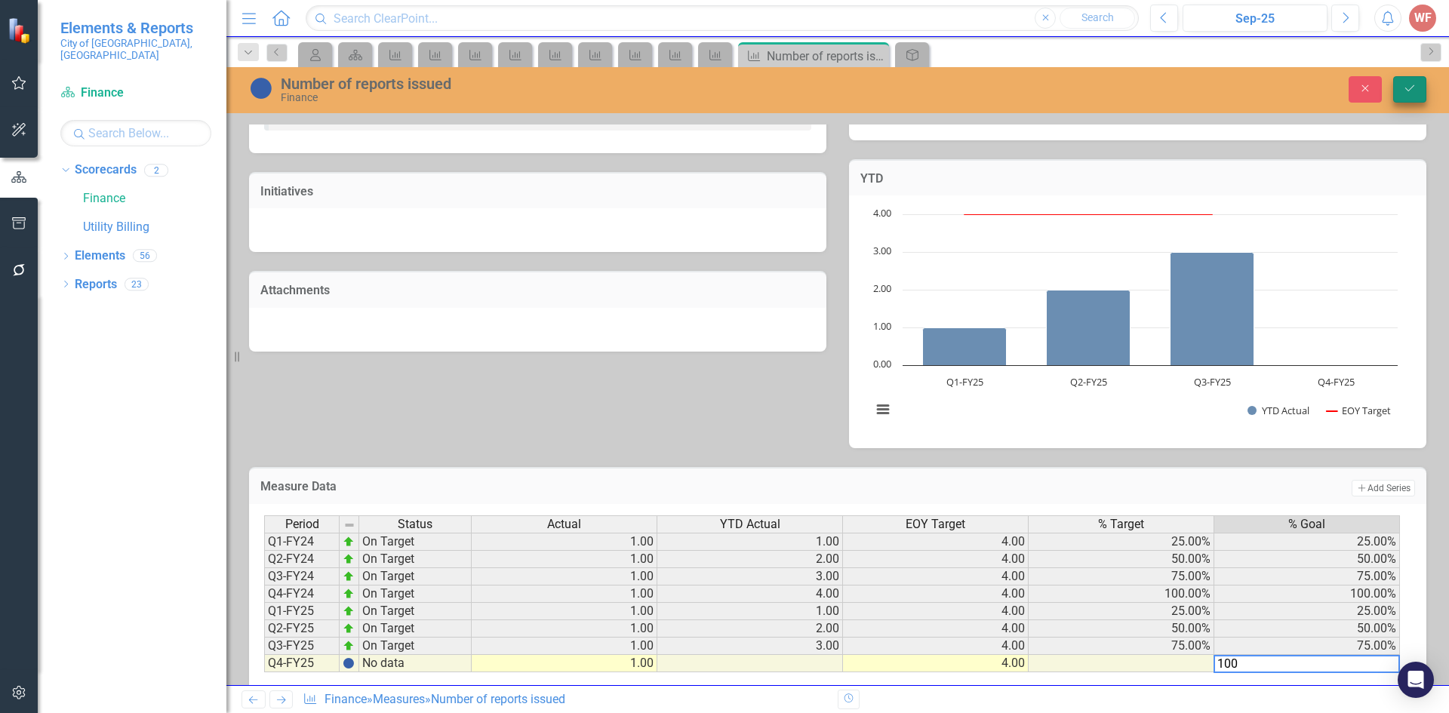
type textarea "100"
click at [1402, 81] on button "Save" at bounding box center [1409, 89] width 33 height 26
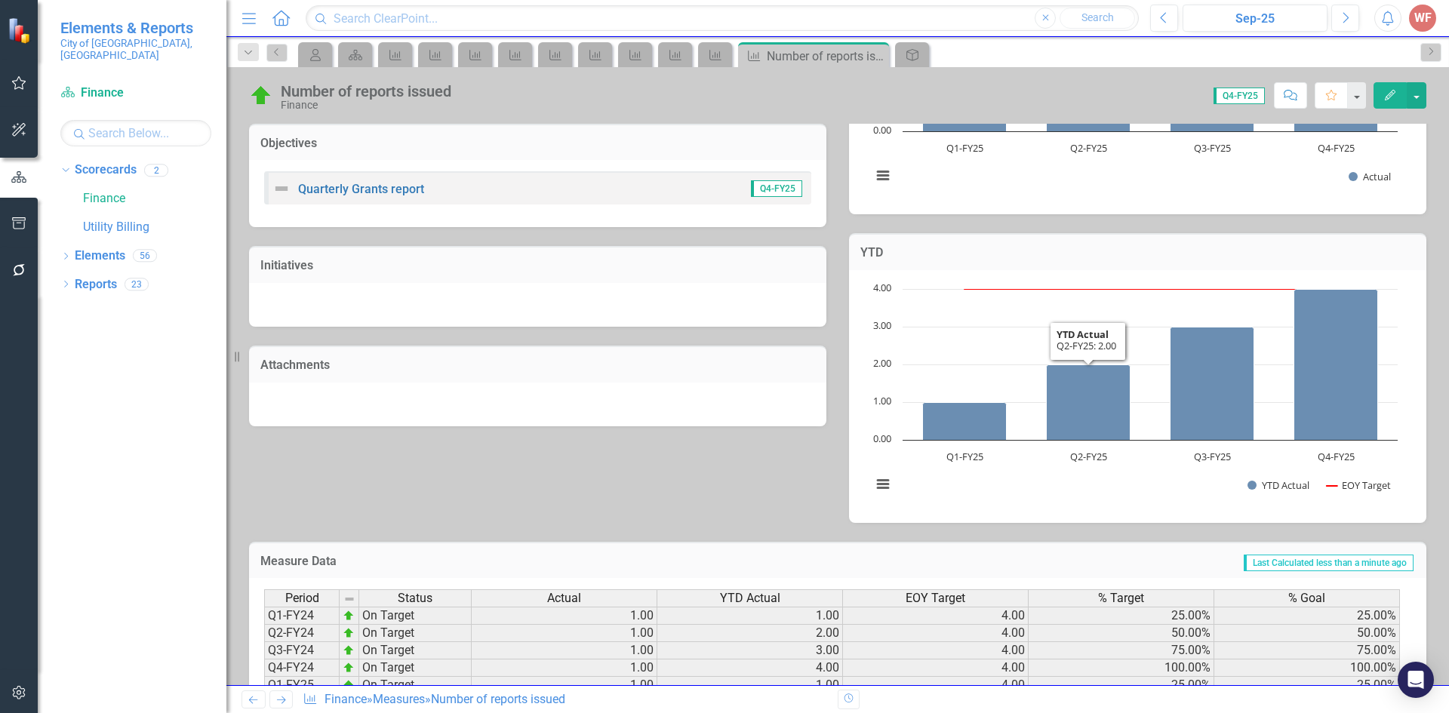
scroll to position [401, 0]
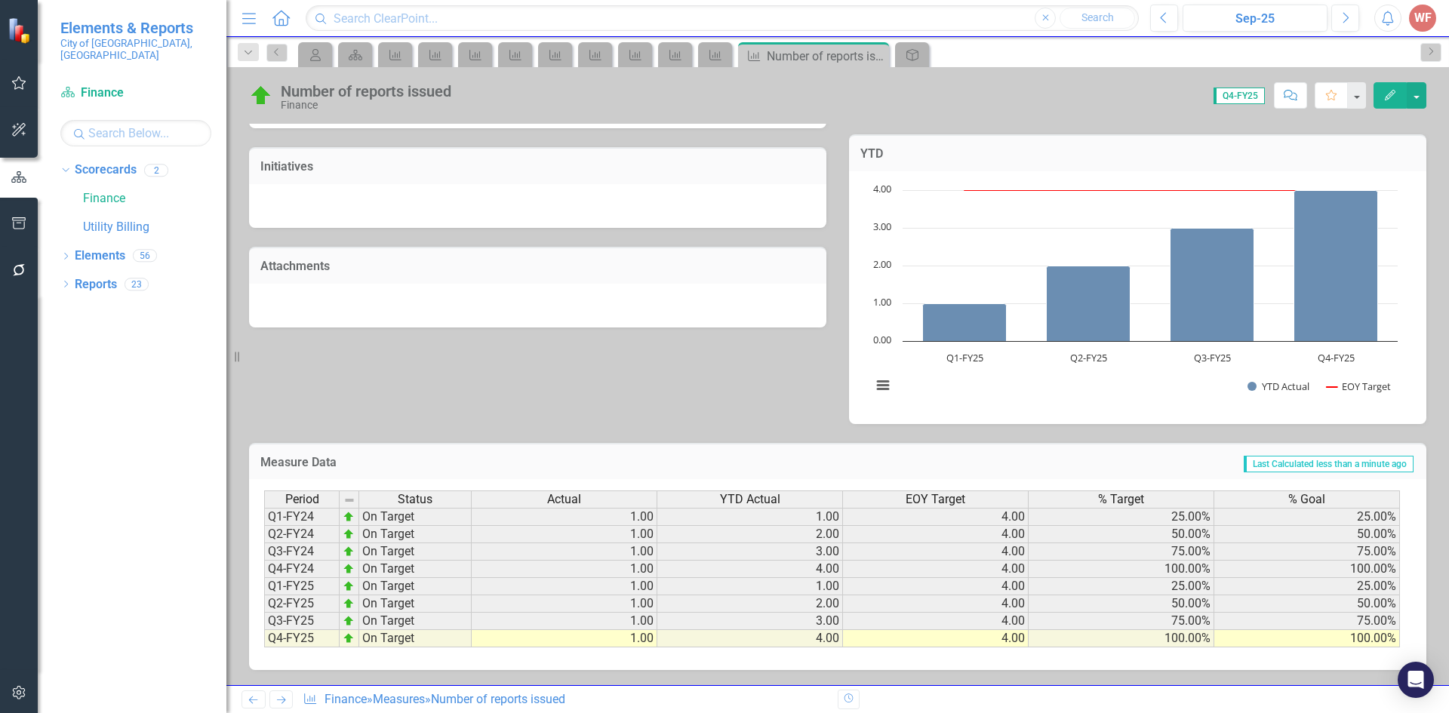
click at [281, 704] on icon "Next" at bounding box center [281, 700] width 13 height 10
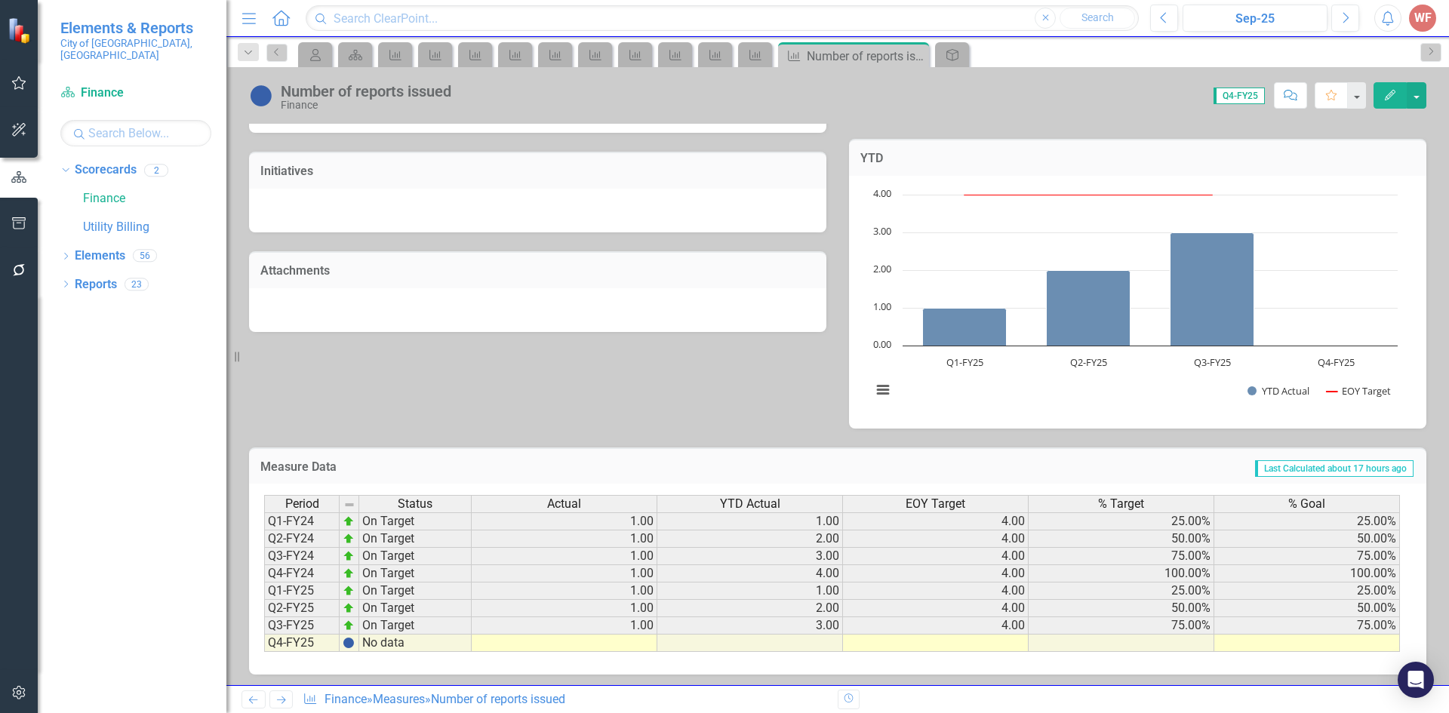
scroll to position [401, 0]
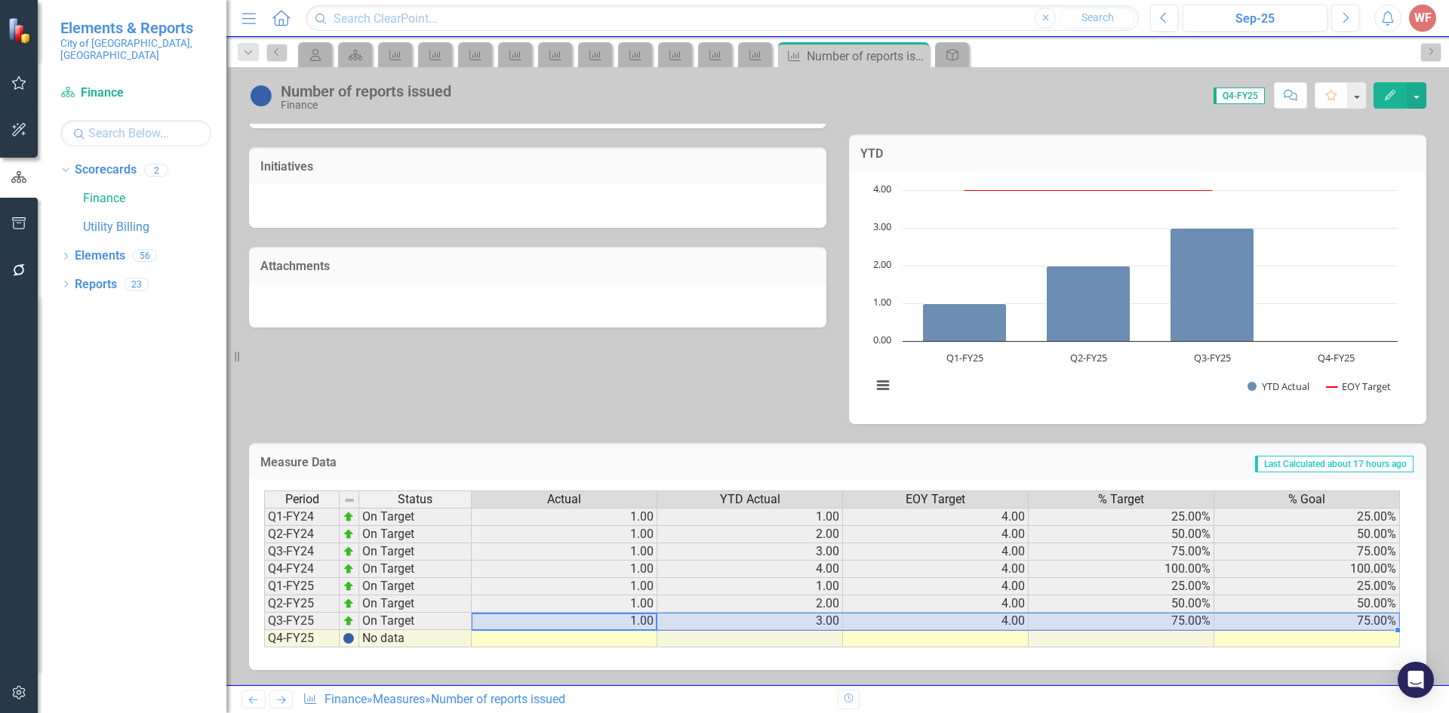
drag, startPoint x: 609, startPoint y: 623, endPoint x: 1311, endPoint y: 623, distance: 702.4
click at [1311, 623] on tr "Q3-FY25 On Target 1.00 3.00 4.00 75.00% 75.00%" at bounding box center [832, 621] width 1136 height 17
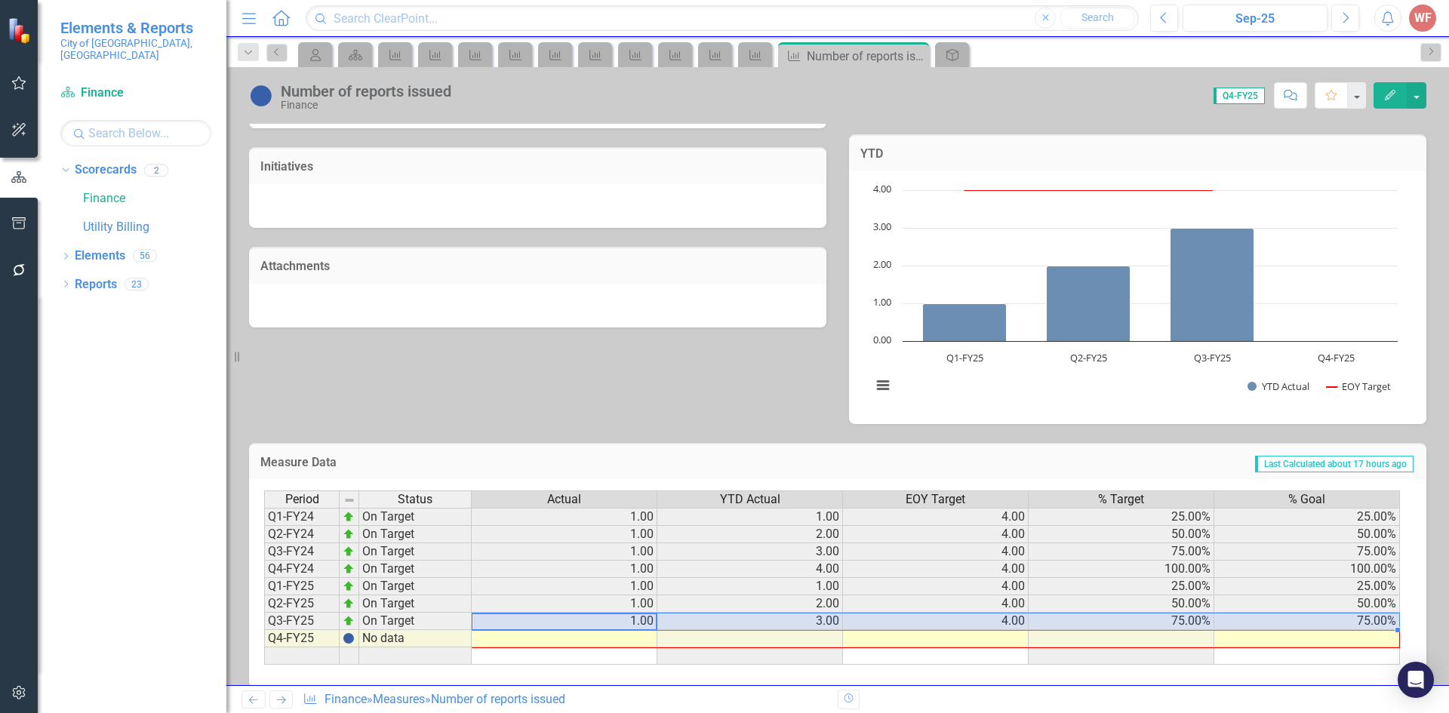
click at [264, 634] on div "Period Status Actual YTD Actual EOY Target % Target % Goal Q1-FY24 On Target 1.…" at bounding box center [264, 577] width 0 height 174
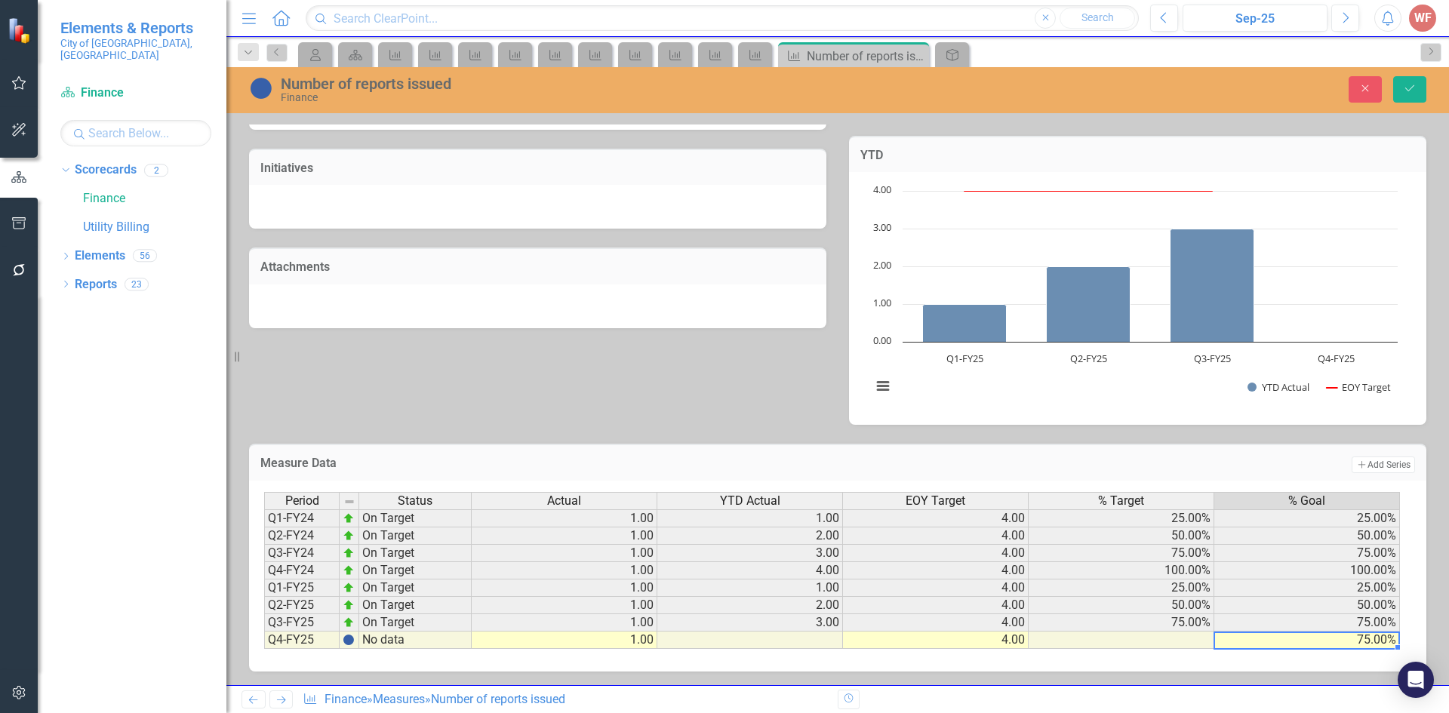
click at [1334, 643] on td "75.00%" at bounding box center [1307, 640] width 186 height 17
type textarea "100"
click at [1404, 78] on button "Save" at bounding box center [1409, 89] width 33 height 26
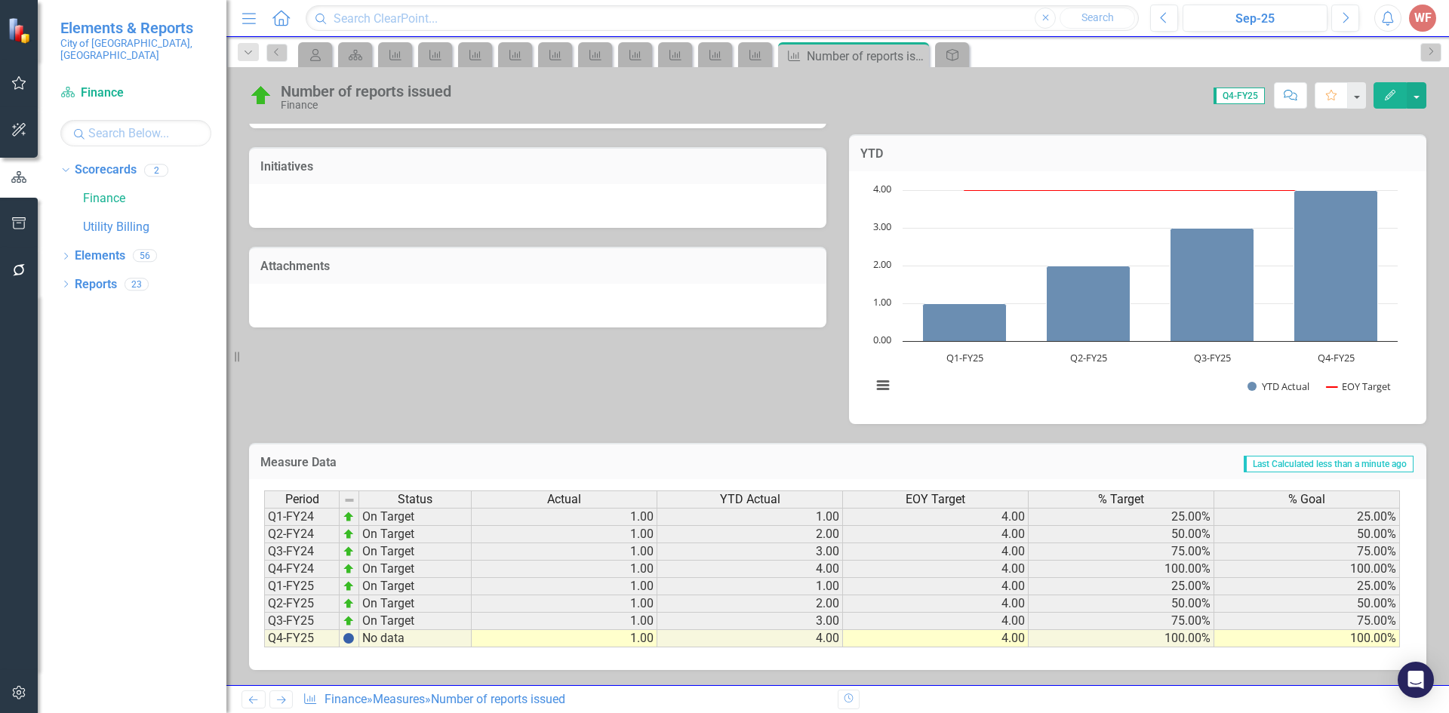
click at [280, 703] on icon "Next" at bounding box center [281, 700] width 13 height 10
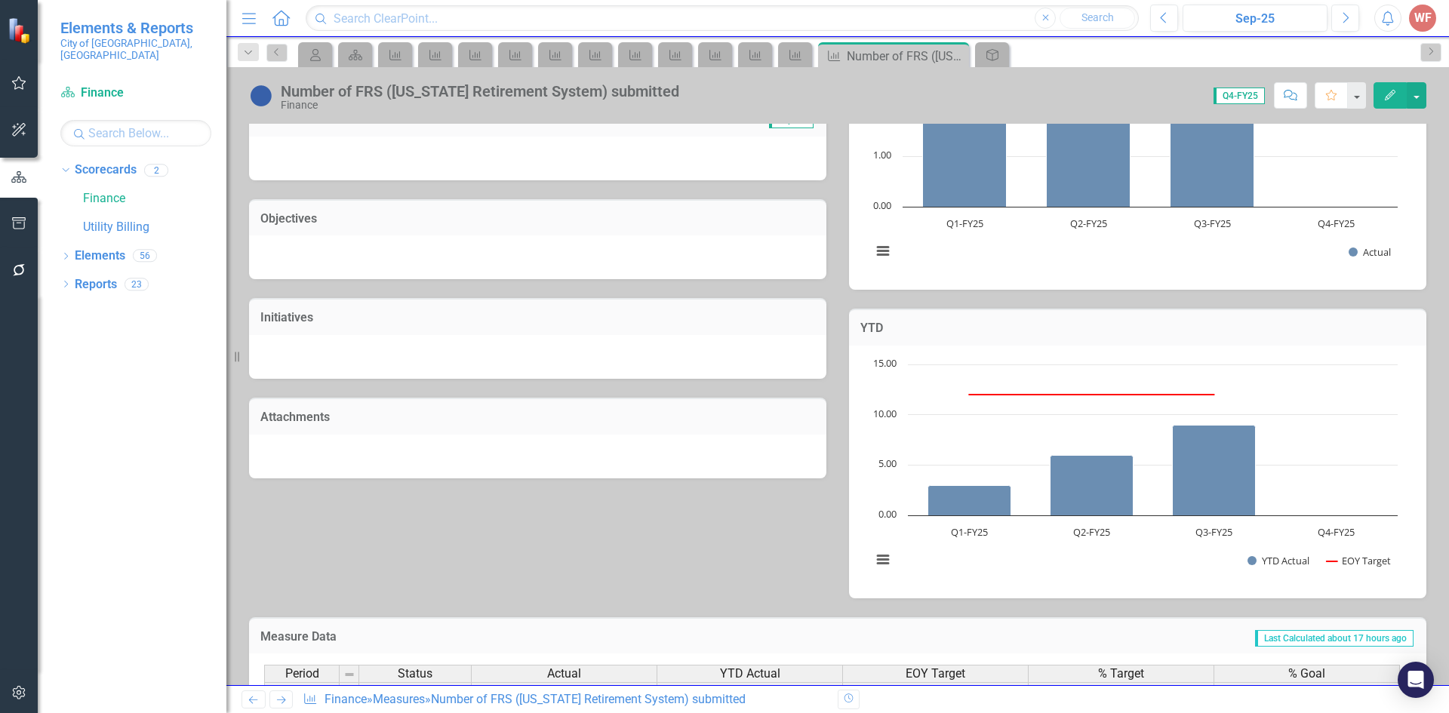
scroll to position [401, 0]
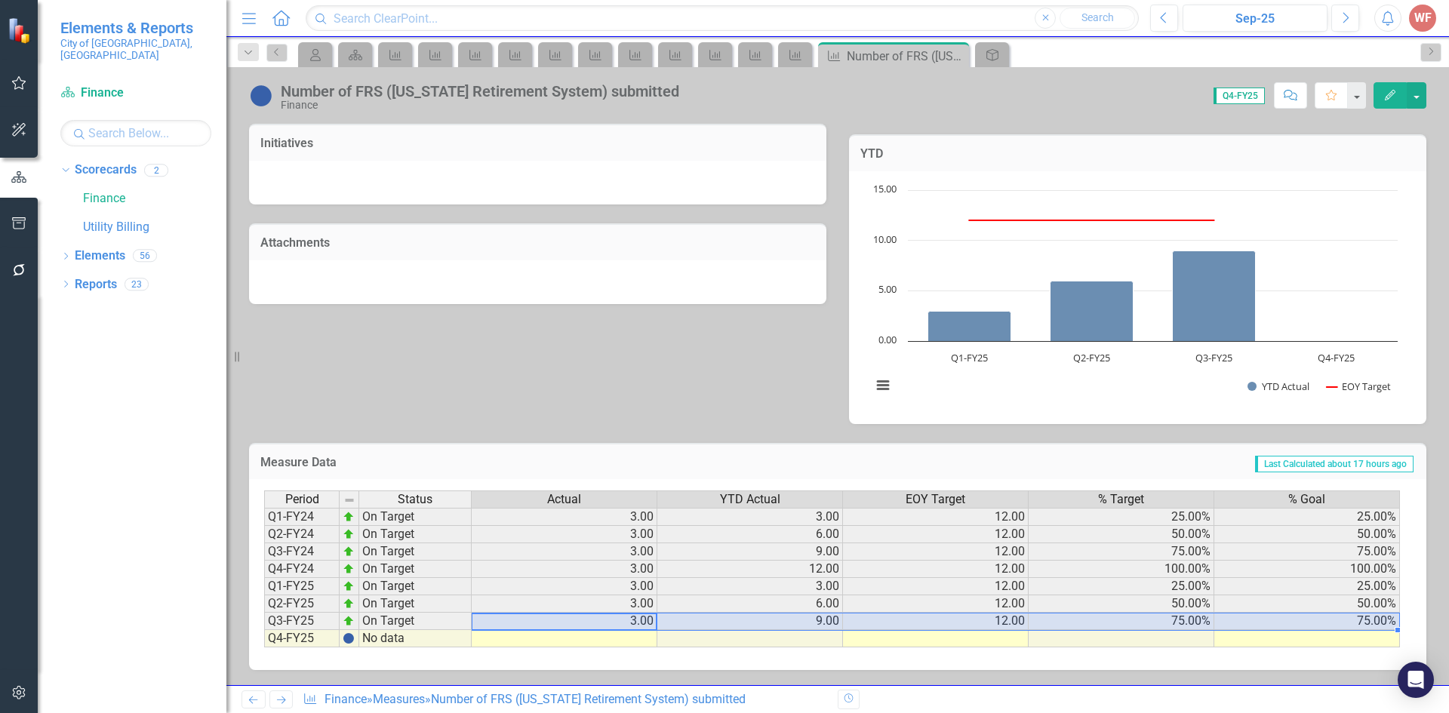
drag, startPoint x: 632, startPoint y: 625, endPoint x: 1305, endPoint y: 619, distance: 673.0
click at [1305, 619] on tr "Q3-FY25 On Target 3.00 9.00 12.00 75.00% 75.00%" at bounding box center [832, 621] width 1136 height 17
click at [264, 647] on div at bounding box center [264, 647] width 0 height 0
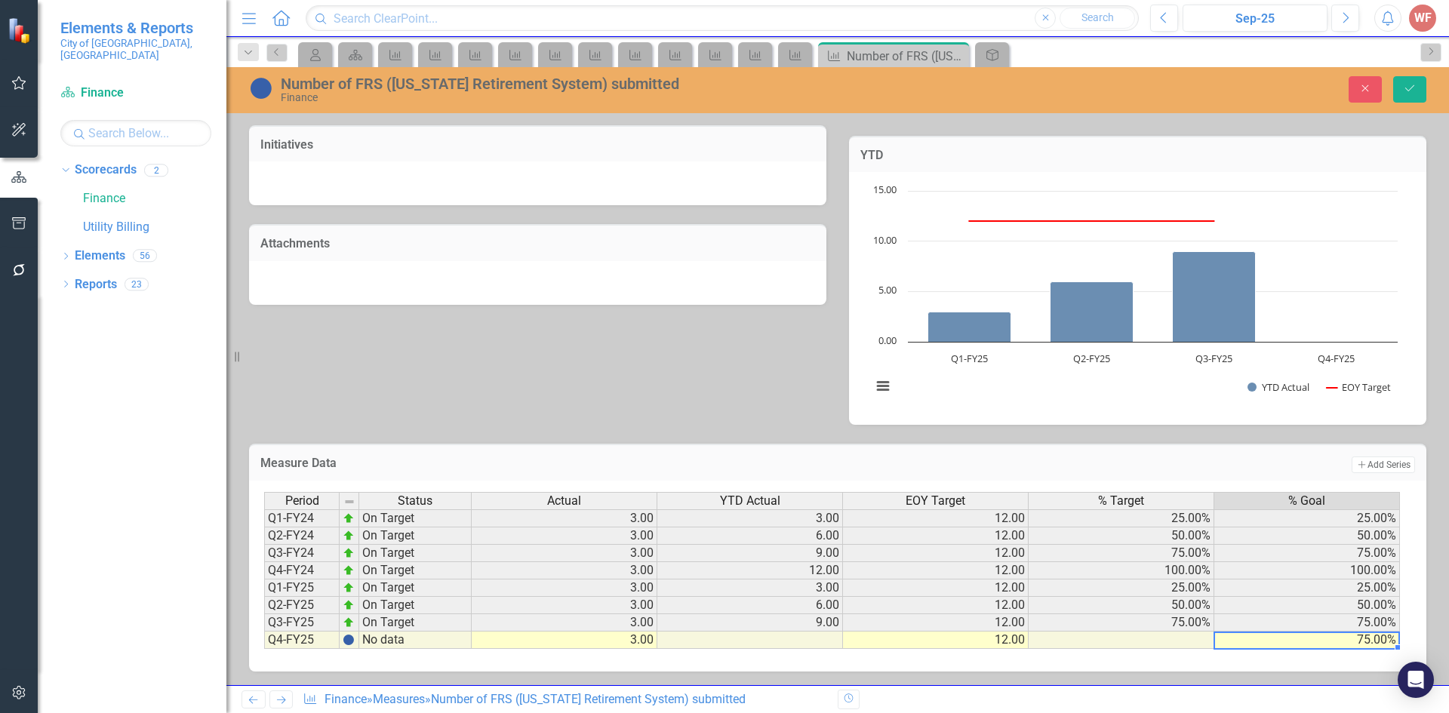
click at [1363, 639] on td "75.00%" at bounding box center [1307, 640] width 186 height 17
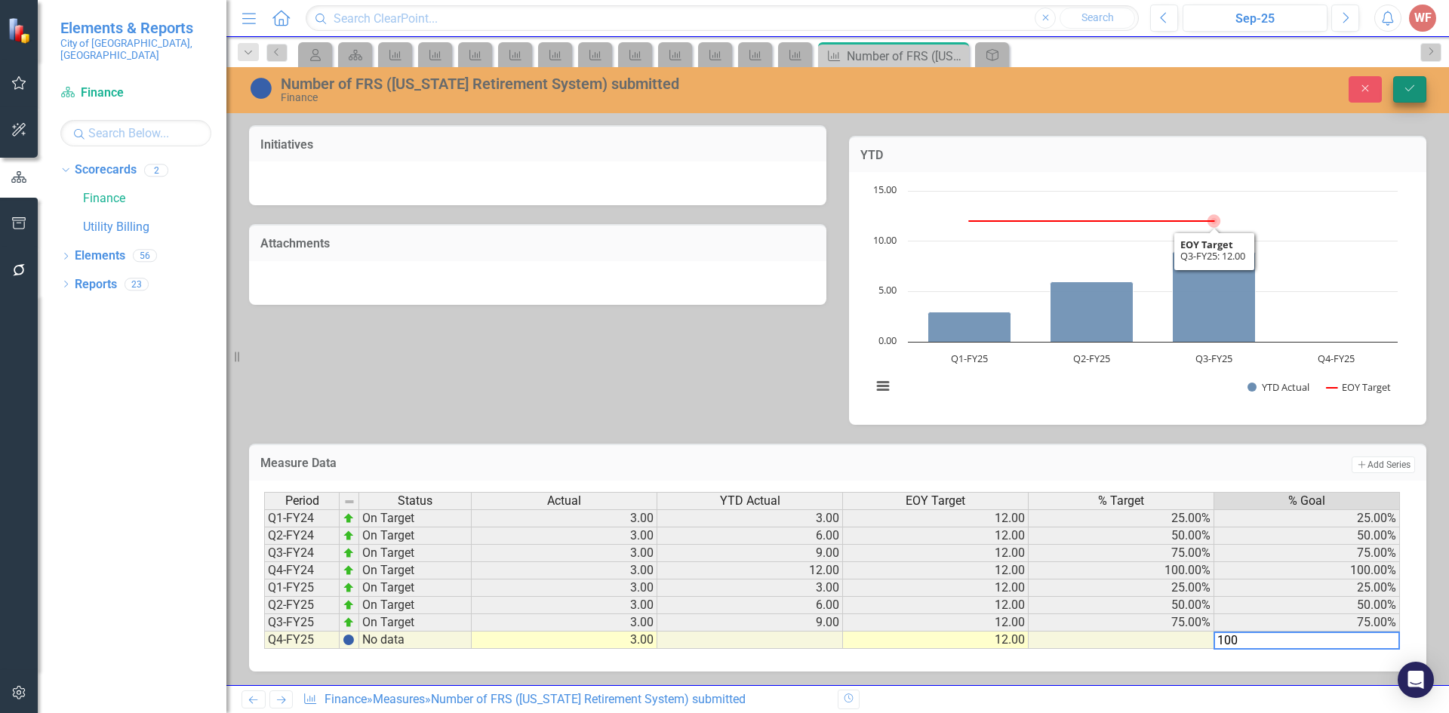
type textarea "100"
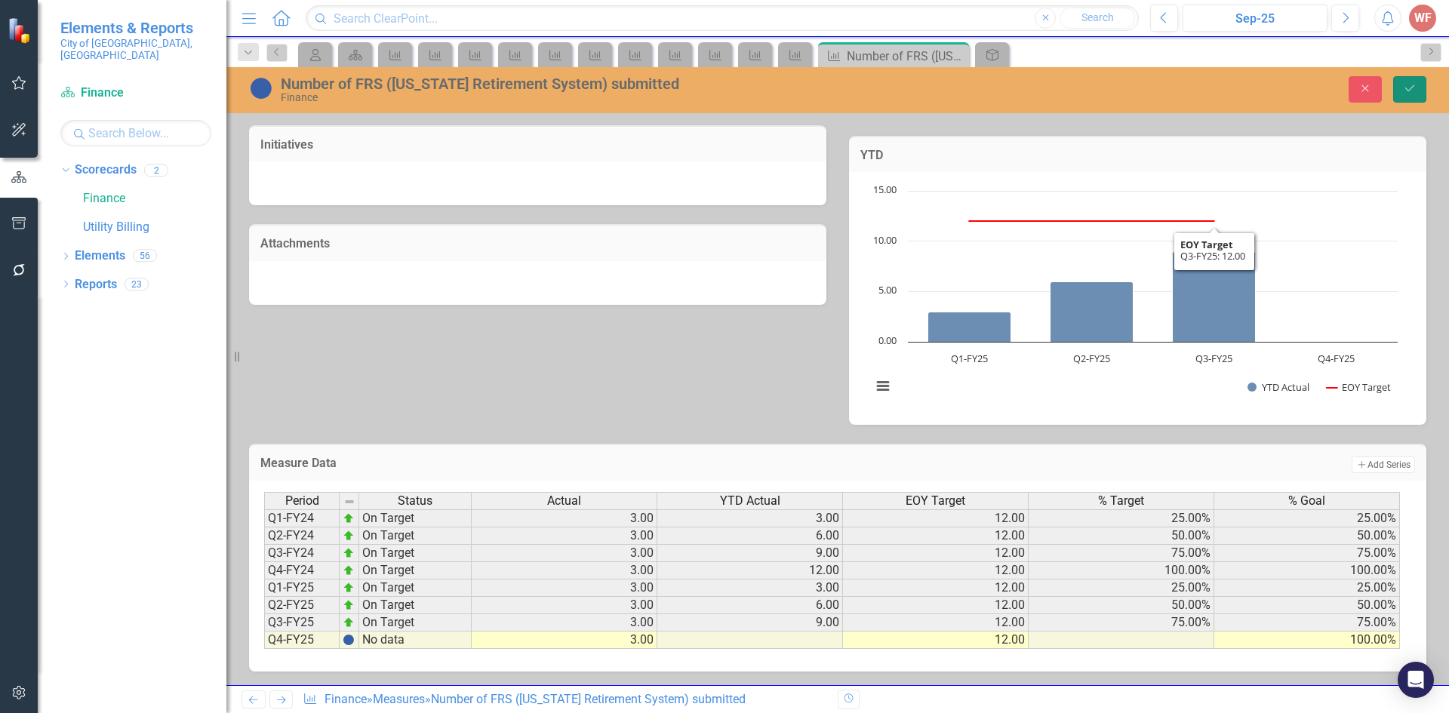
click at [1408, 94] on button "Save" at bounding box center [1409, 89] width 33 height 26
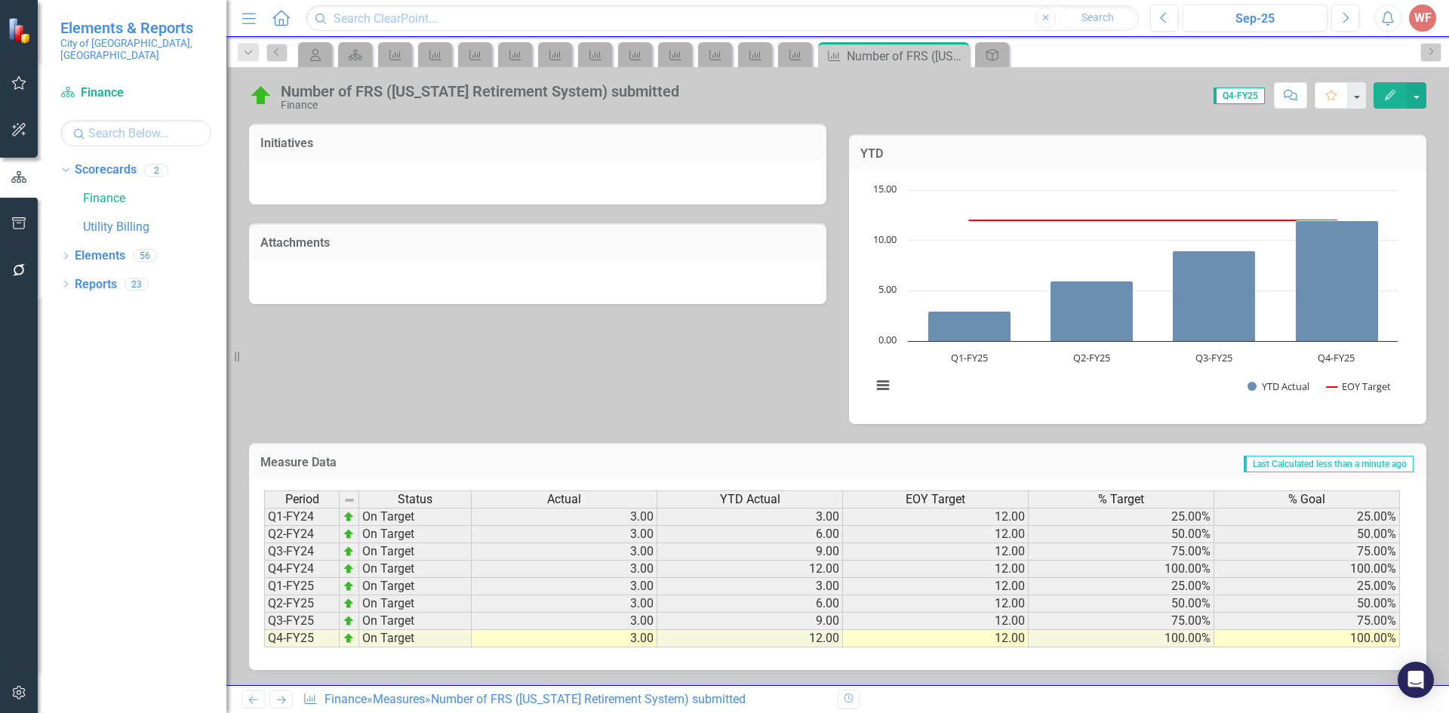
click at [282, 702] on icon "Next" at bounding box center [281, 700] width 13 height 10
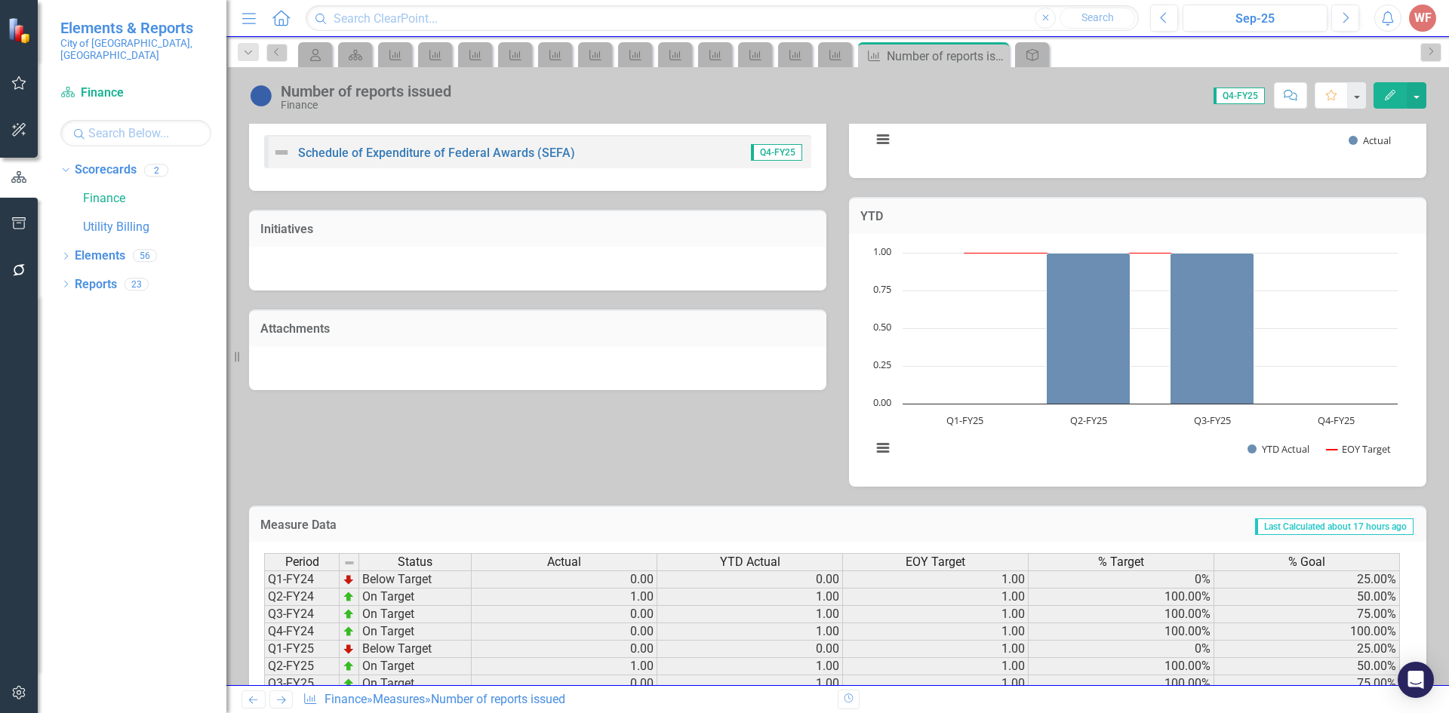
scroll to position [401, 0]
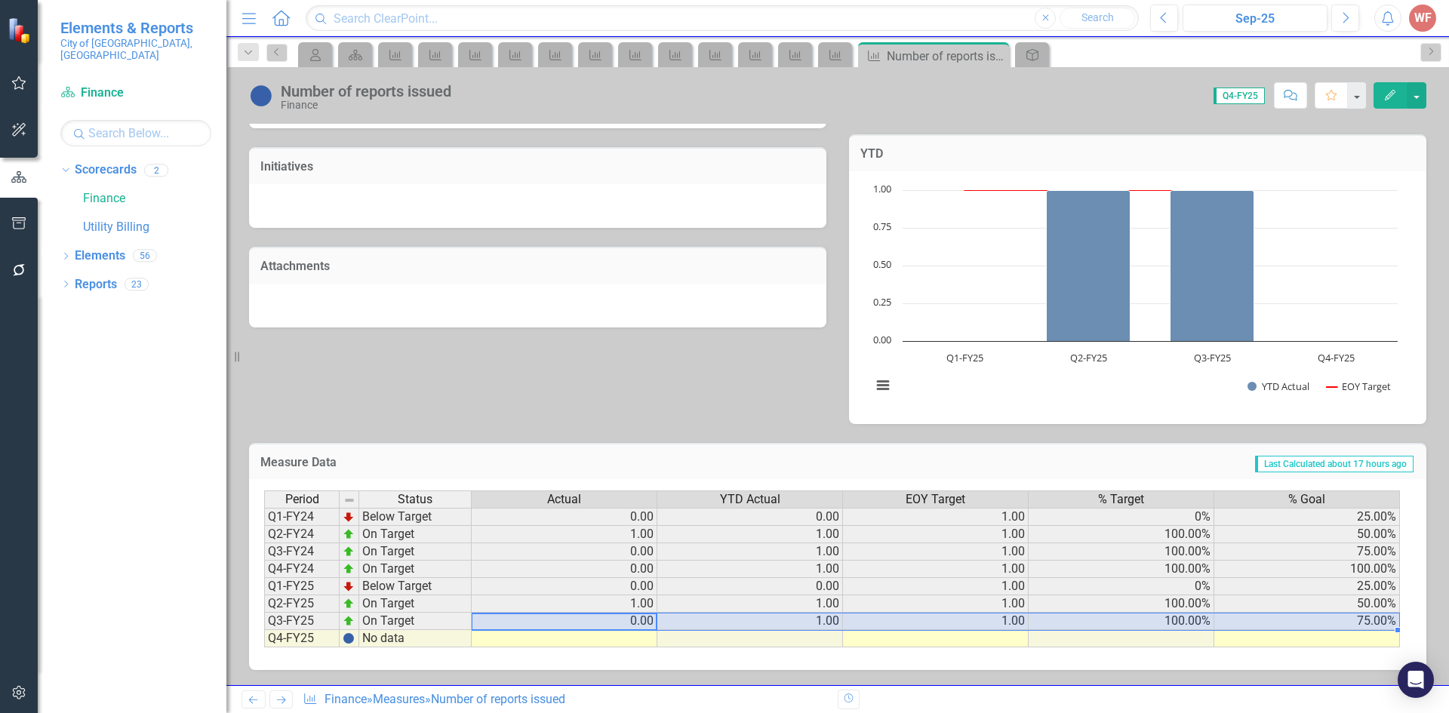
drag, startPoint x: 604, startPoint y: 619, endPoint x: 1289, endPoint y: 618, distance: 685.1
click at [1289, 618] on tr "Q3-FY25 On Target 0.00 1.00 1.00 100.00% 75.00%" at bounding box center [832, 621] width 1136 height 17
click at [264, 638] on div "Period Status Actual YTD Actual EOY Target % Target % Goal Q1-FY24 Below Target…" at bounding box center [264, 568] width 0 height 157
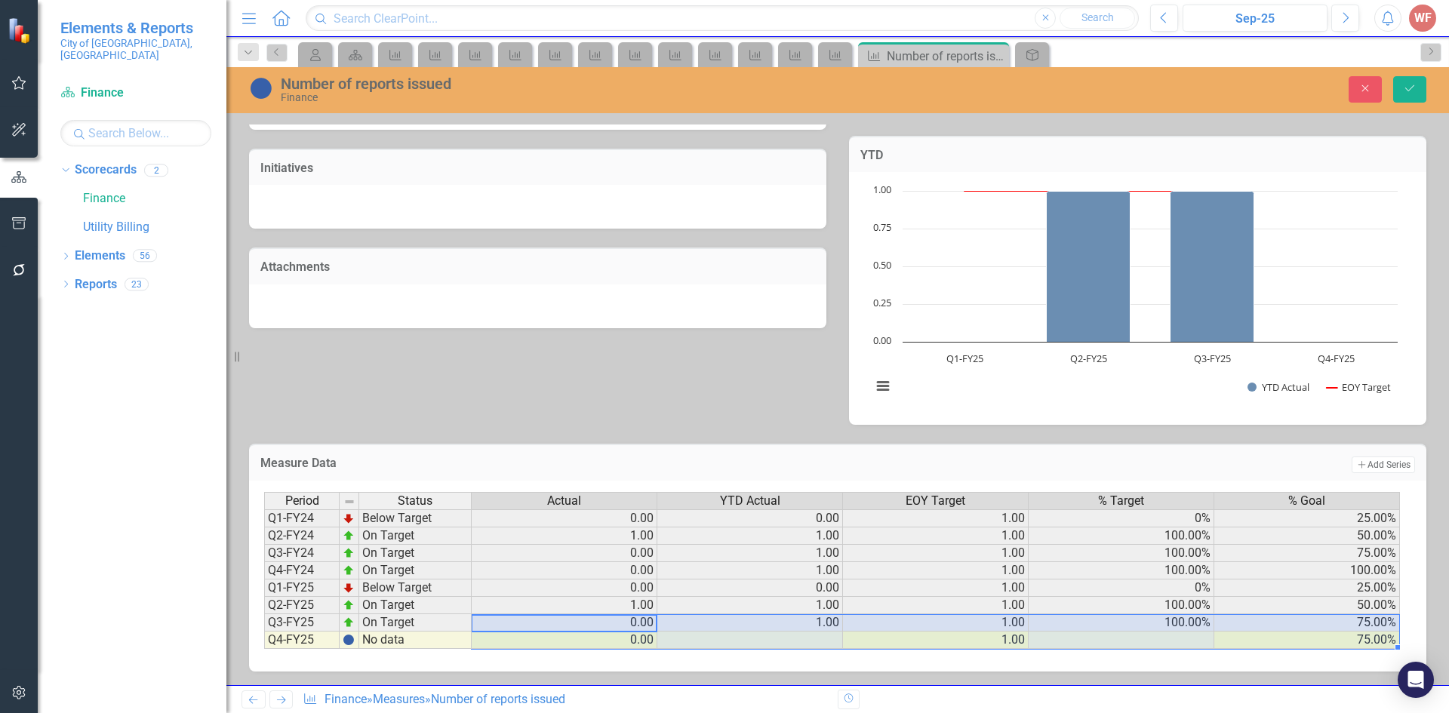
click at [1258, 635] on td "75.00%" at bounding box center [1307, 640] width 186 height 17
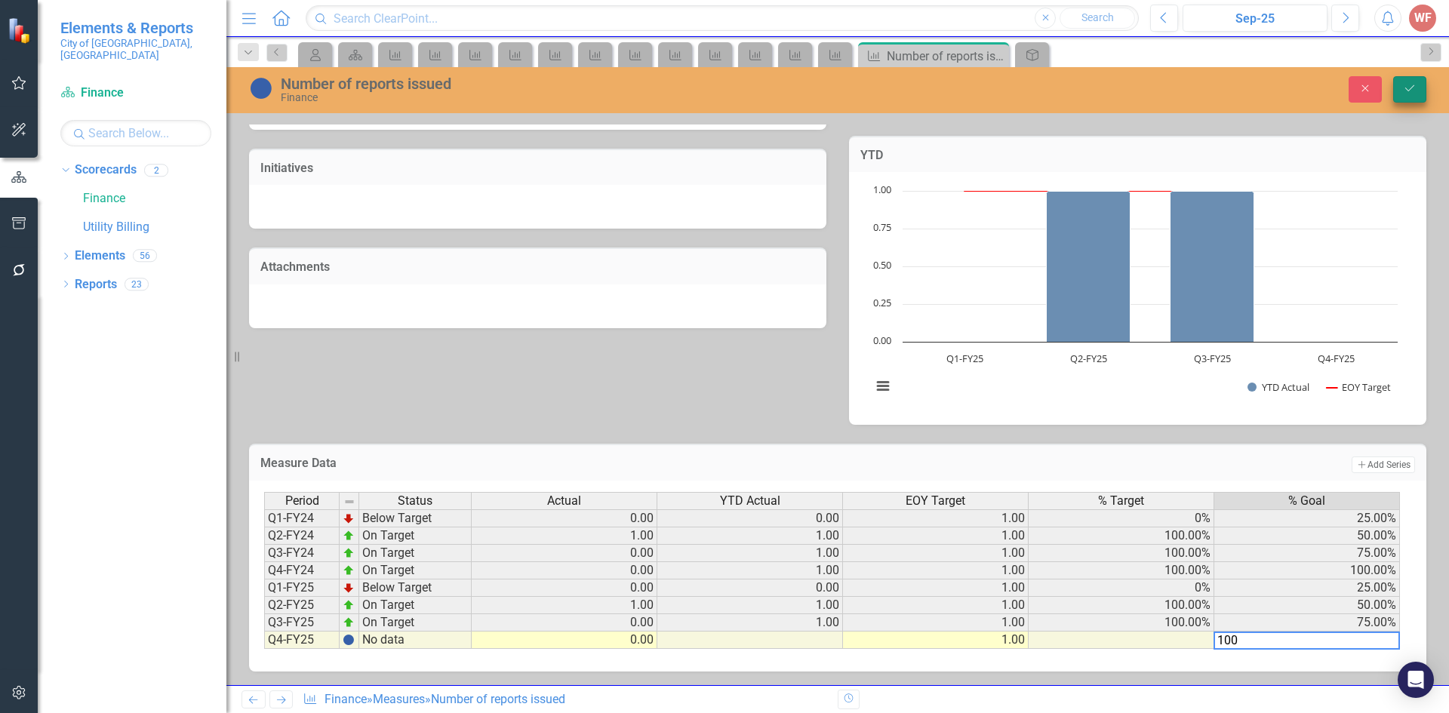
type textarea "100"
click at [1411, 96] on button "Save" at bounding box center [1409, 89] width 33 height 26
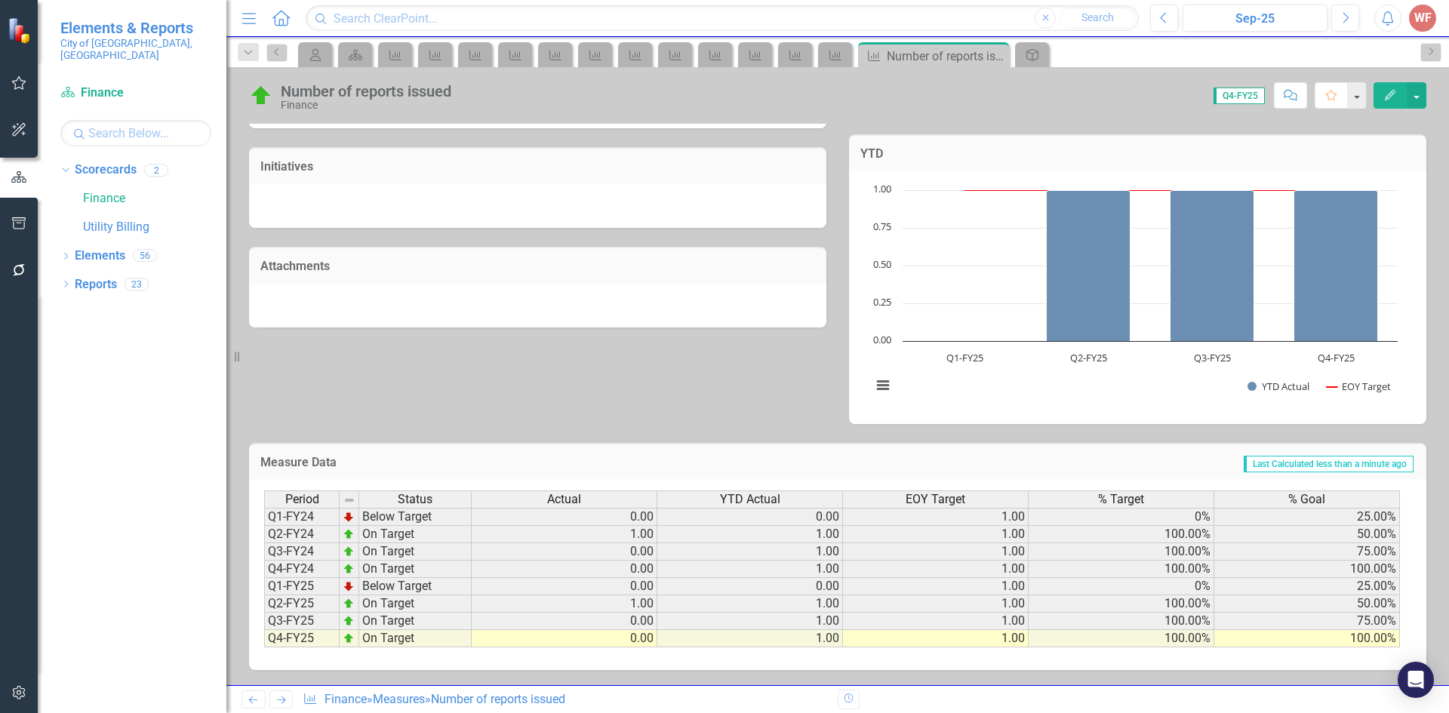
click at [276, 704] on icon "Next" at bounding box center [281, 700] width 13 height 10
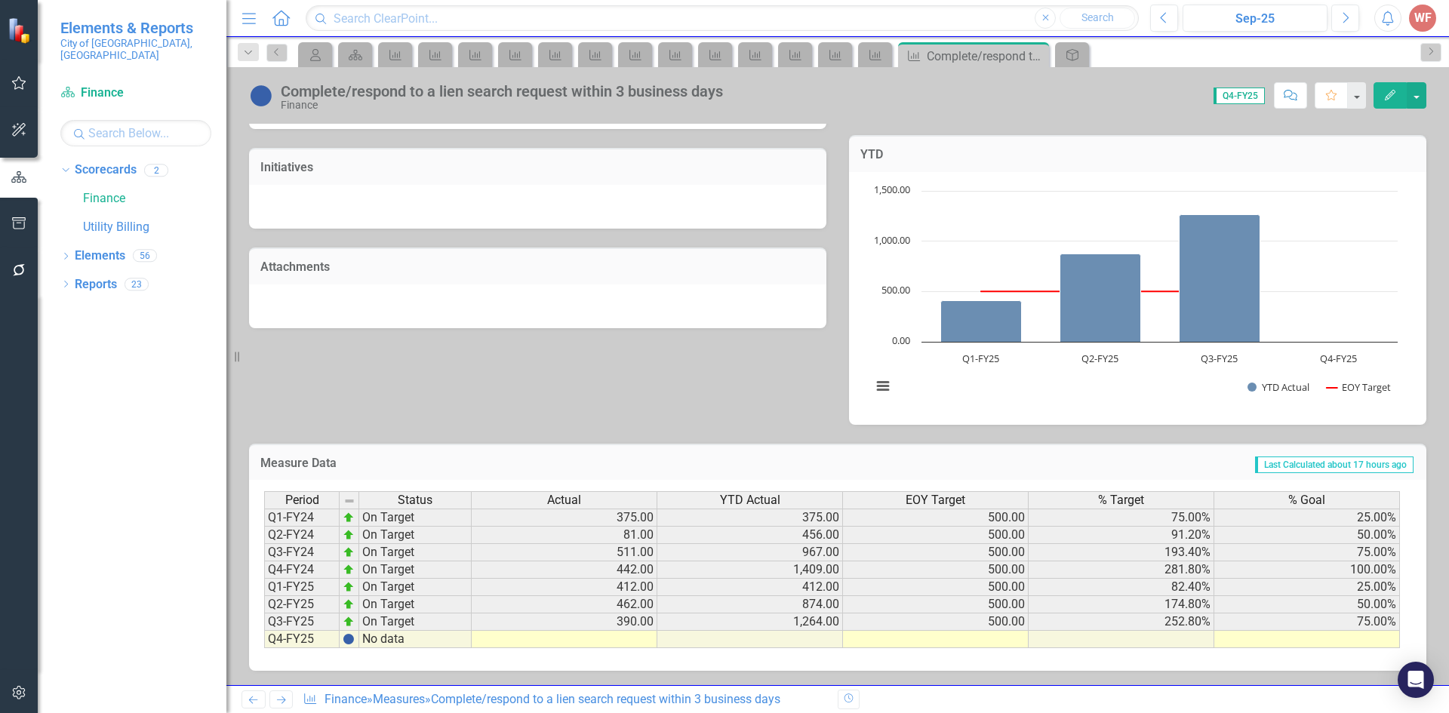
scroll to position [401, 0]
click at [282, 696] on icon "Next" at bounding box center [281, 700] width 13 height 10
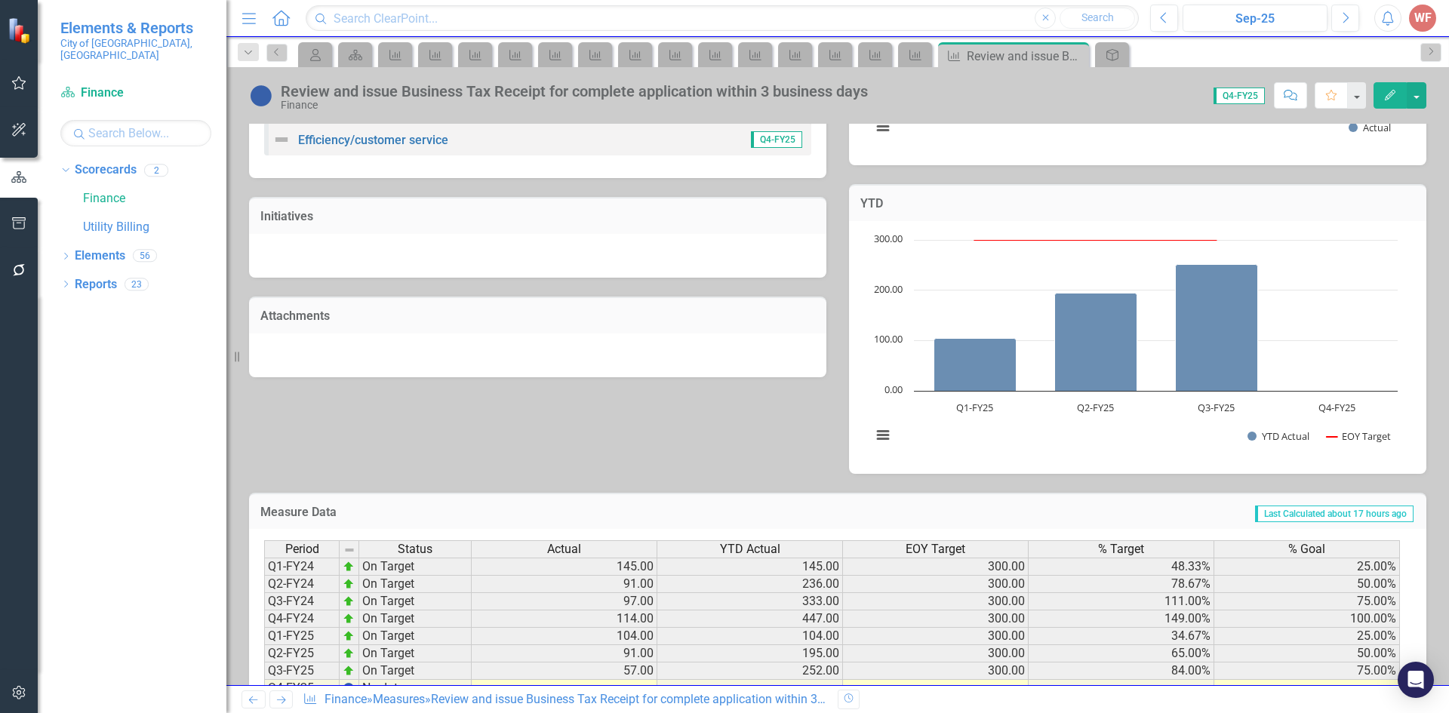
scroll to position [401, 0]
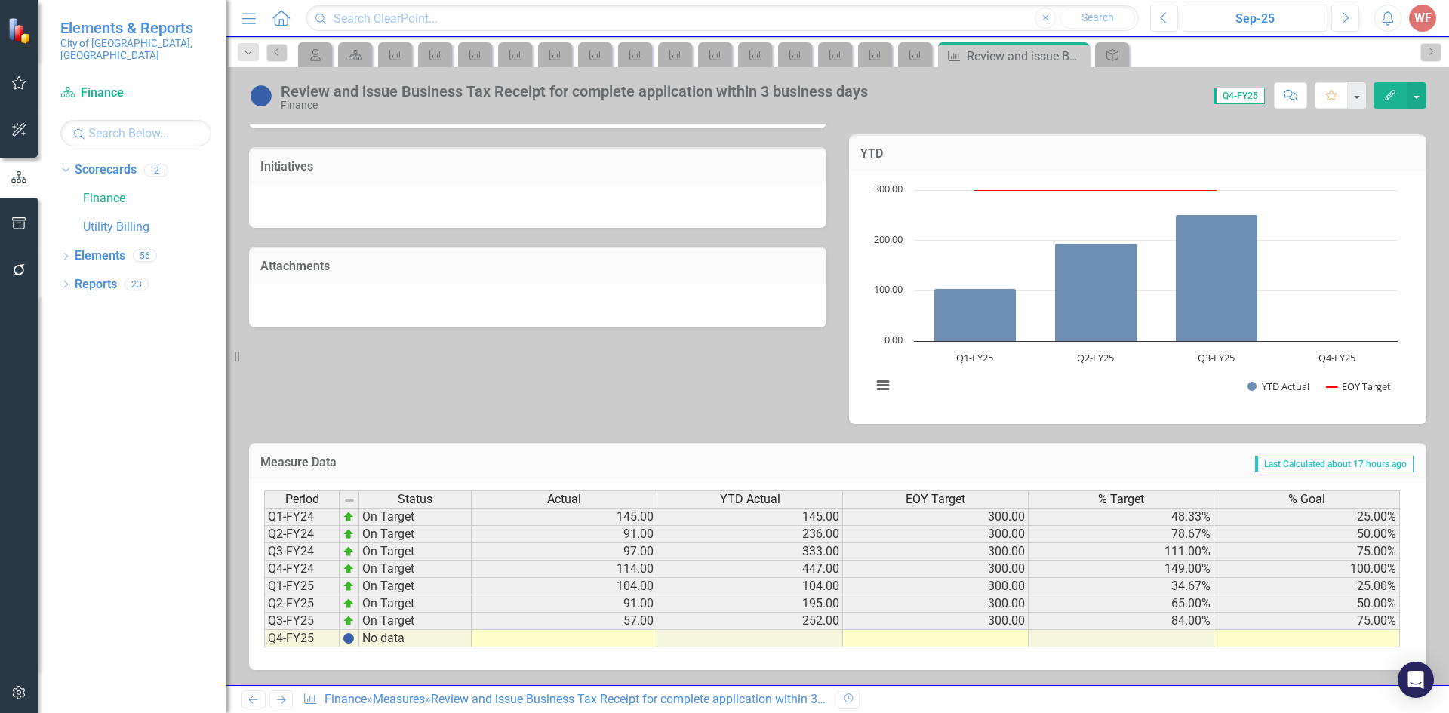
click at [287, 705] on icon "Next" at bounding box center [281, 700] width 13 height 10
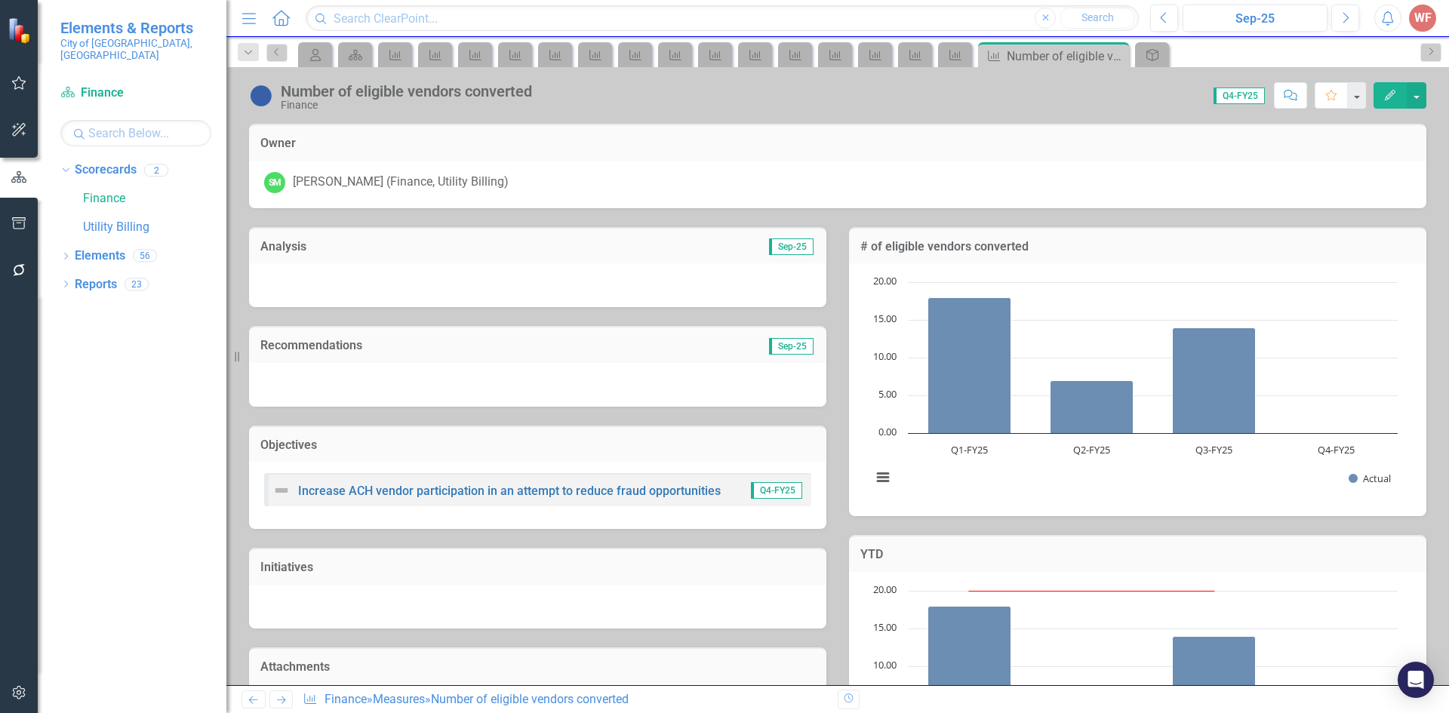
click at [254, 697] on icon "Previous" at bounding box center [253, 700] width 13 height 10
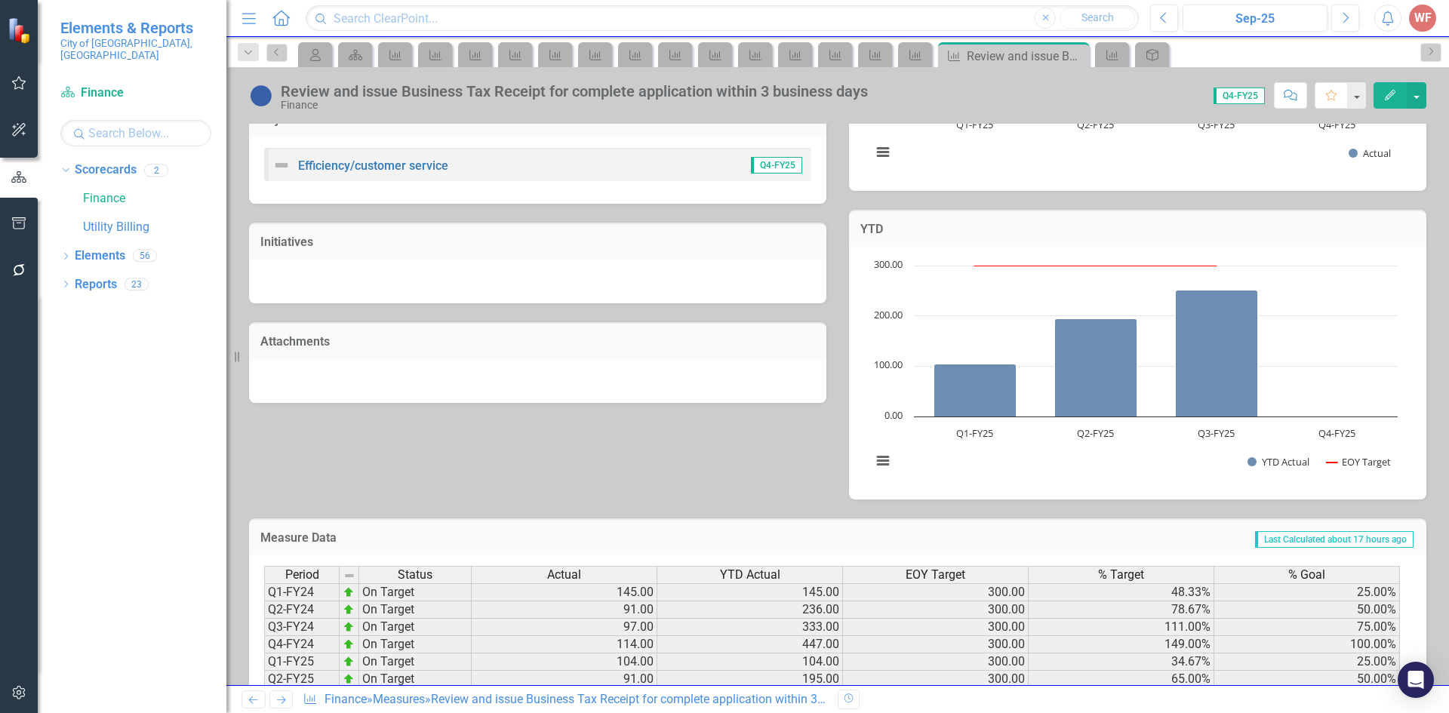
scroll to position [401, 0]
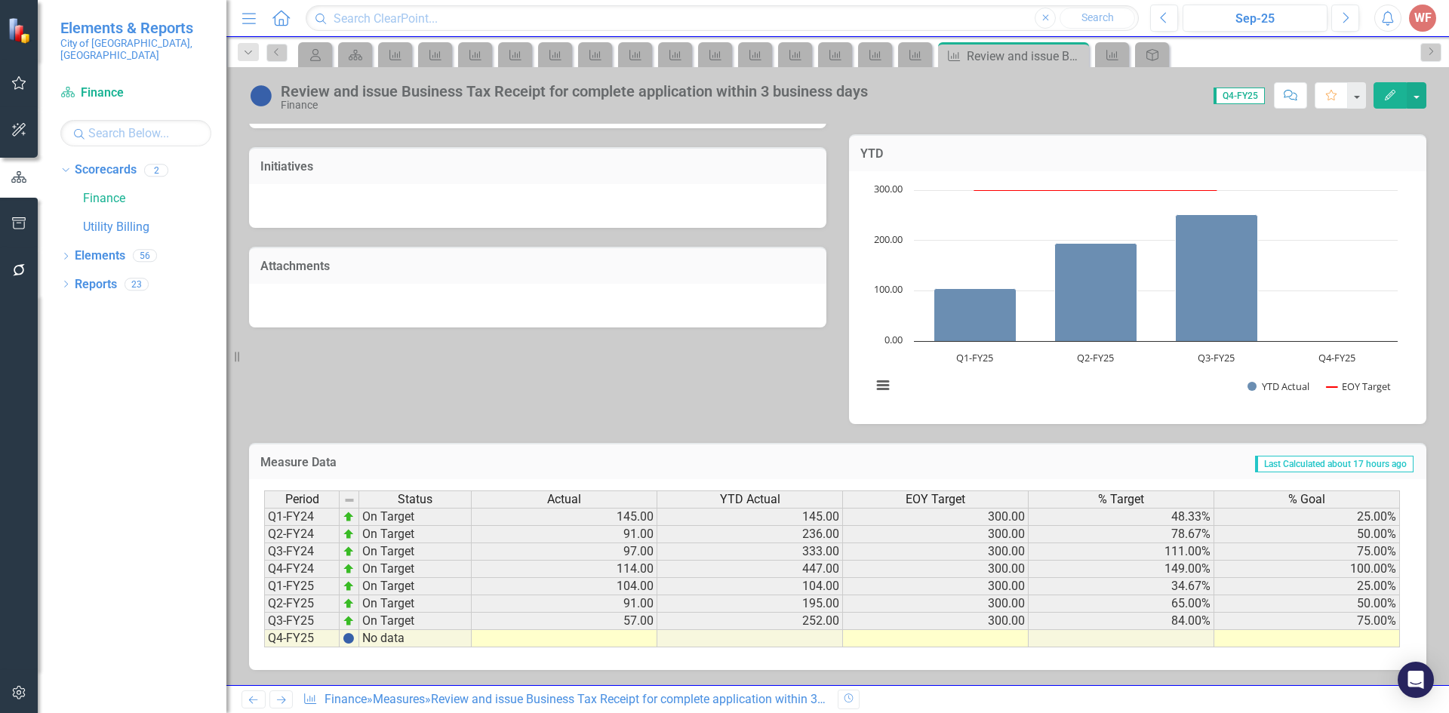
click at [275, 699] on icon "Next" at bounding box center [281, 700] width 13 height 10
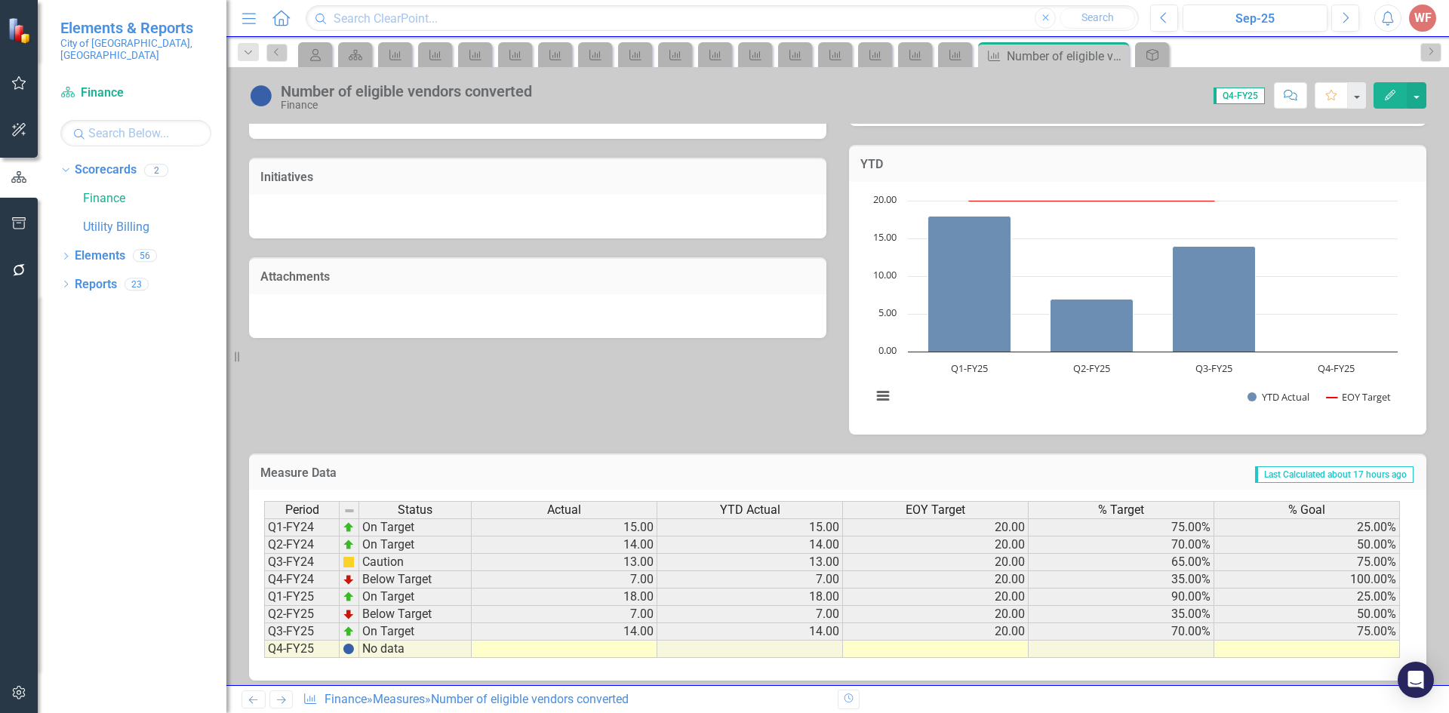
scroll to position [401, 0]
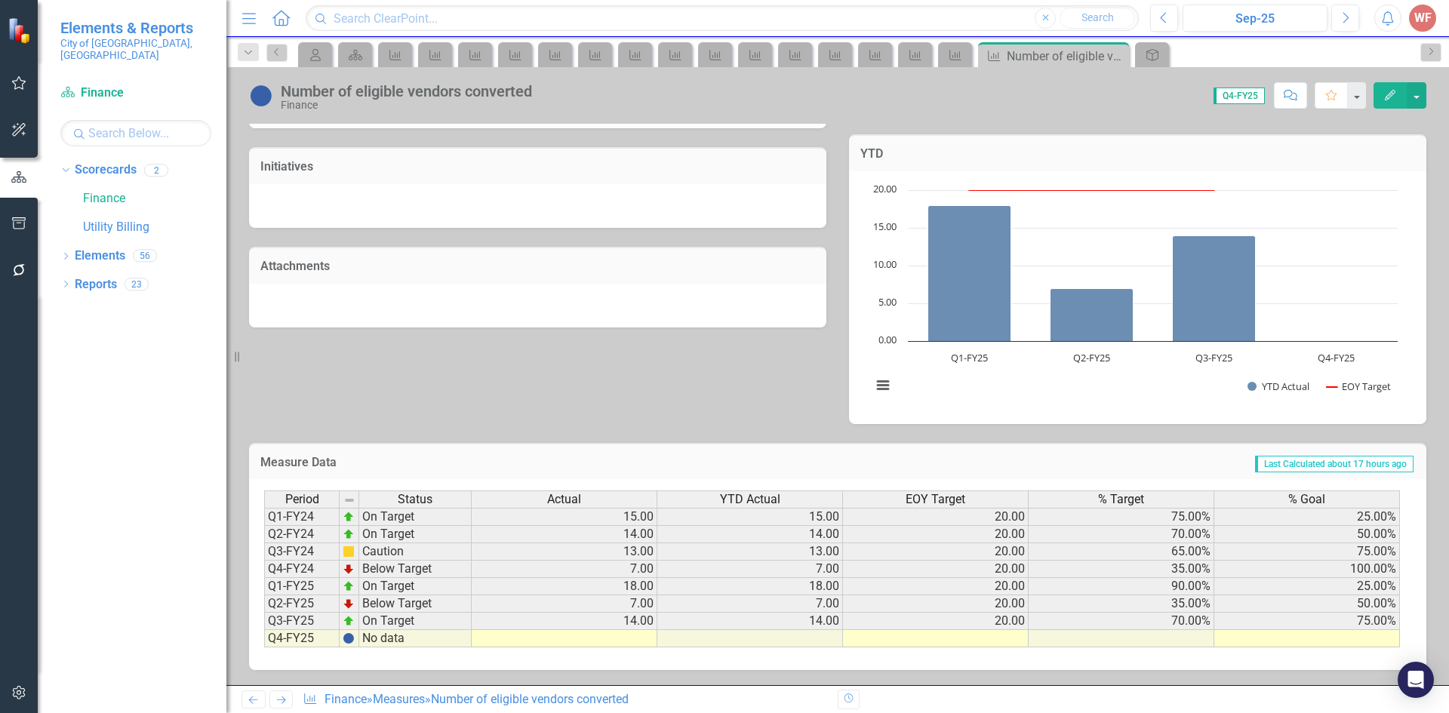
click at [277, 695] on icon "Next" at bounding box center [281, 700] width 13 height 10
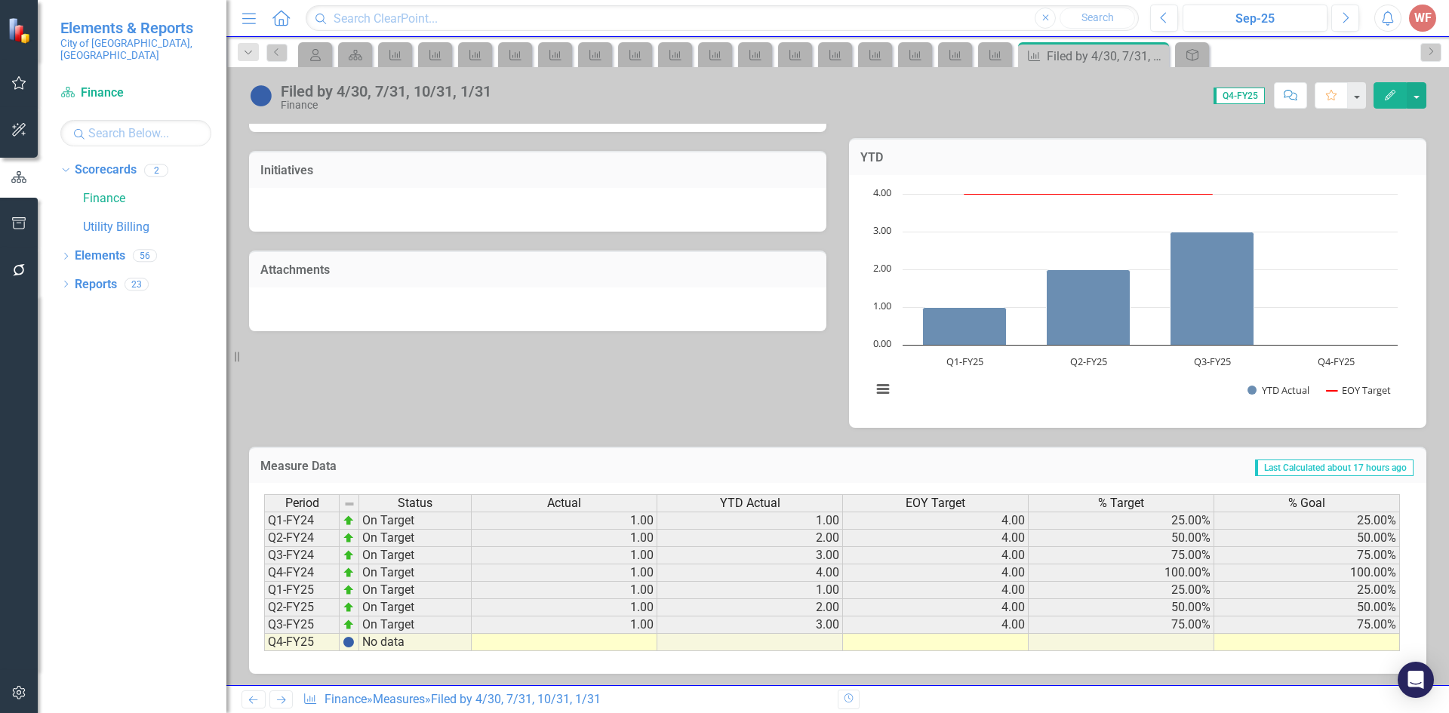
scroll to position [401, 0]
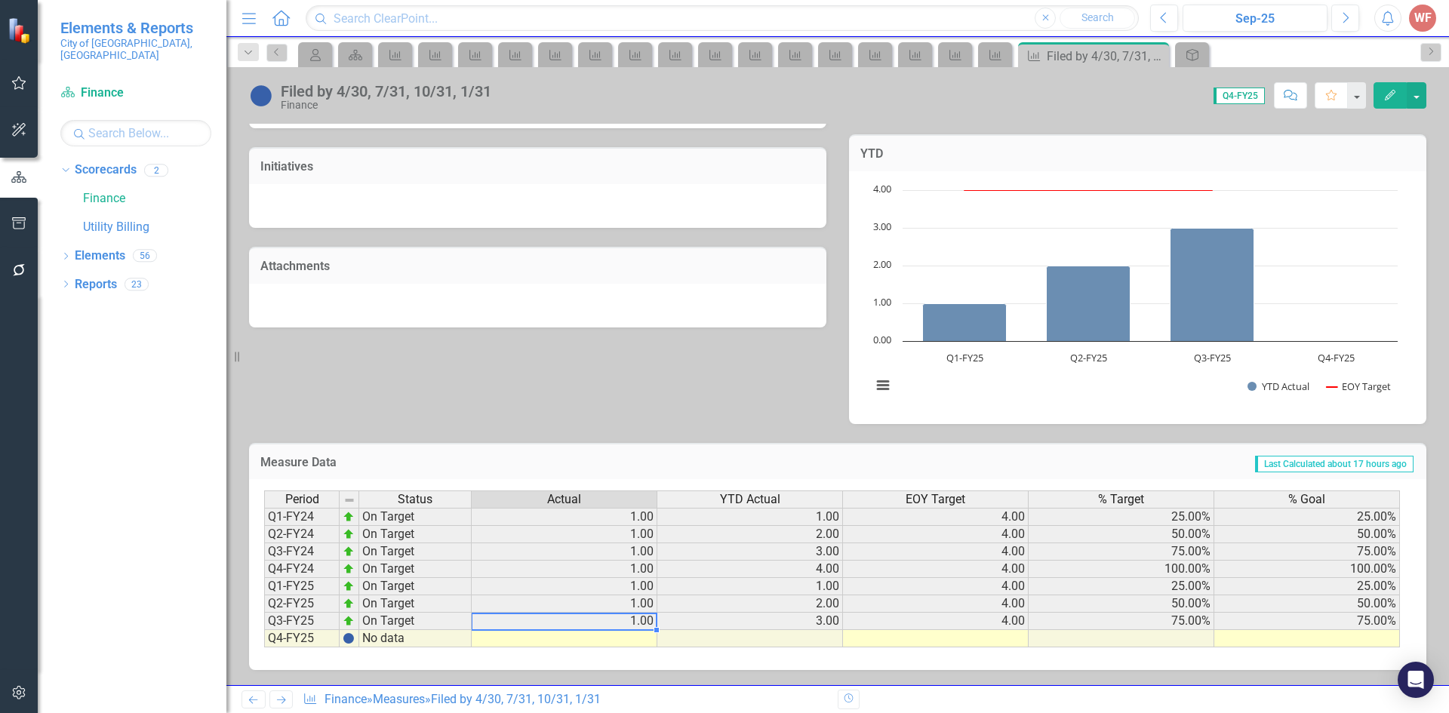
click at [614, 624] on td "1.00" at bounding box center [565, 621] width 186 height 17
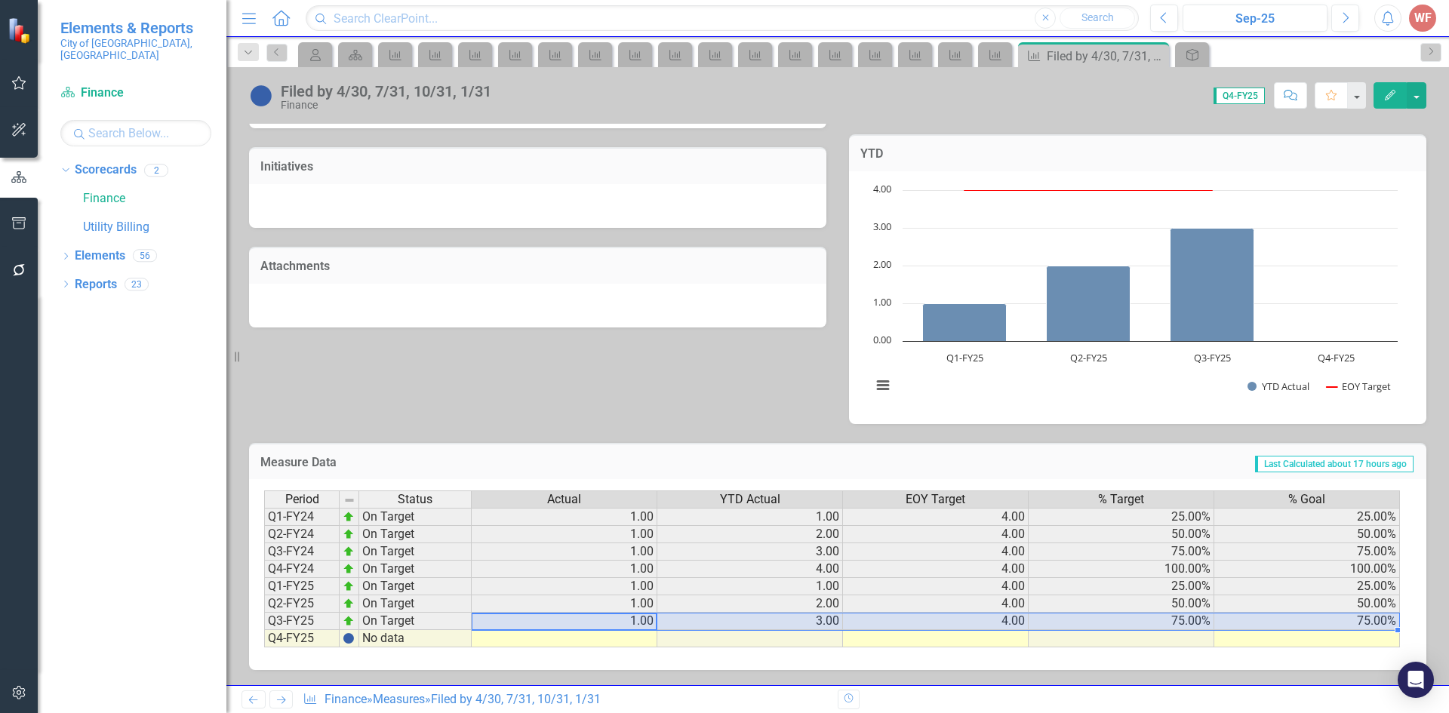
drag, startPoint x: 624, startPoint y: 619, endPoint x: 1353, endPoint y: 622, distance: 728.8
click at [1353, 622] on tr "Q3-FY25 On Target 1.00 3.00 4.00 75.00% 75.00%" at bounding box center [832, 621] width 1136 height 17
click at [264, 647] on div at bounding box center [264, 647] width 0 height 0
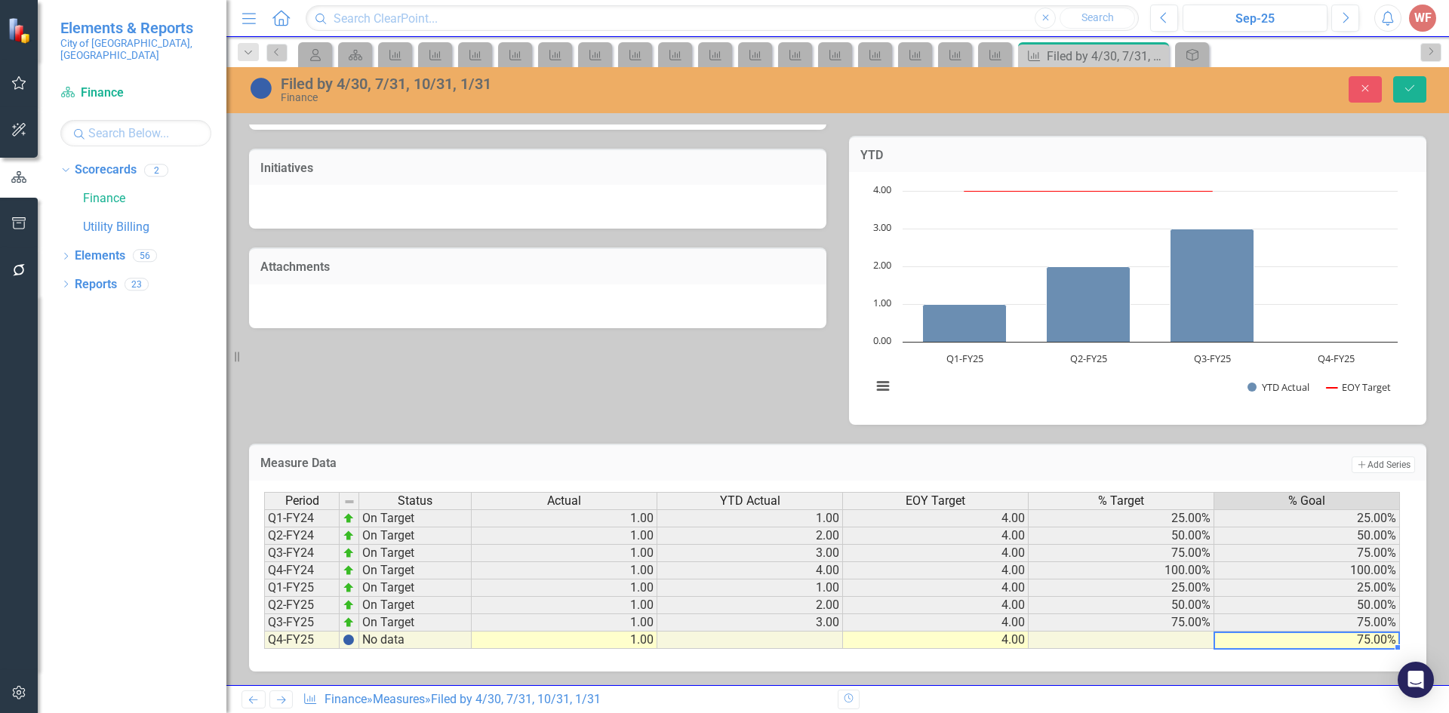
click at [1360, 641] on td "75.00%" at bounding box center [1307, 640] width 186 height 17
type textarea "100"
click at [1410, 91] on icon "Save" at bounding box center [1410, 88] width 14 height 11
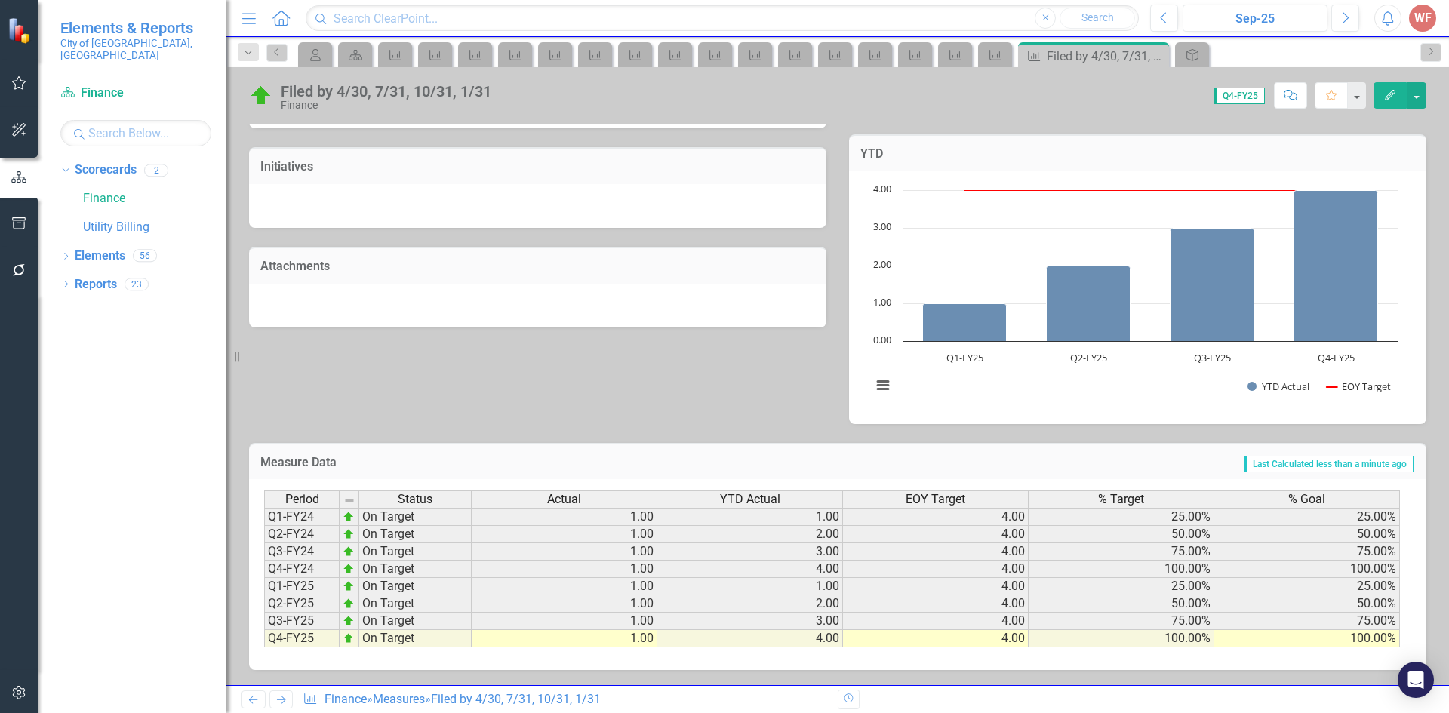
click at [276, 704] on icon "Next" at bounding box center [281, 700] width 13 height 10
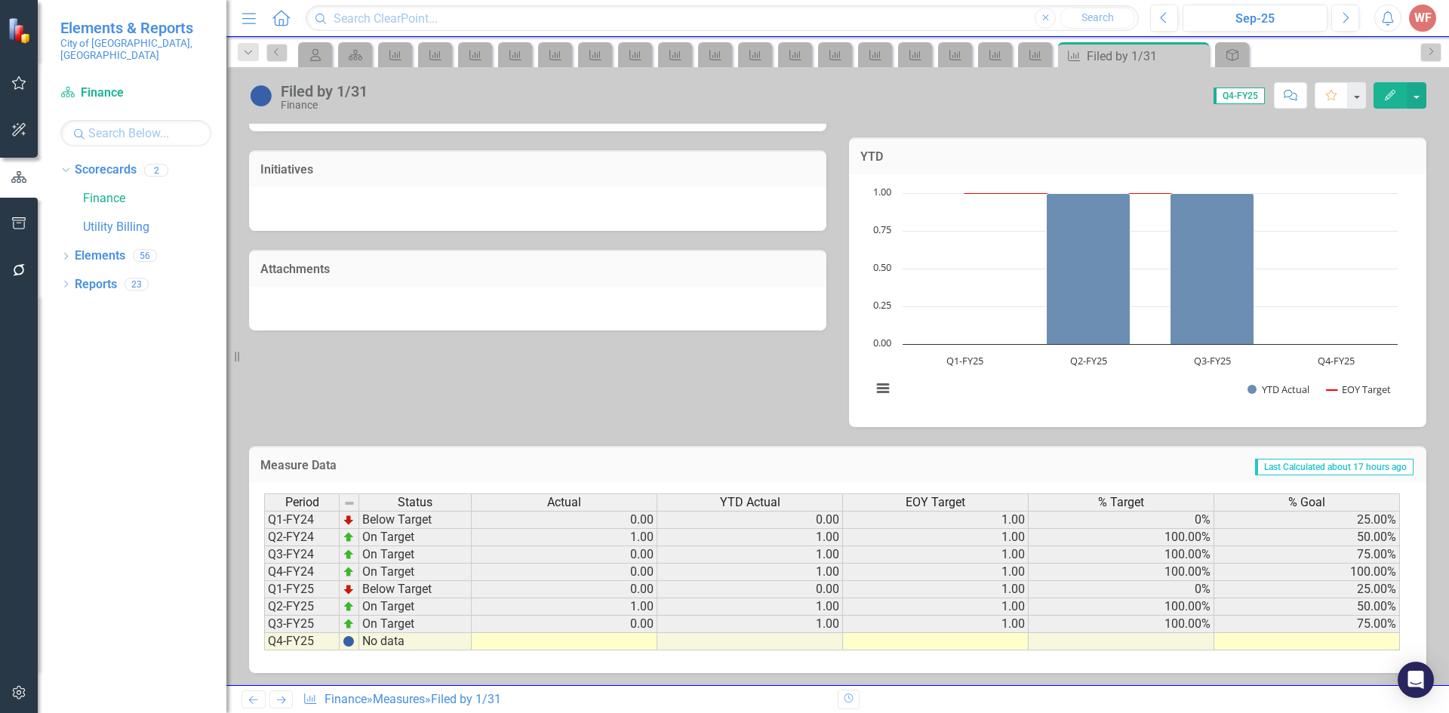
scroll to position [401, 0]
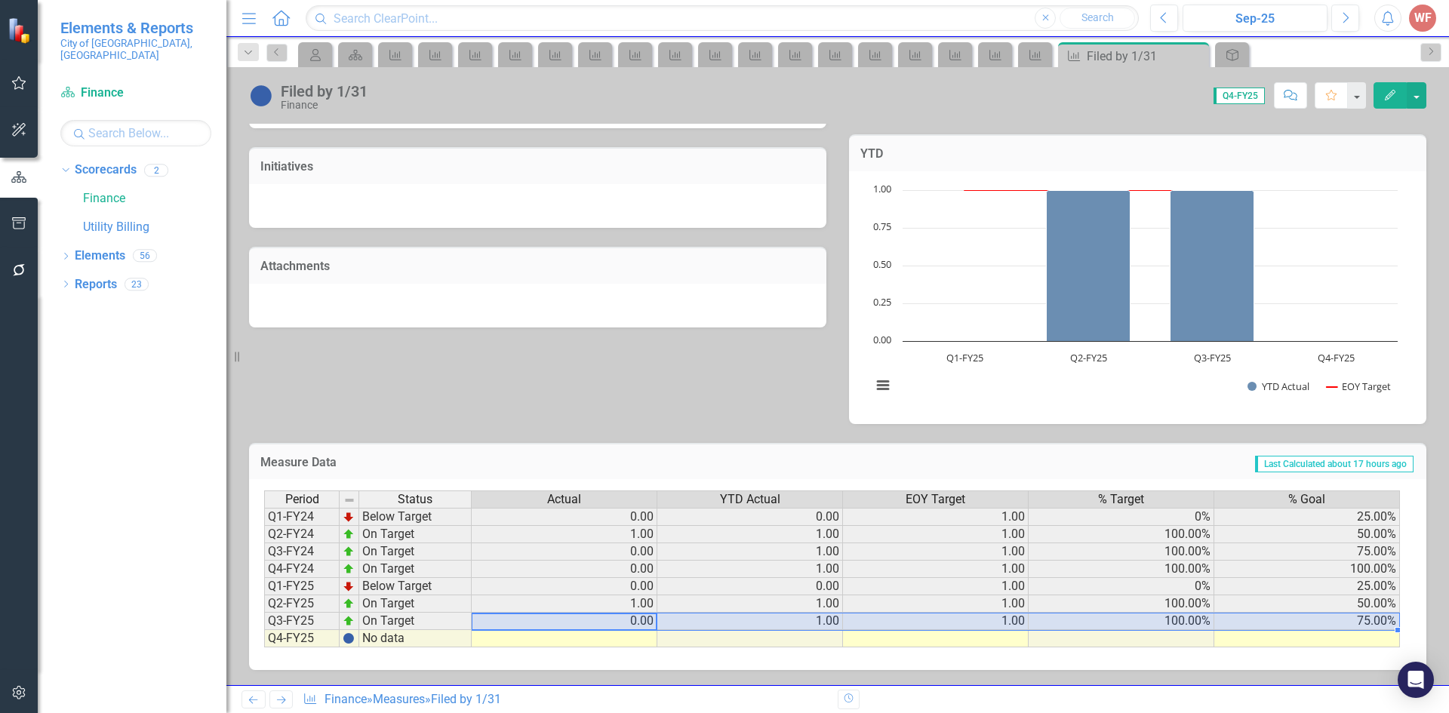
drag, startPoint x: 632, startPoint y: 625, endPoint x: 1248, endPoint y: 626, distance: 615.7
click at [1248, 626] on tr "Q3-FY25 On Target 0.00 1.00 1.00 100.00% 75.00%" at bounding box center [832, 621] width 1136 height 17
click at [264, 635] on div "Period Status Actual YTD Actual EOY Target % Target % Goal Q1-FY24 Below Target…" at bounding box center [264, 568] width 0 height 157
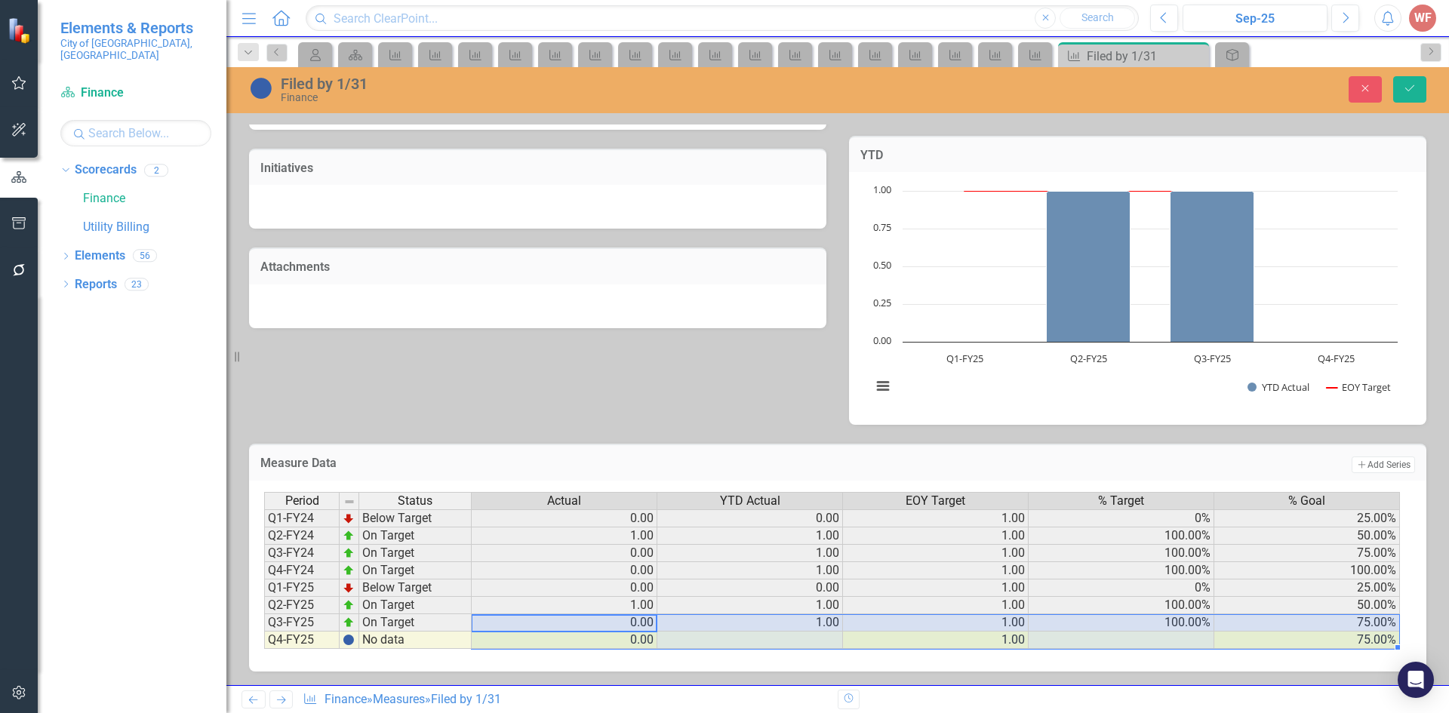
click at [1338, 637] on td "75.00%" at bounding box center [1307, 640] width 186 height 17
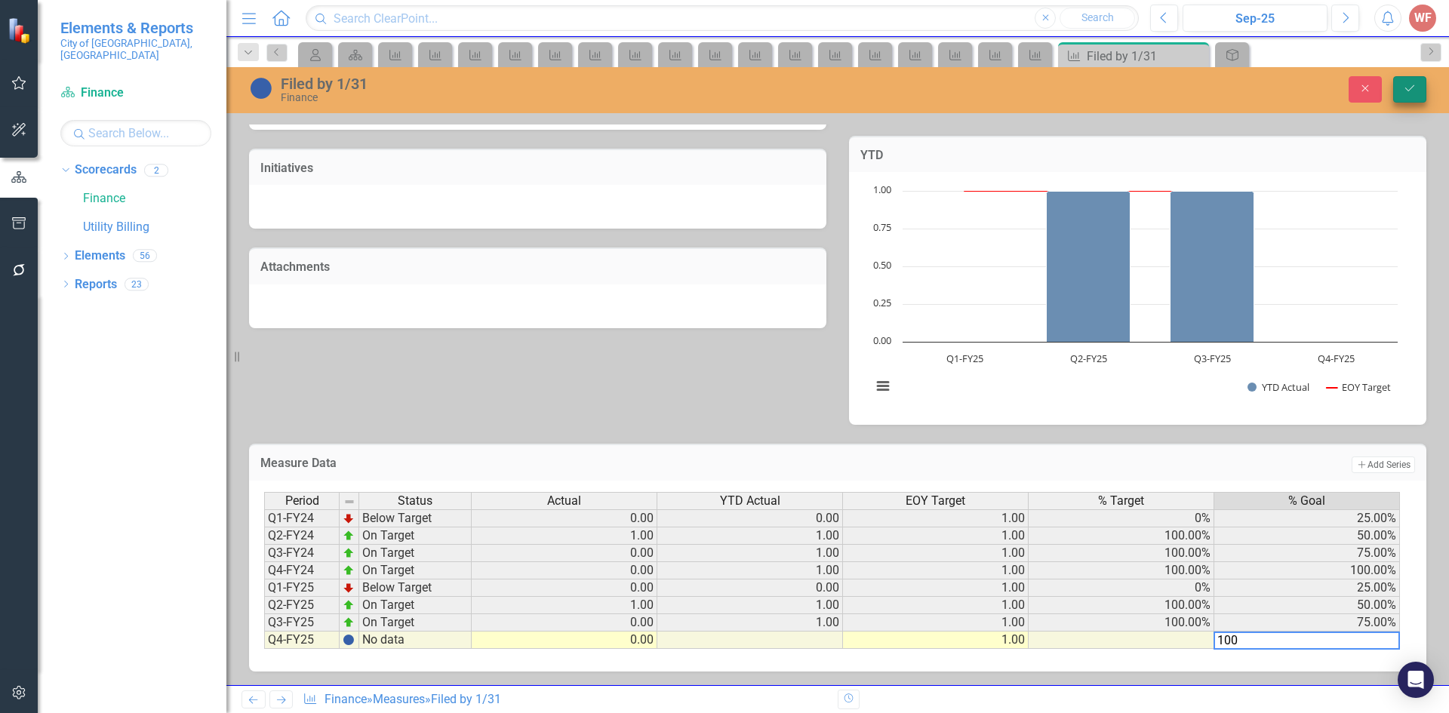
type textarea "100"
click at [1403, 90] on icon "Save" at bounding box center [1410, 88] width 14 height 11
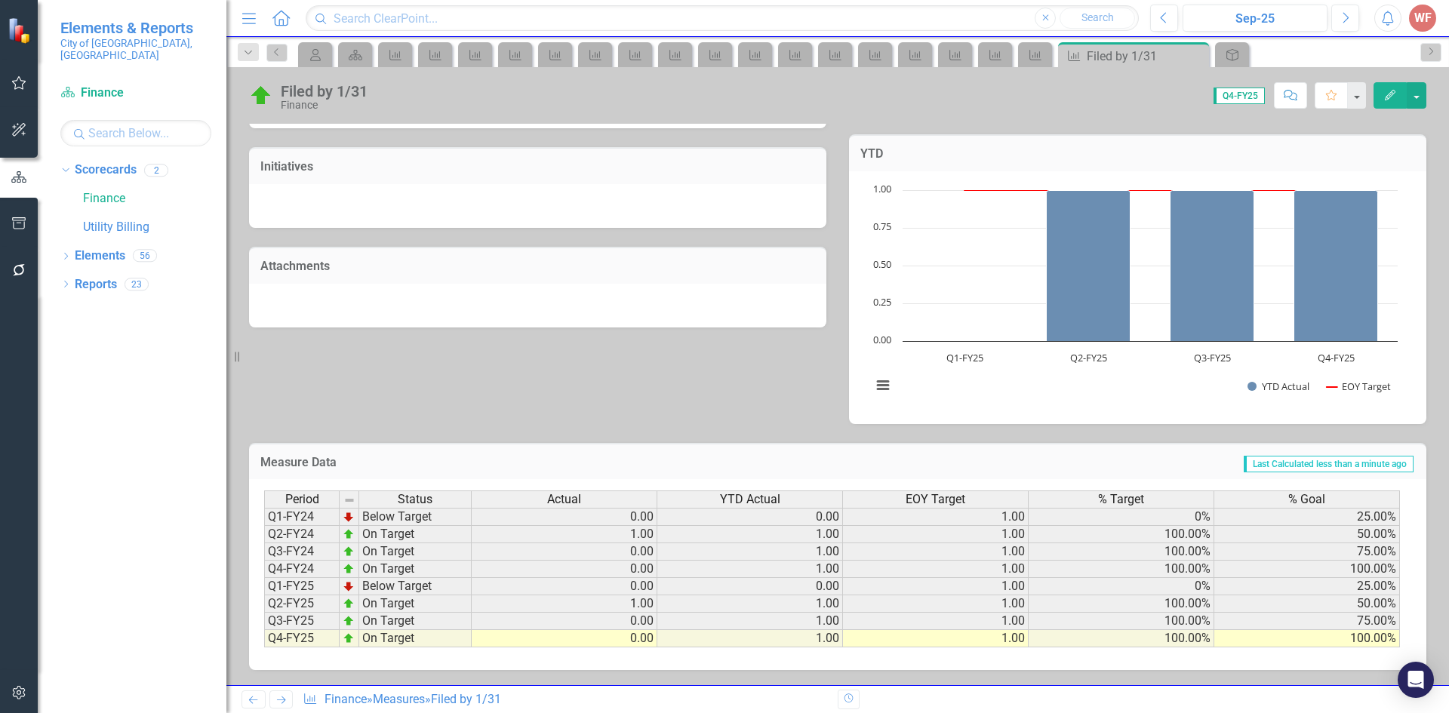
click at [280, 705] on icon "Next" at bounding box center [281, 700] width 13 height 10
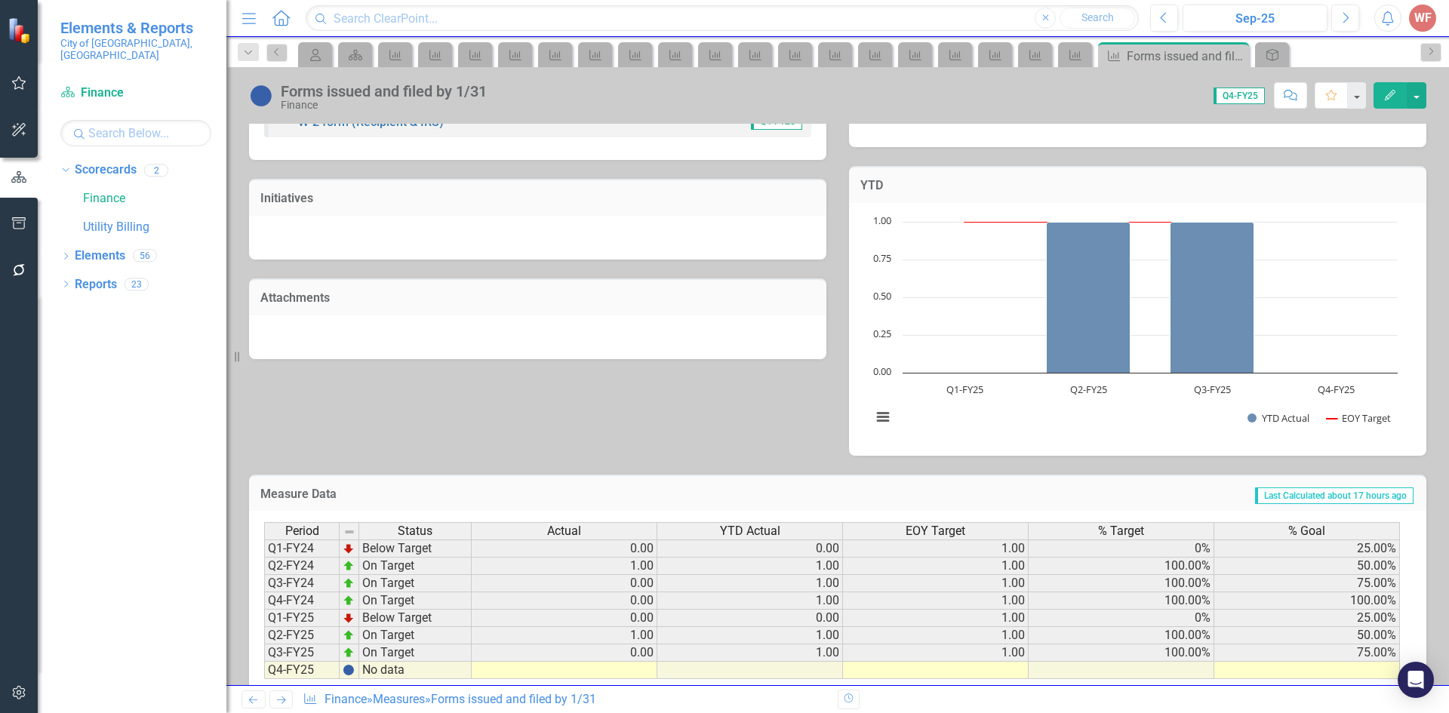
scroll to position [377, 0]
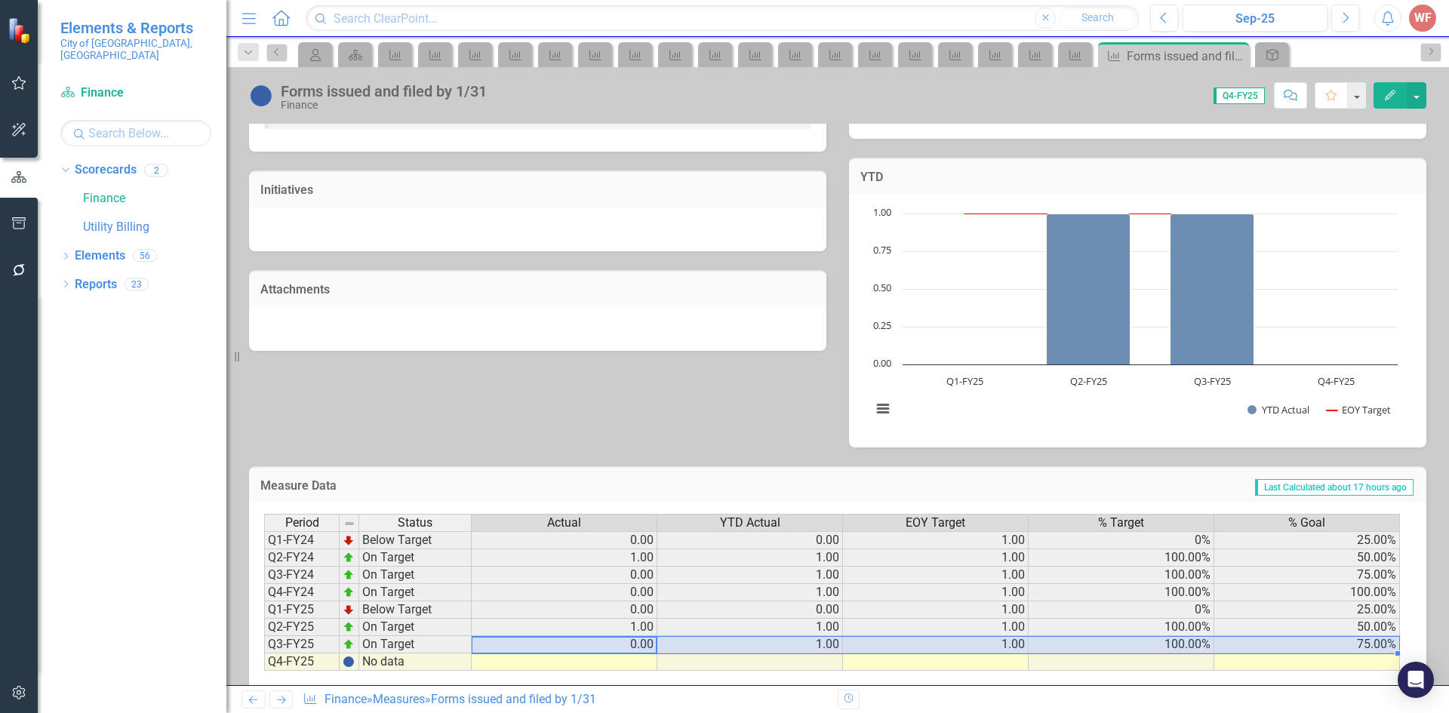
drag, startPoint x: 622, startPoint y: 644, endPoint x: 1296, endPoint y: 647, distance: 674.5
click at [1296, 647] on tr "Q3-FY25 On Target 0.00 1.00 1.00 100.00% 75.00%" at bounding box center [832, 644] width 1136 height 17
drag, startPoint x: 1397, startPoint y: 653, endPoint x: 1397, endPoint y: 664, distance: 10.6
click at [1397, 664] on body "Elements & Reports City of [GEOGRAPHIC_DATA], [GEOGRAPHIC_DATA] Scorecard Finan…" at bounding box center [724, 356] width 1449 height 713
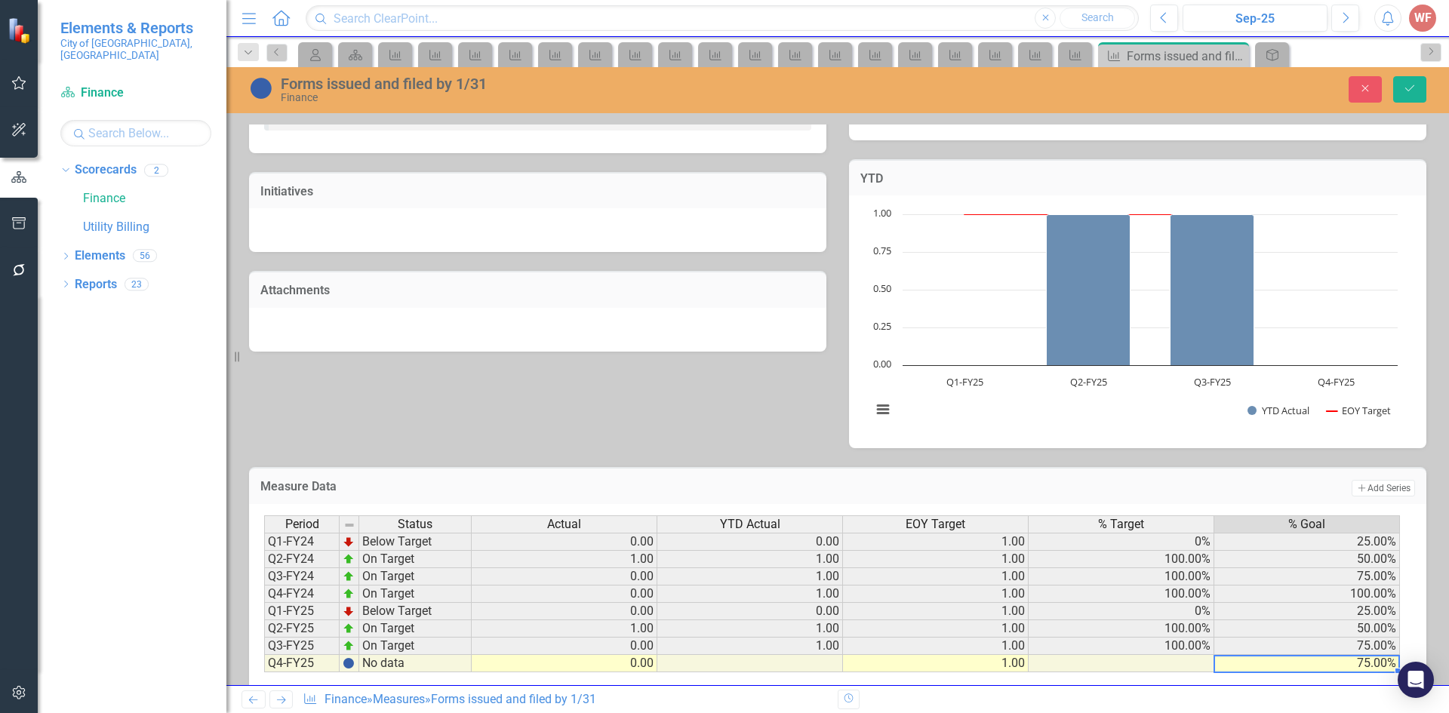
click at [1366, 666] on td "75.00%" at bounding box center [1307, 663] width 186 height 17
type textarea "100"
click at [1397, 95] on button "Save" at bounding box center [1409, 89] width 33 height 26
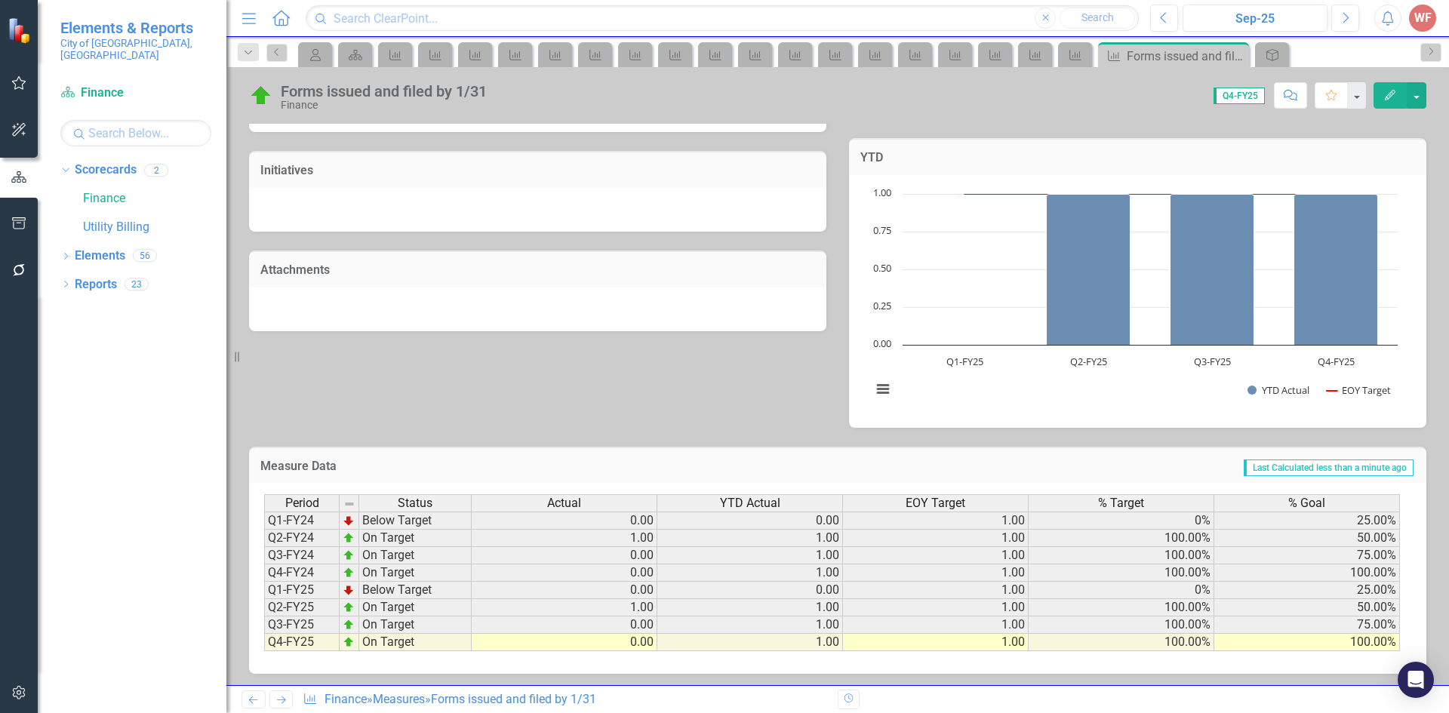
scroll to position [401, 0]
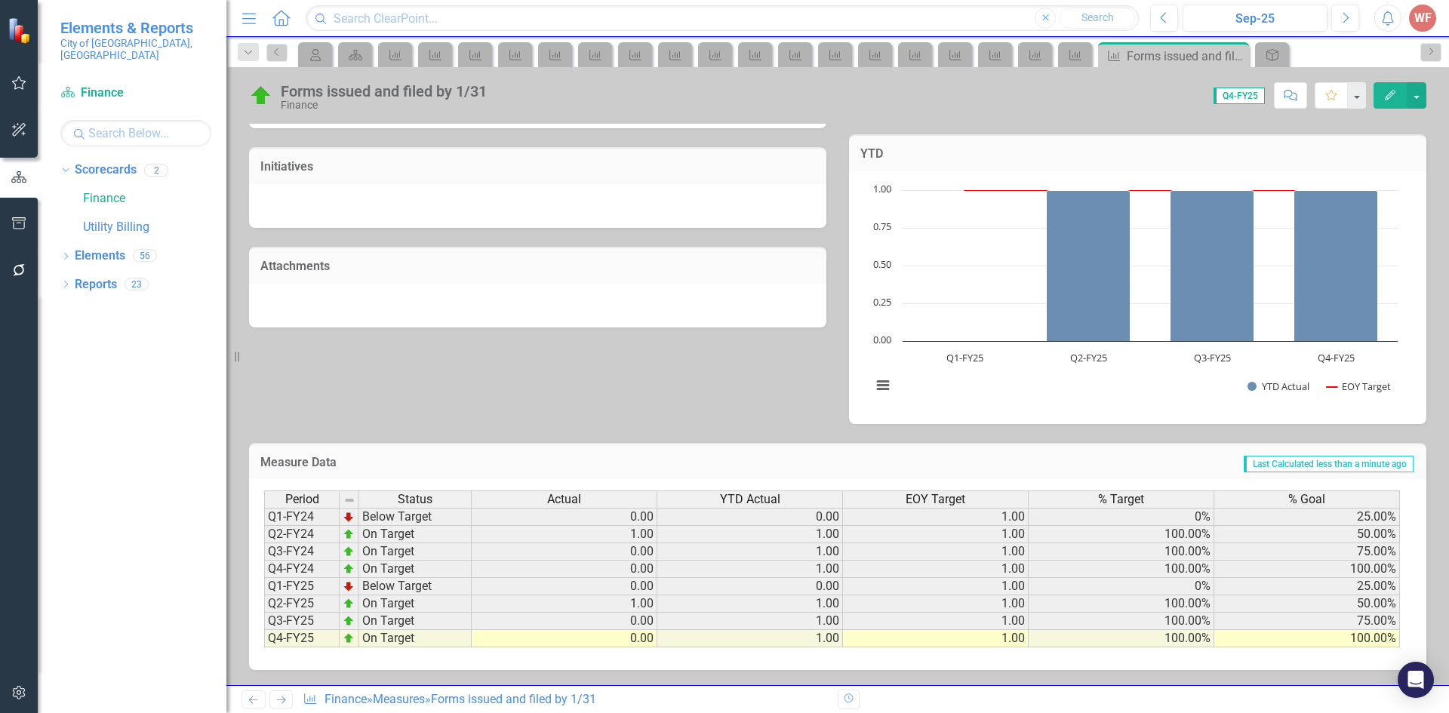
click at [284, 703] on icon "Next" at bounding box center [281, 700] width 13 height 10
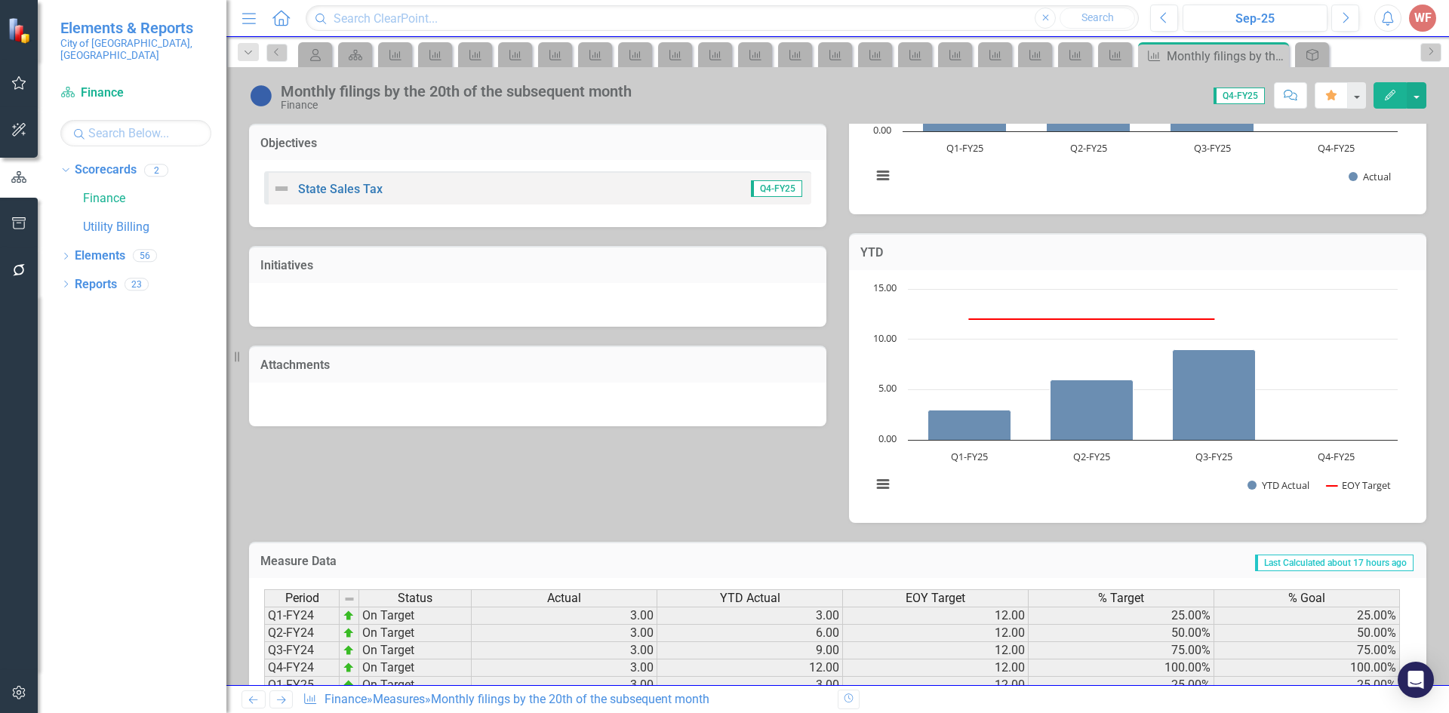
scroll to position [401, 0]
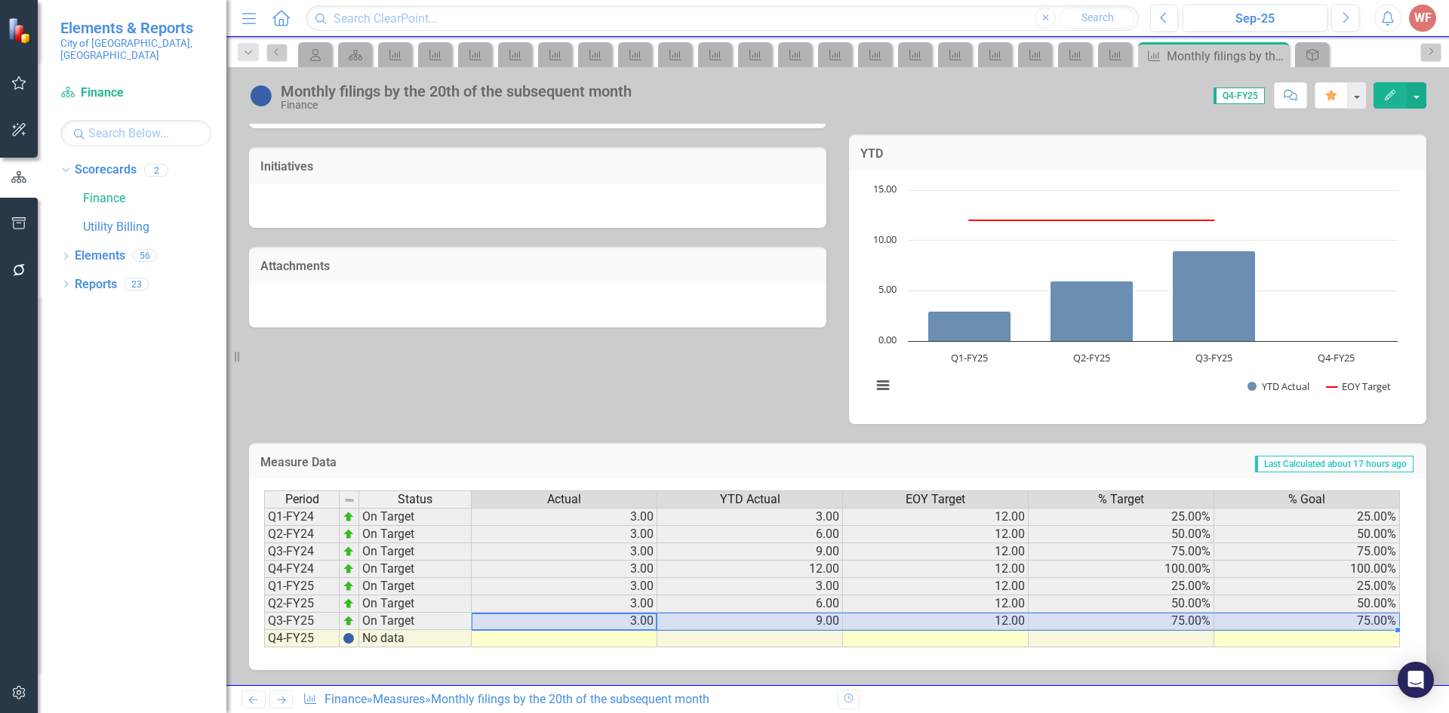
drag, startPoint x: 628, startPoint y: 622, endPoint x: 1332, endPoint y: 616, distance: 704.0
click at [1332, 616] on tr "Q3-FY25 On Target 3.00 9.00 12.00 75.00% 75.00%" at bounding box center [832, 621] width 1136 height 17
click at [264, 635] on div "Period Status Actual YTD Actual EOY Target % Target % Goal Q1-FY24 On Target 3.…" at bounding box center [264, 568] width 0 height 157
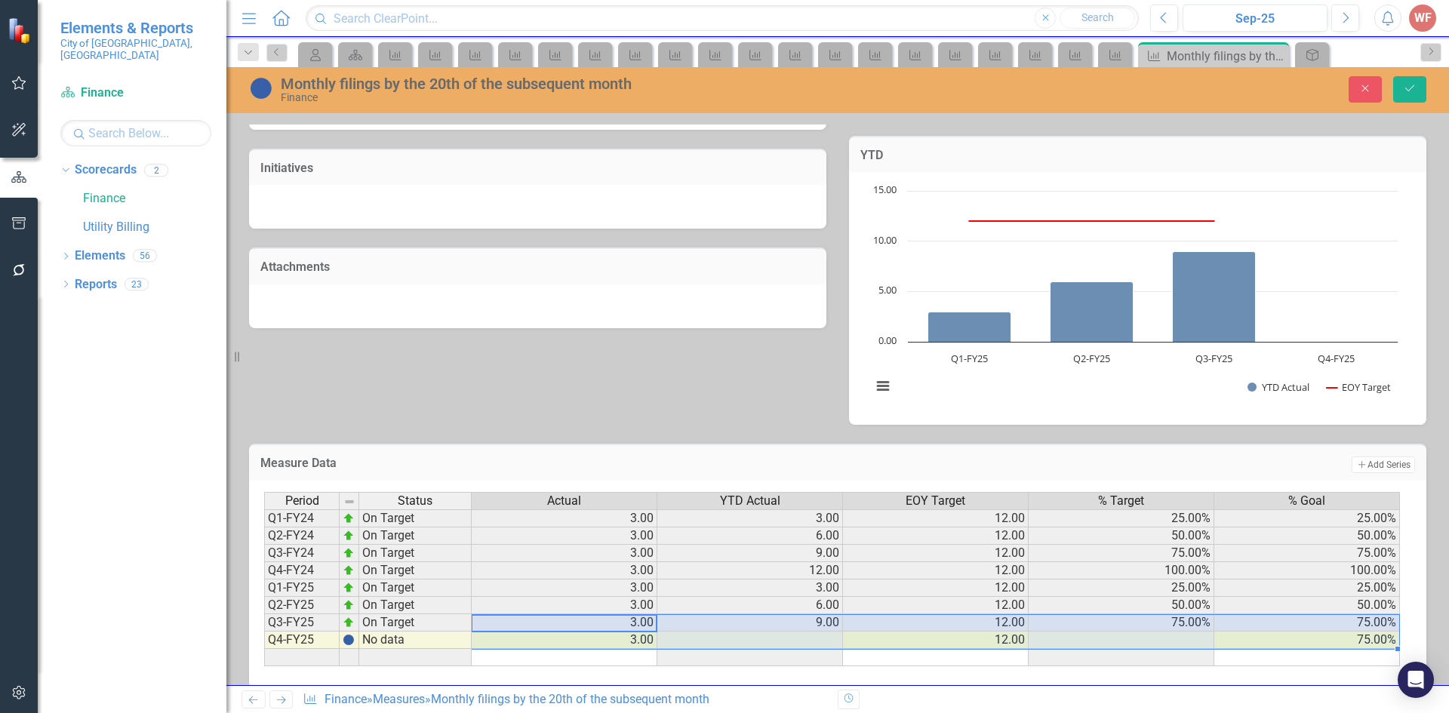
click at [1349, 636] on td "75.00%" at bounding box center [1307, 640] width 186 height 17
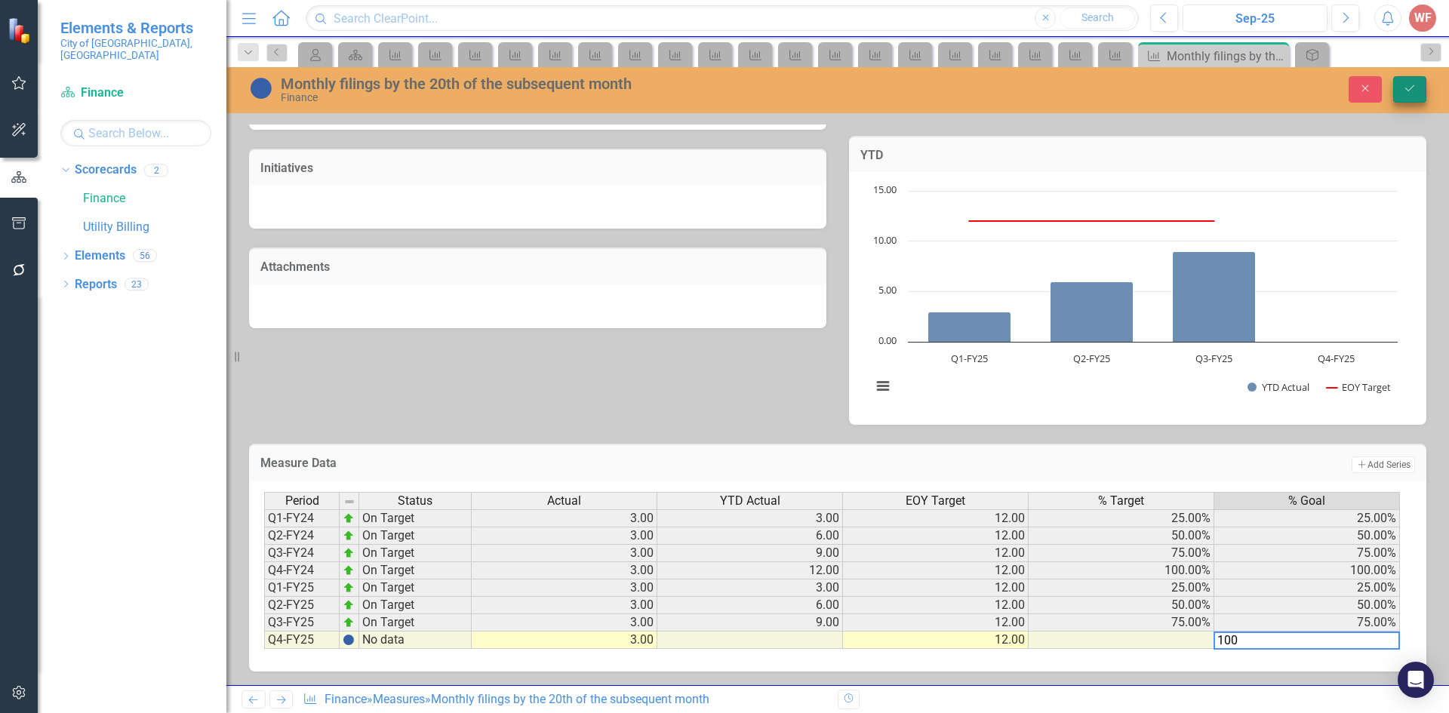
type textarea "100"
click at [1411, 88] on icon "Save" at bounding box center [1410, 88] width 14 height 11
